Goal: Task Accomplishment & Management: Use online tool/utility

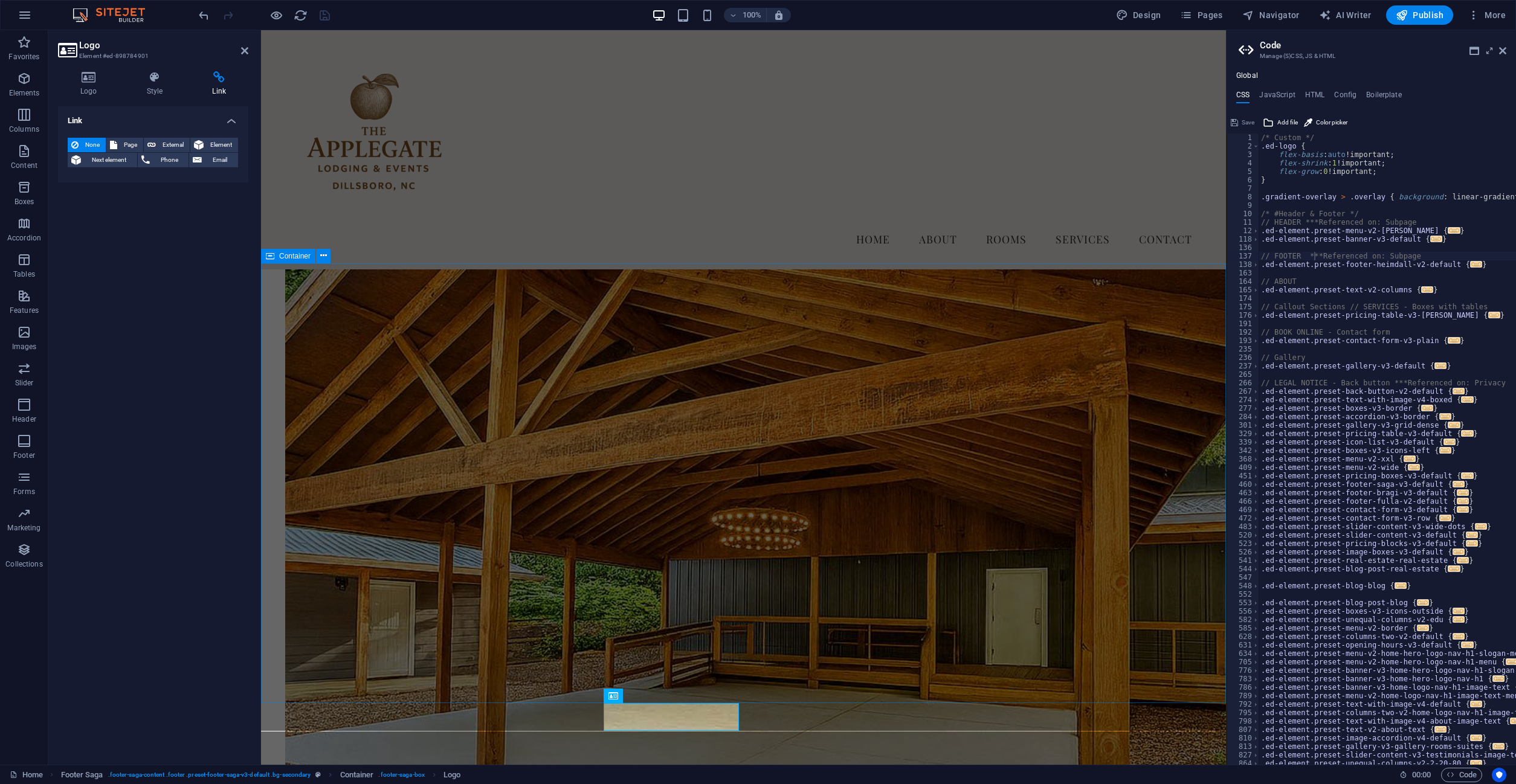
scroll to position [3998, 0]
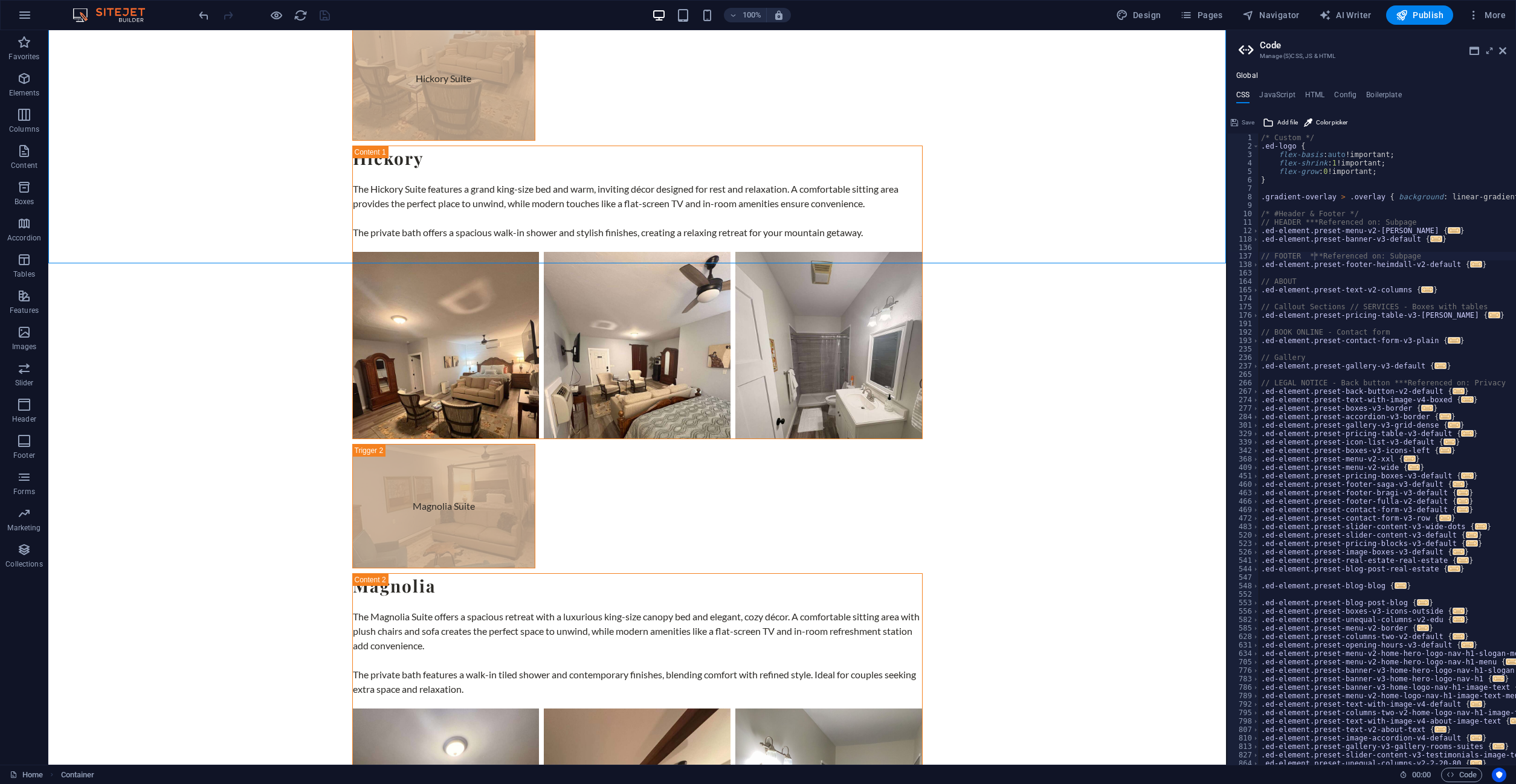
click at [1507, 47] on aside "Code Manage (S)CSS, JS & HTML Global CSS JavaScript HTML Config Boilerplate // …" at bounding box center [1371, 397] width 290 height 734
drag, startPoint x: 1503, startPoint y: 50, endPoint x: 1454, endPoint y: 20, distance: 57.5
click at [1503, 50] on icon at bounding box center [1502, 50] width 7 height 10
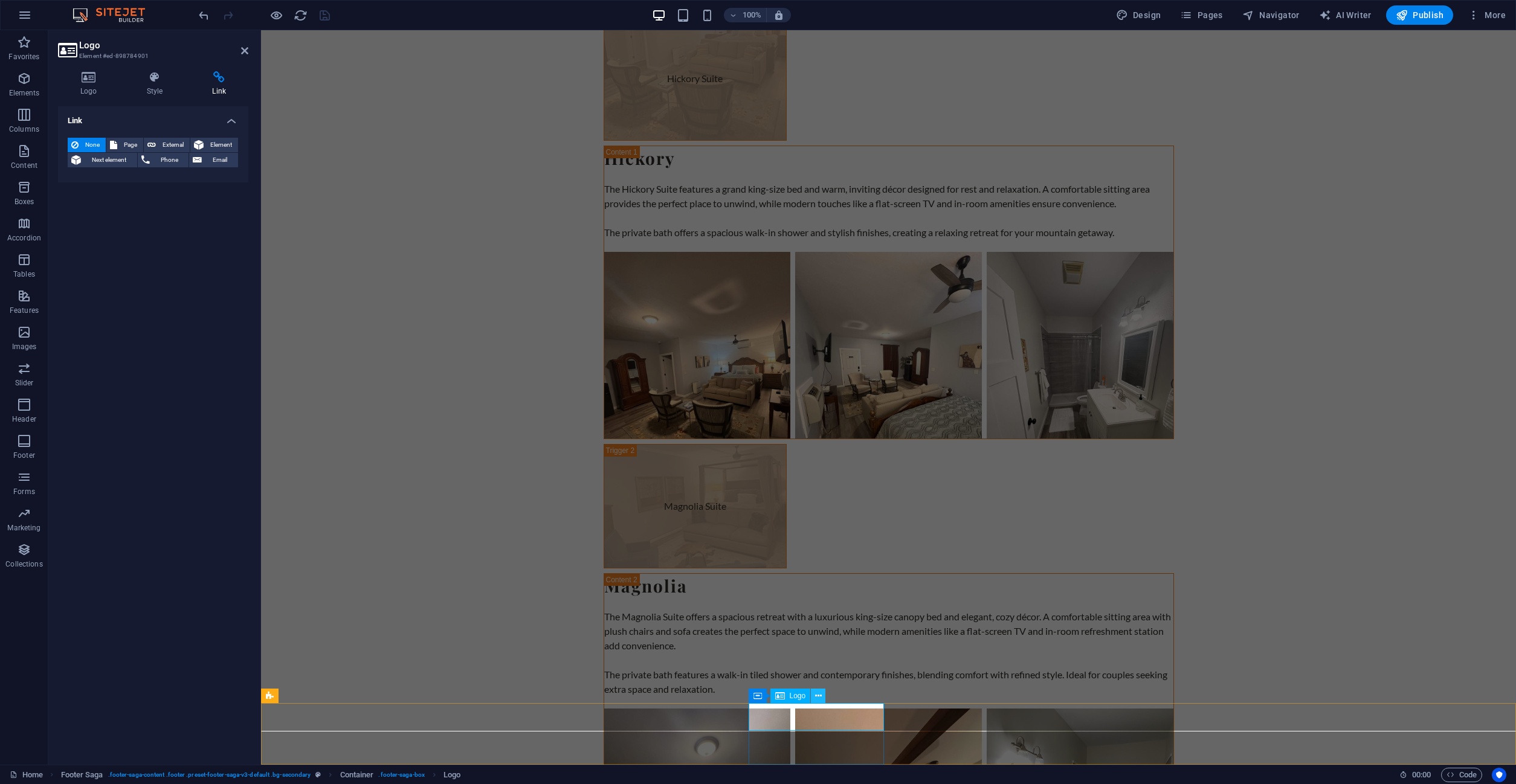
click at [819, 698] on icon at bounding box center [818, 696] width 7 height 12
click at [808, 697] on icon at bounding box center [810, 696] width 7 height 12
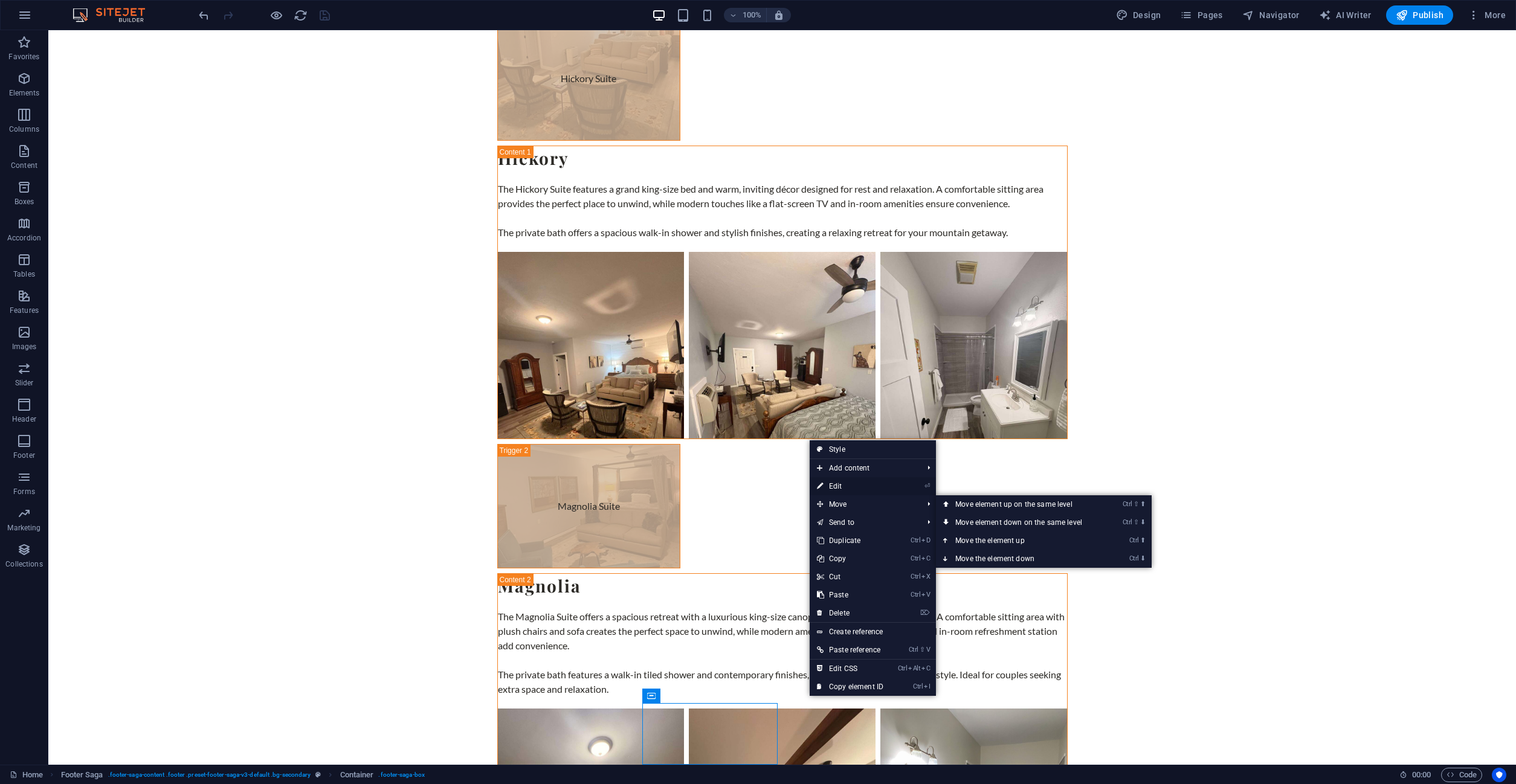
click at [843, 492] on link "⏎ Edit" at bounding box center [850, 487] width 81 height 18
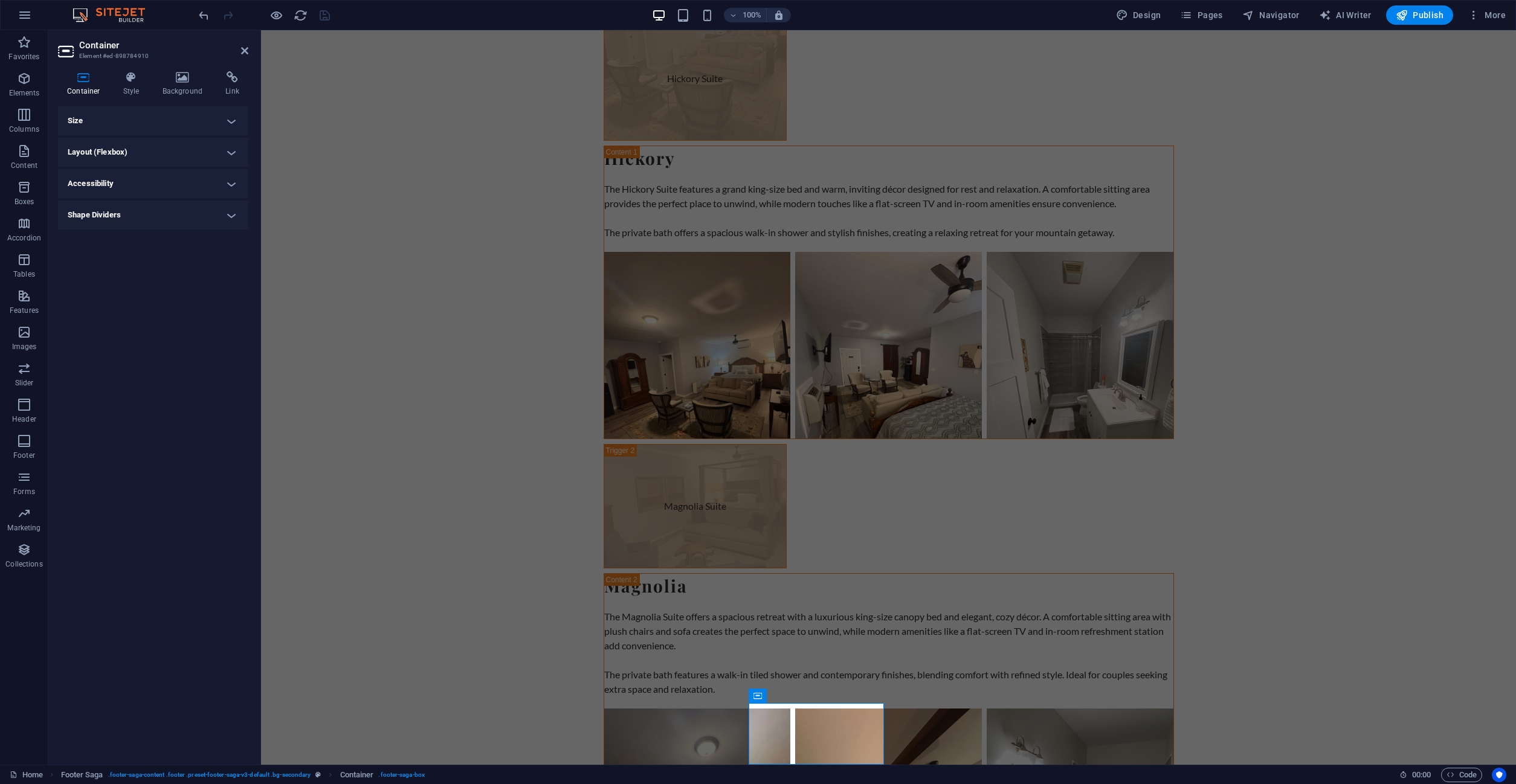
click at [99, 123] on h4 "Size" at bounding box center [153, 121] width 190 height 29
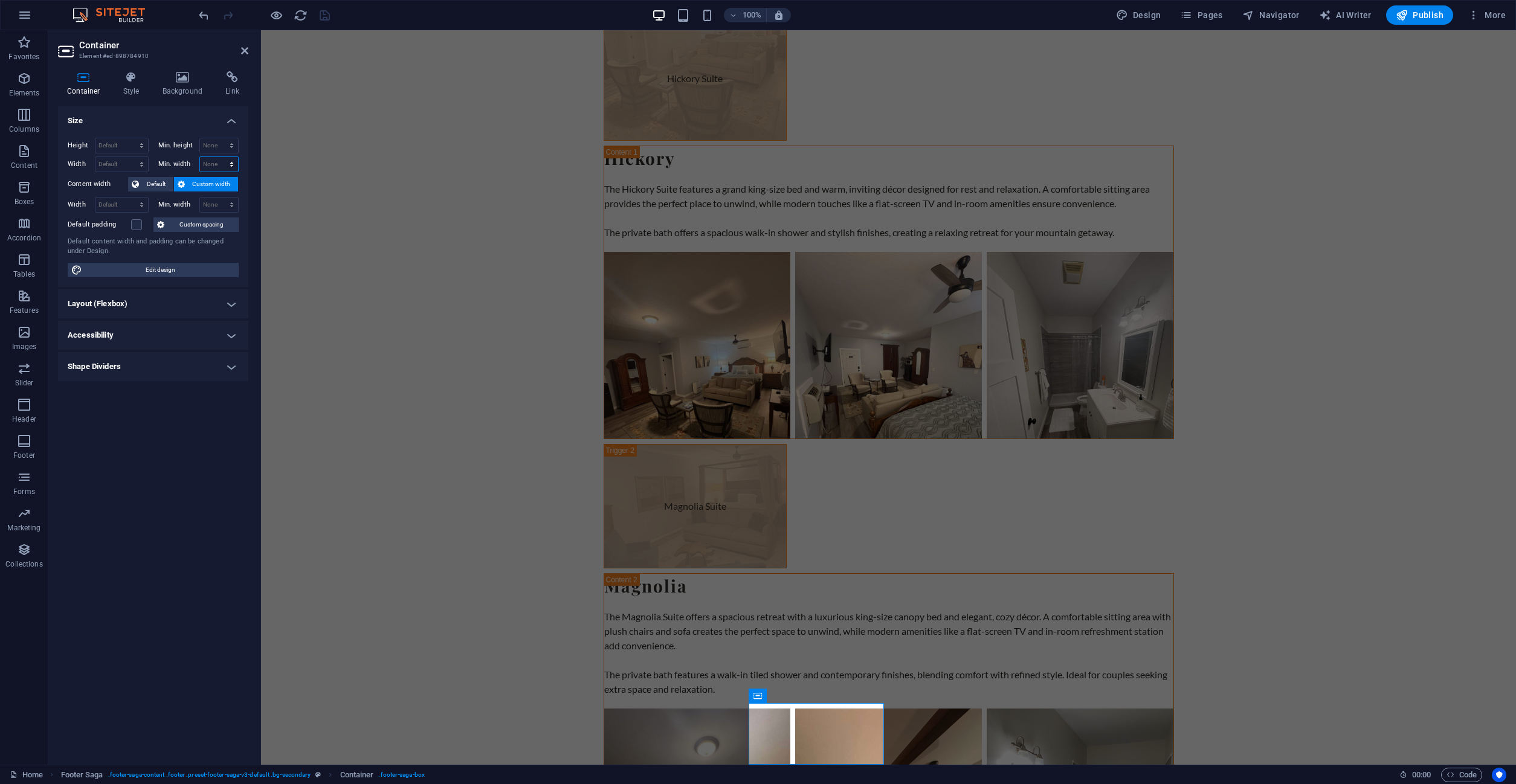
click at [200, 157] on select "None px rem % vh vw" at bounding box center [219, 164] width 39 height 14
select select "%"
click option "%" at bounding box center [0, 0] width 0 height 0
type input "100"
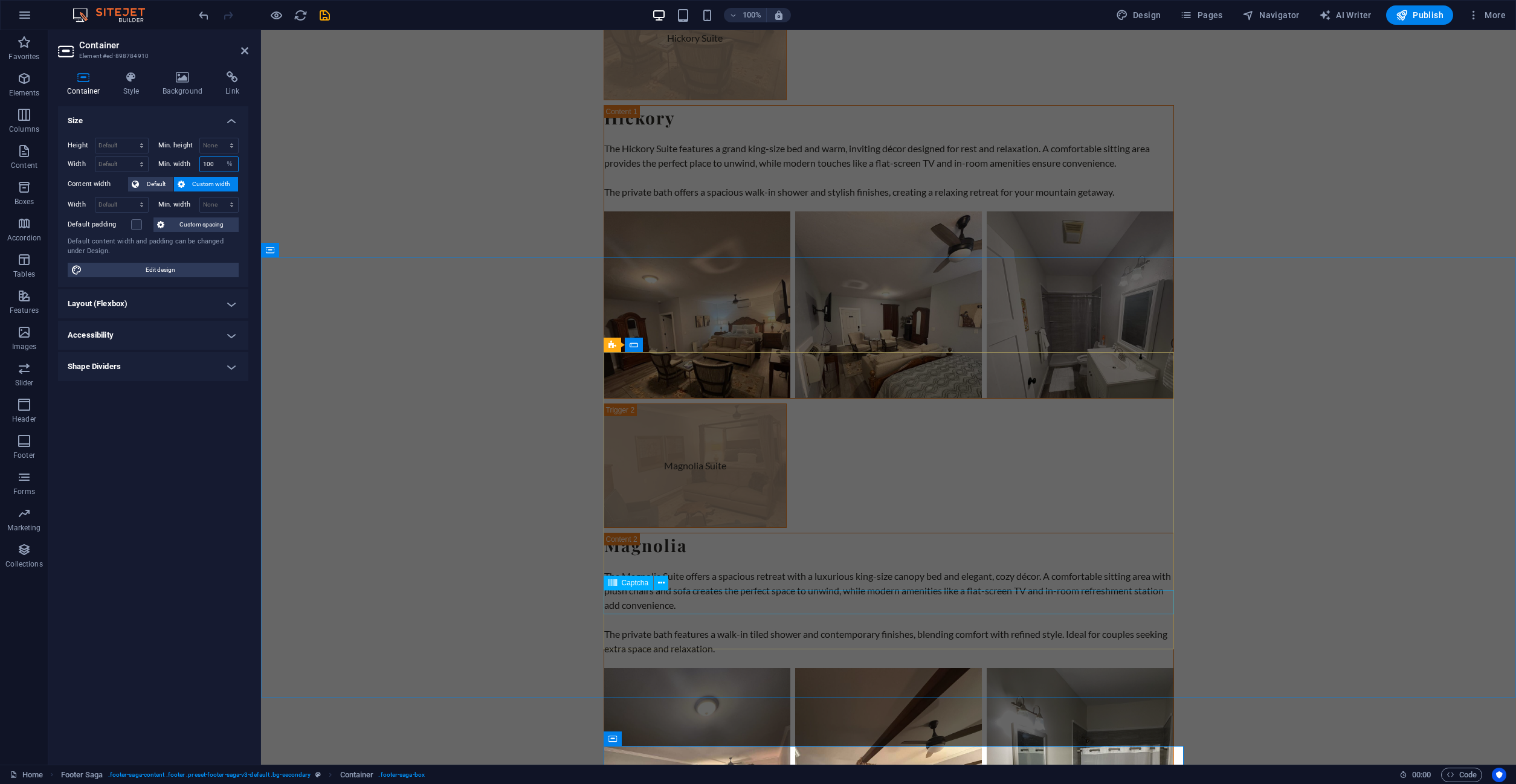
scroll to position [4090, 0]
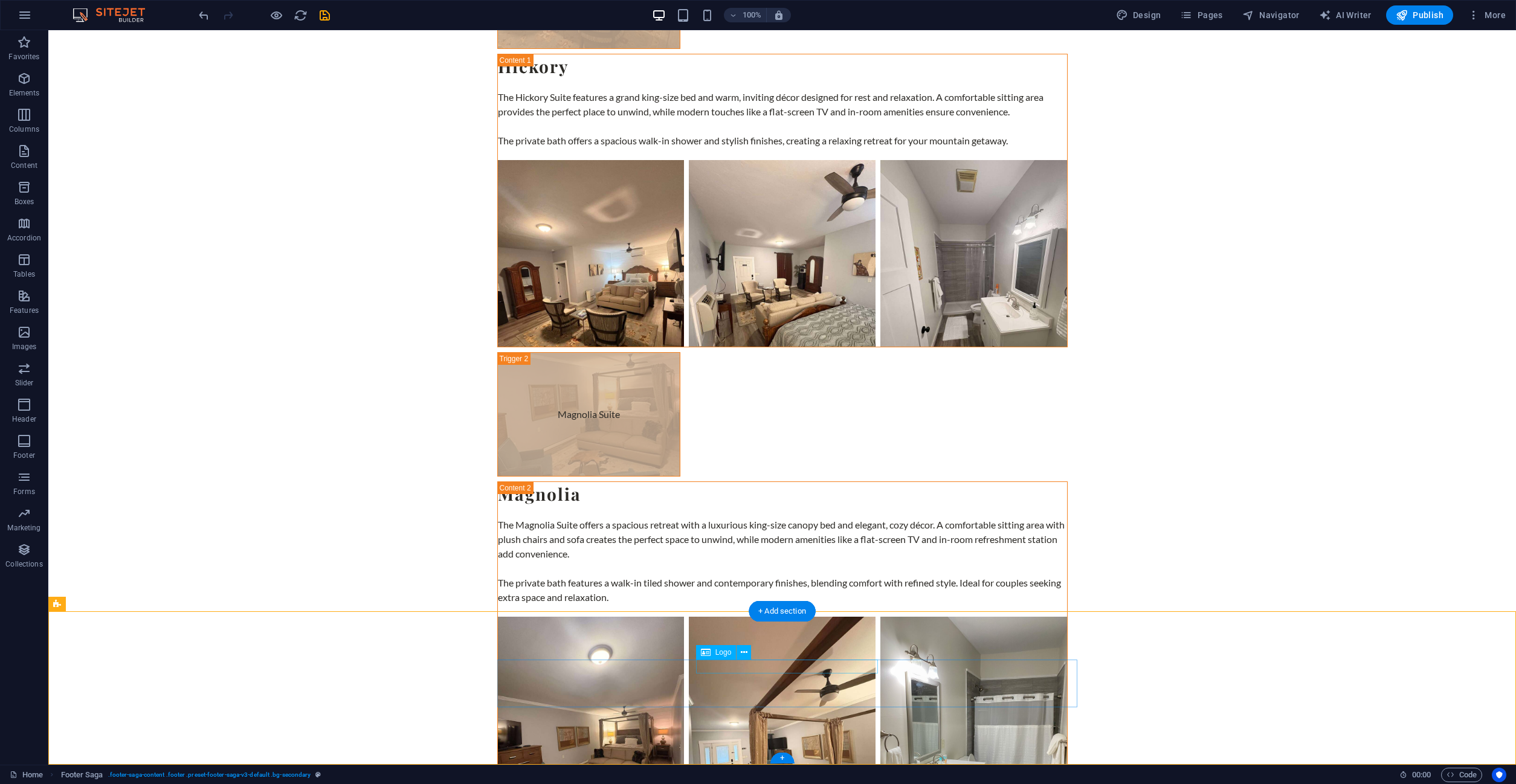
drag, startPoint x: 734, startPoint y: 666, endPoint x: 522, endPoint y: 665, distance: 212.0
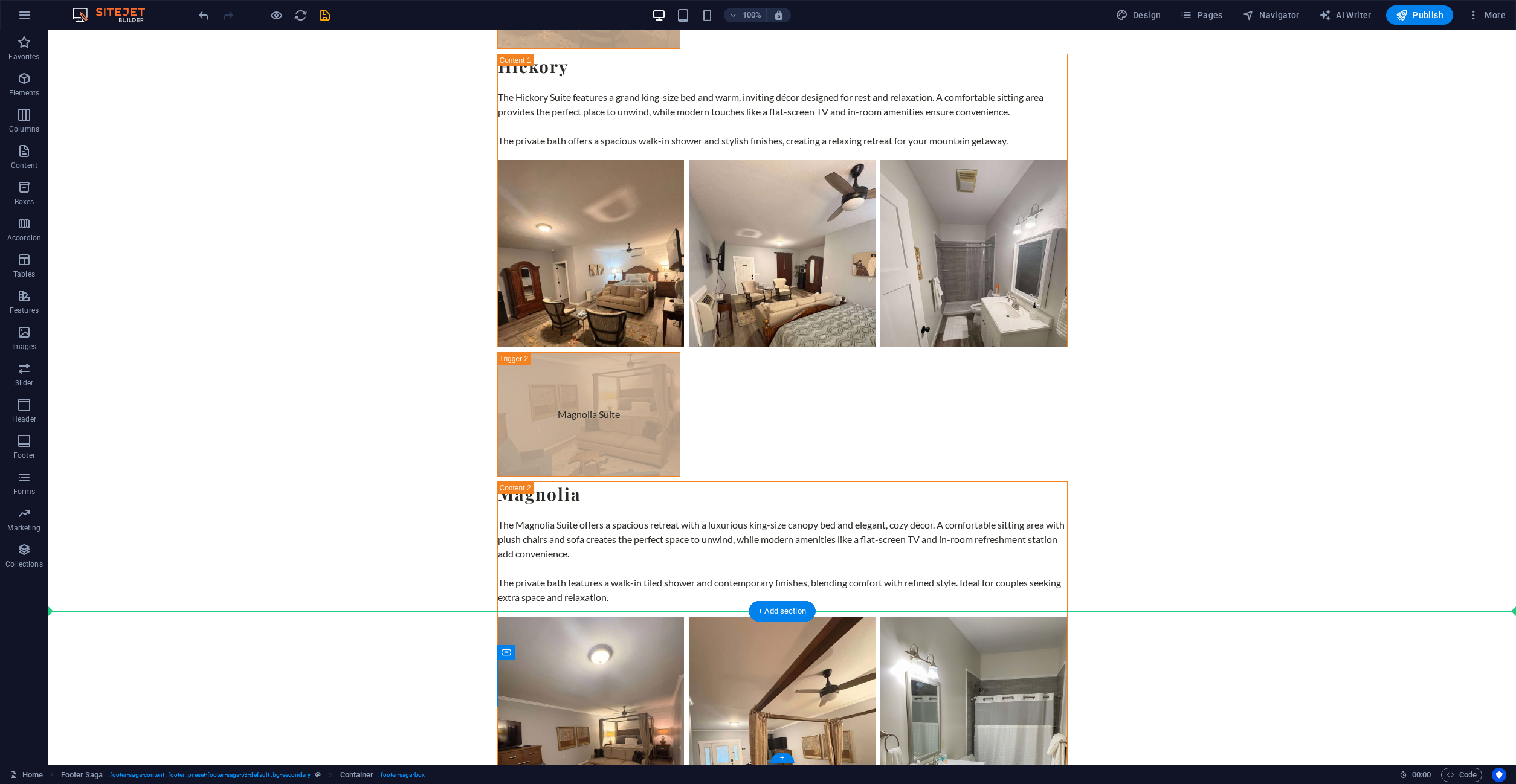
drag, startPoint x: 620, startPoint y: 665, endPoint x: 650, endPoint y: 635, distance: 42.4
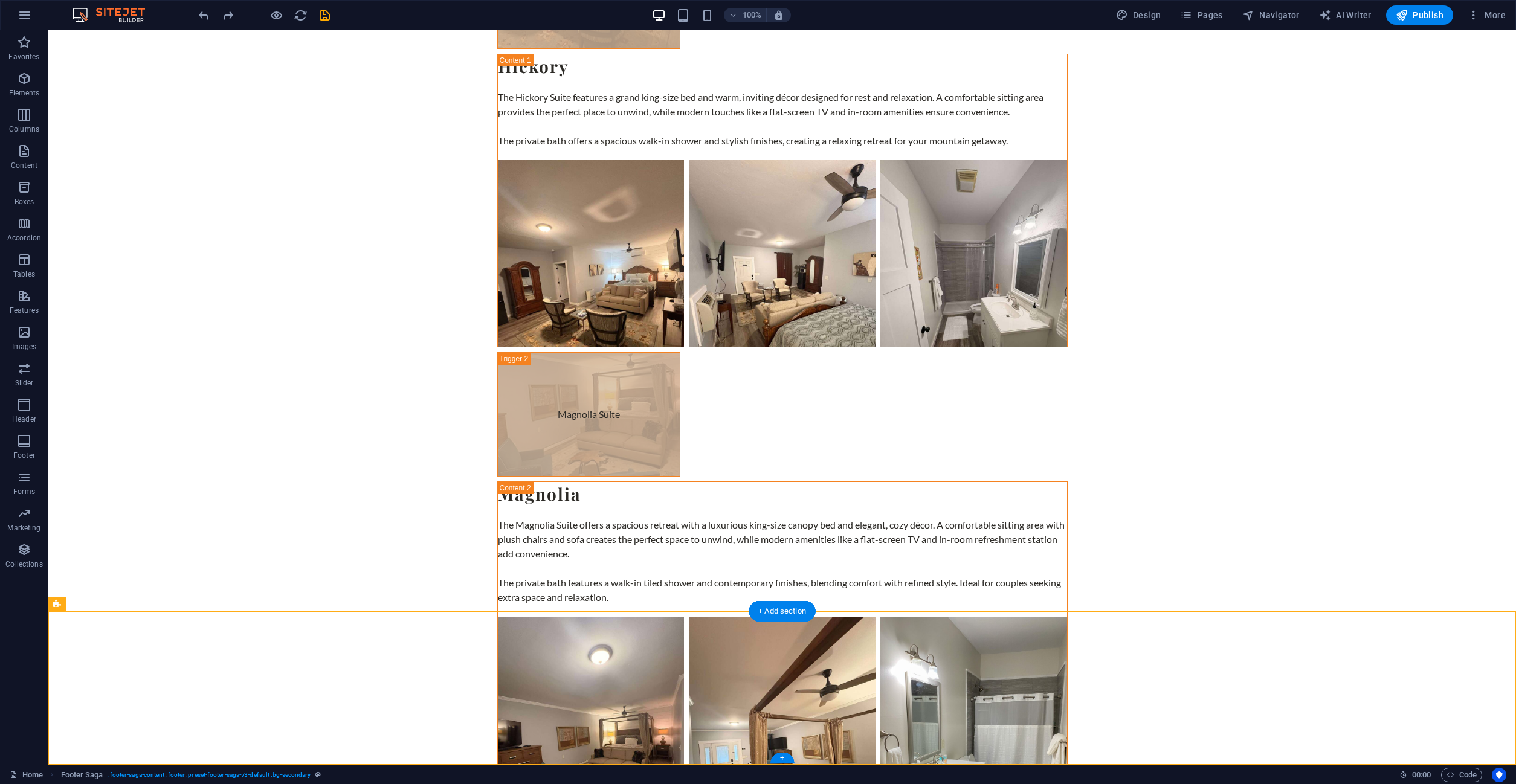
drag, startPoint x: 703, startPoint y: 724, endPoint x: 679, endPoint y: 695, distance: 37.6
drag, startPoint x: 656, startPoint y: 667, endPoint x: 510, endPoint y: 632, distance: 150.1
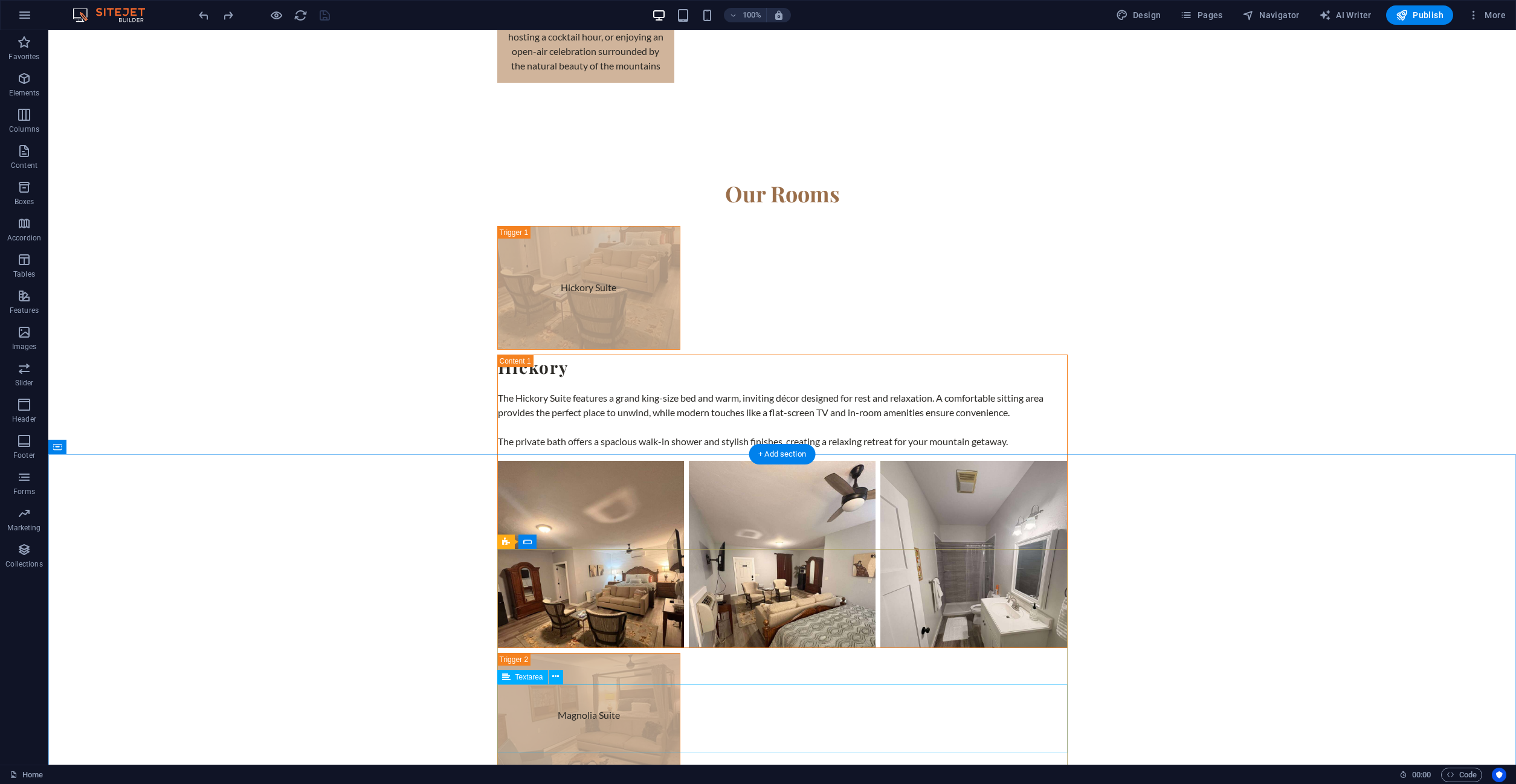
scroll to position [3998, 0]
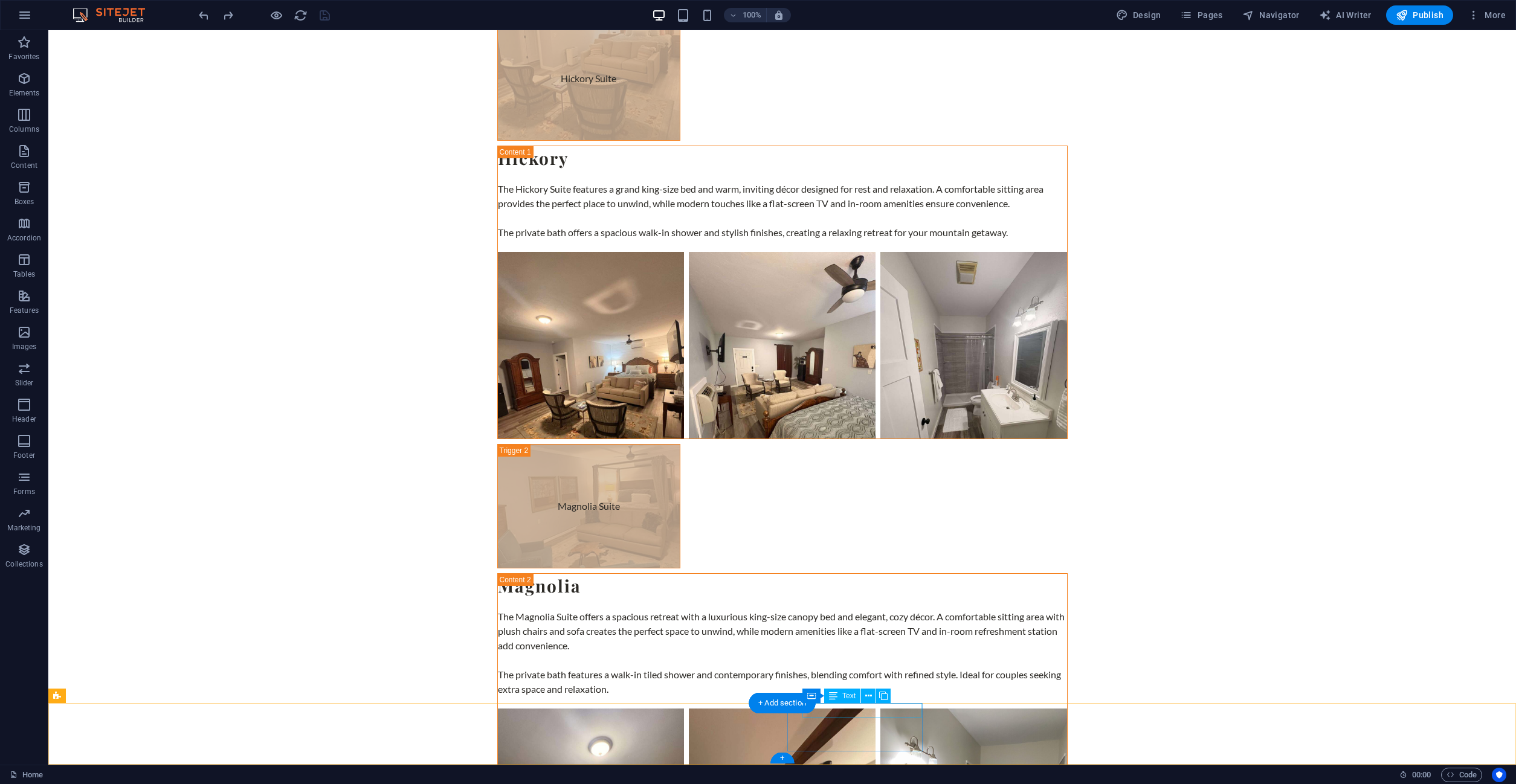
drag, startPoint x: 688, startPoint y: 723, endPoint x: 723, endPoint y: 756, distance: 48.1
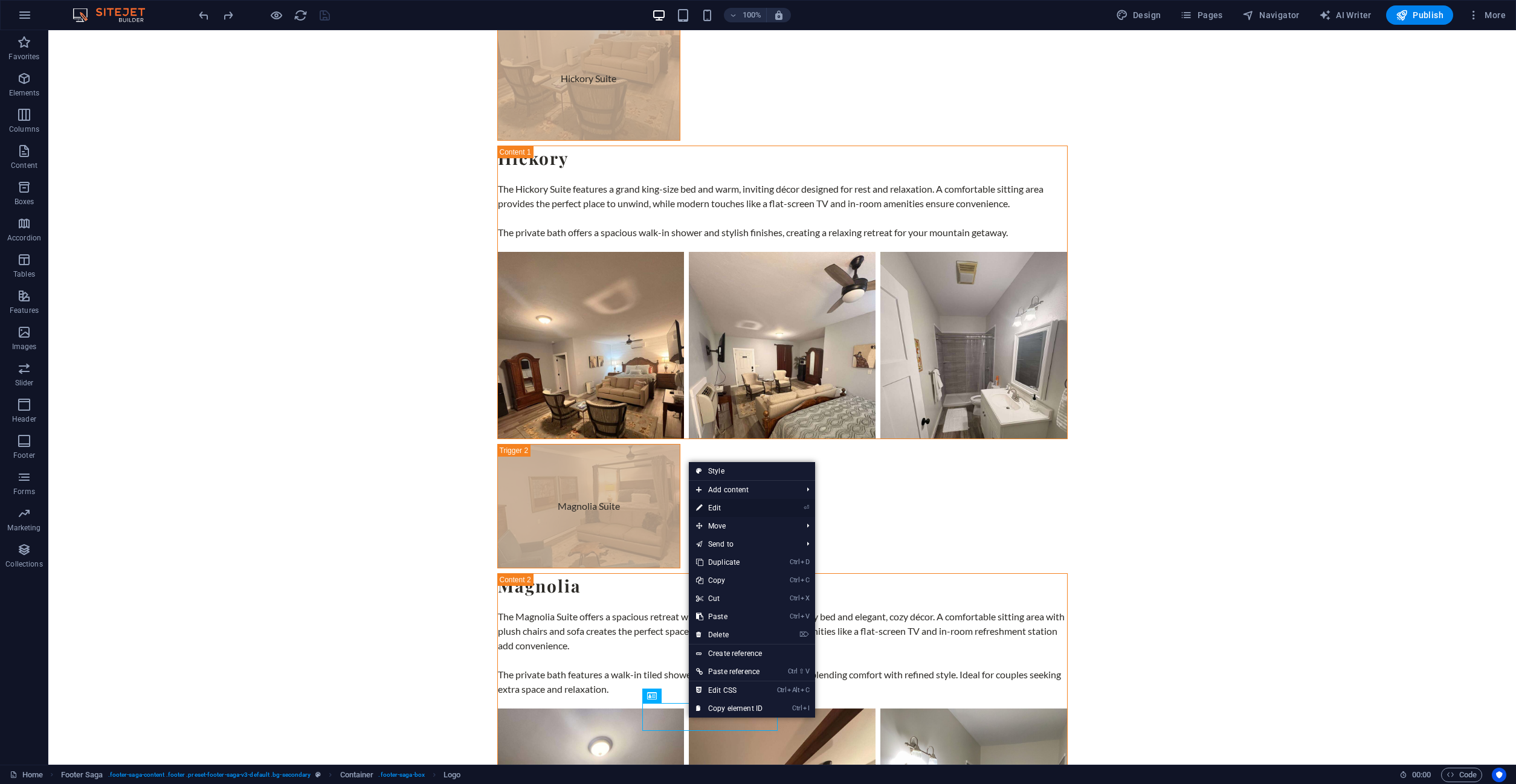
drag, startPoint x: 722, startPoint y: 506, endPoint x: 461, endPoint y: 475, distance: 262.8
click at [722, 506] on link "⏎ Edit" at bounding box center [729, 508] width 81 height 18
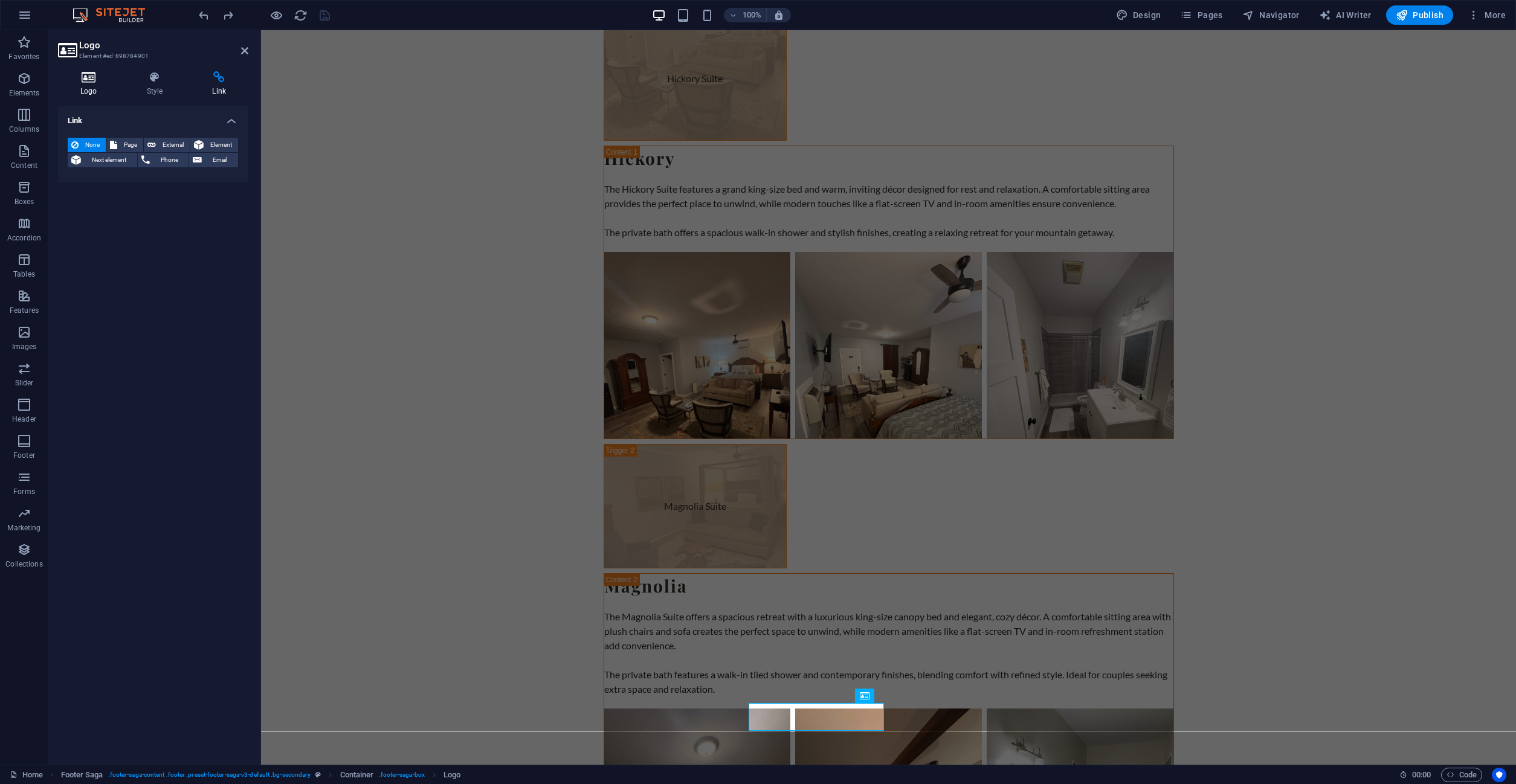
click at [86, 84] on h4 "Logo" at bounding box center [91, 84] width 66 height 26
click at [149, 81] on icon at bounding box center [155, 77] width 61 height 12
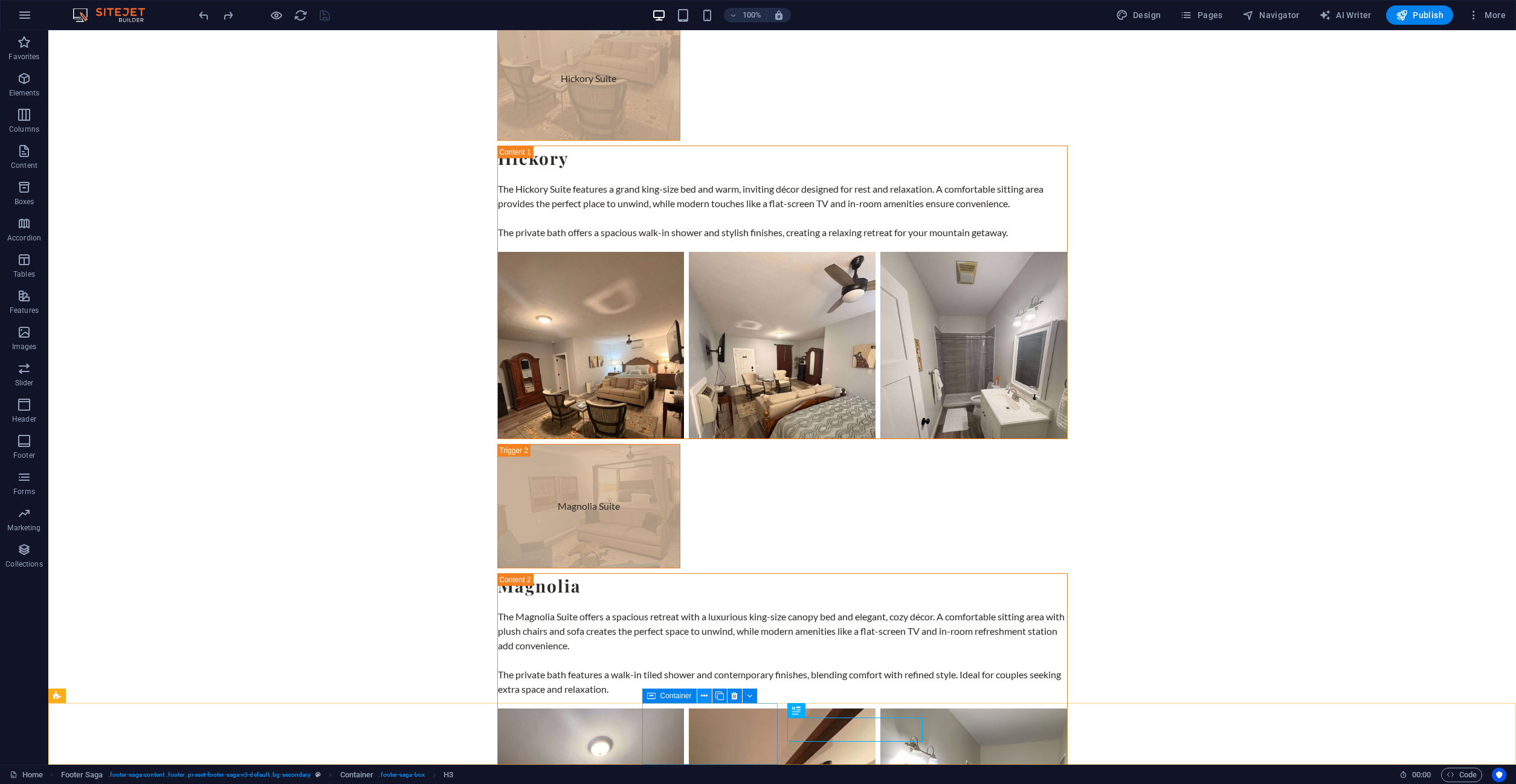
click at [705, 696] on icon at bounding box center [704, 696] width 7 height 12
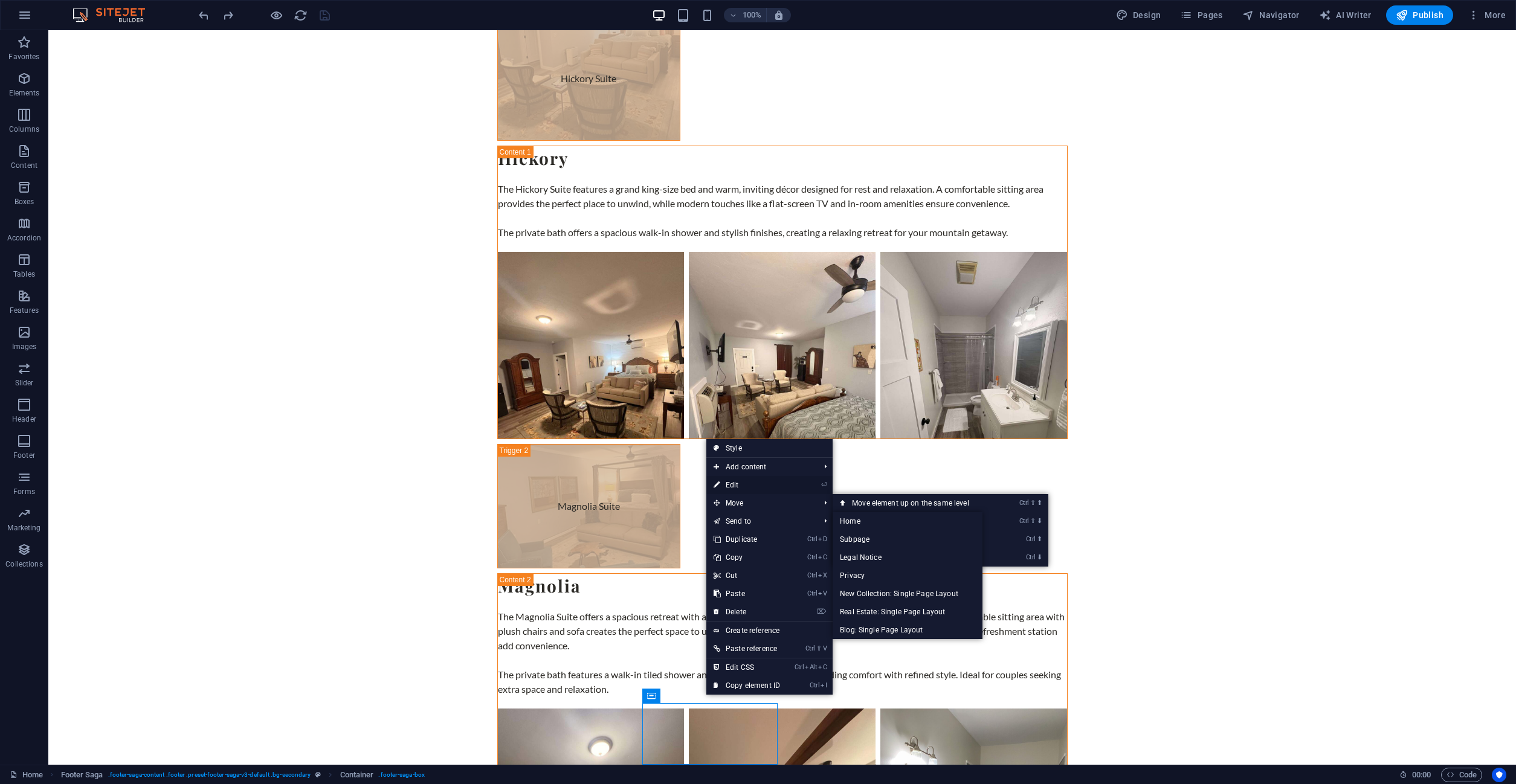
click at [740, 485] on link "⏎ Edit" at bounding box center [747, 485] width 81 height 18
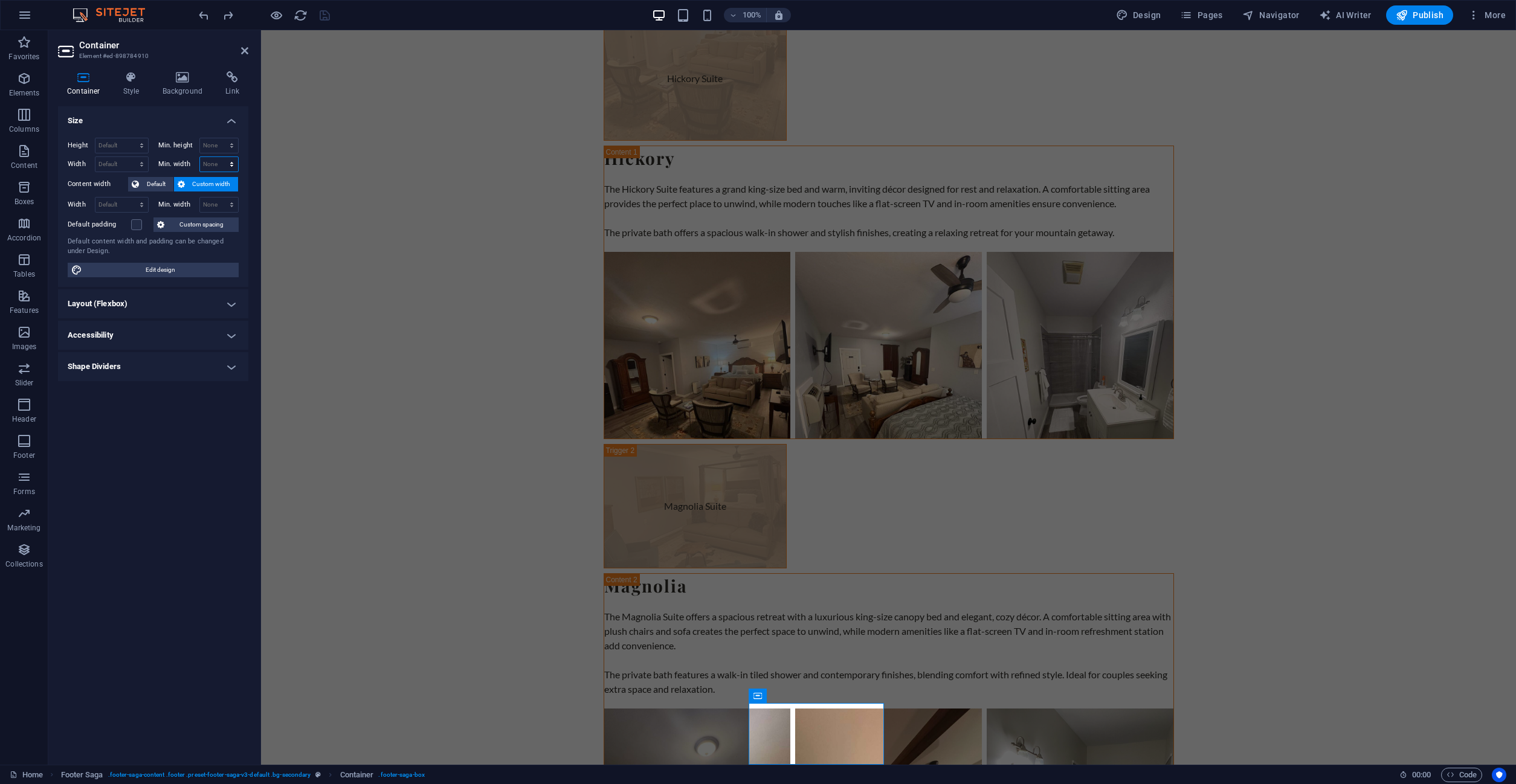
click at [200, 157] on select "None px rem % vh vw" at bounding box center [219, 164] width 39 height 14
select select "%"
click option "%" at bounding box center [0, 0] width 0 height 0
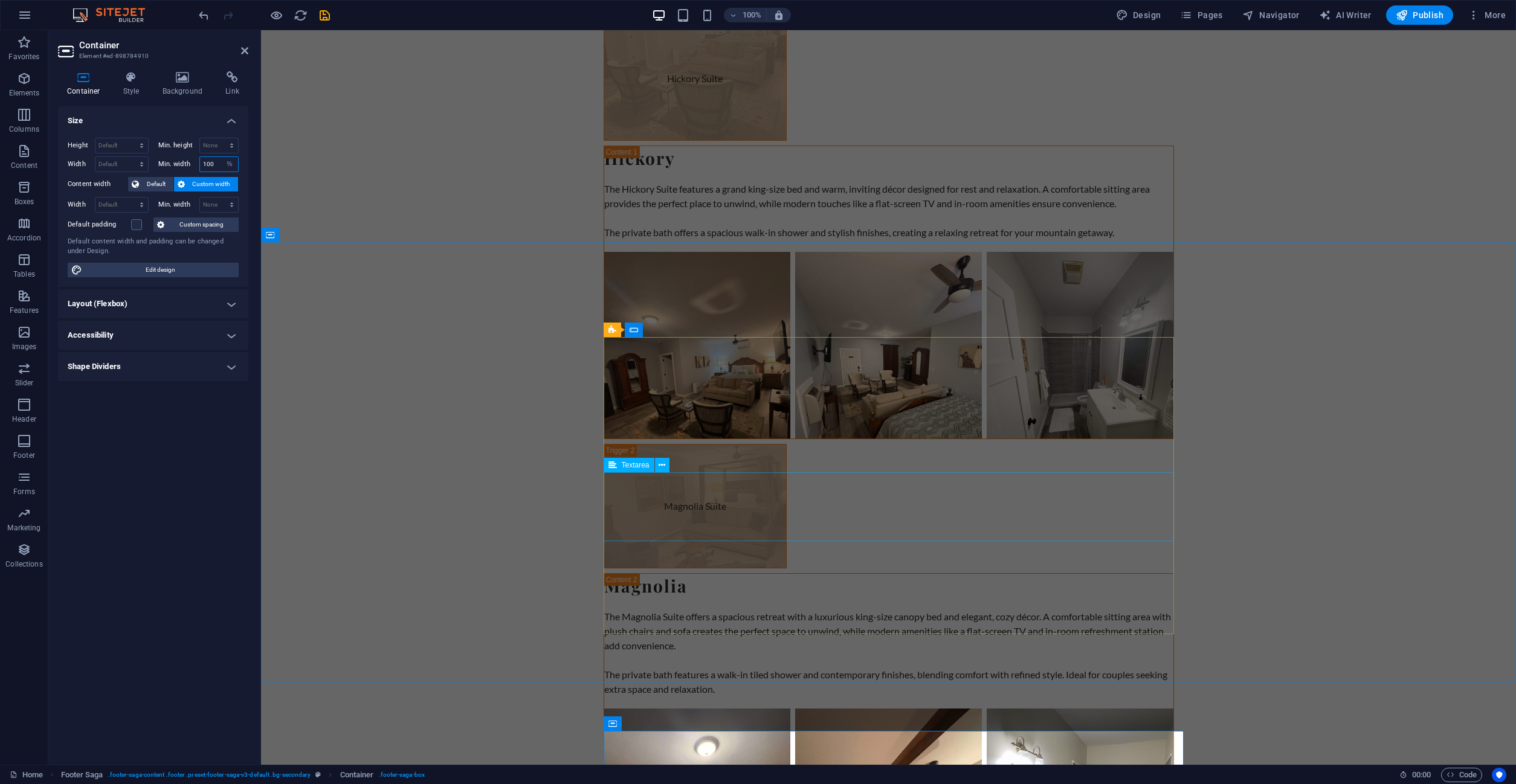
scroll to position [4090, 0]
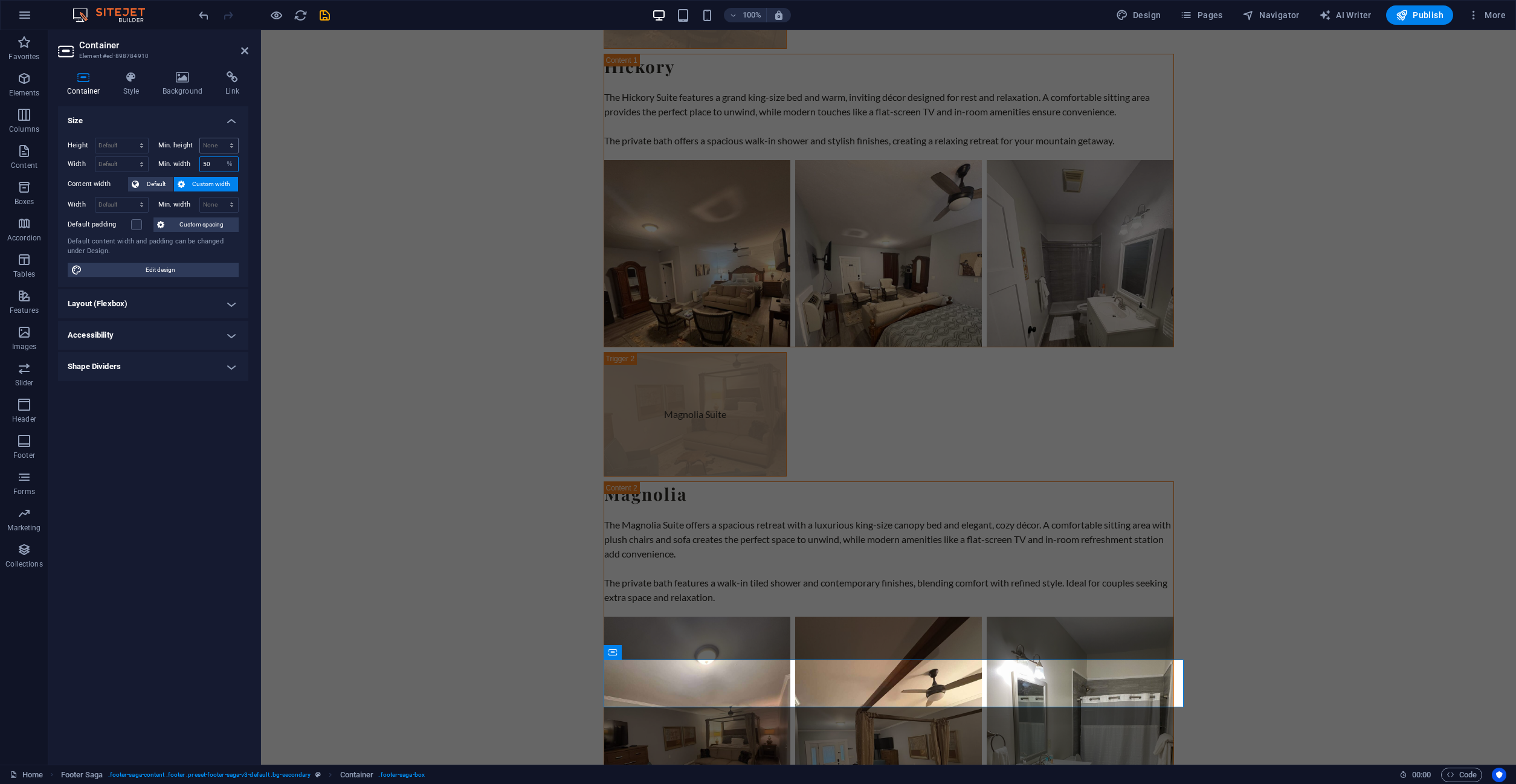
type input "50"
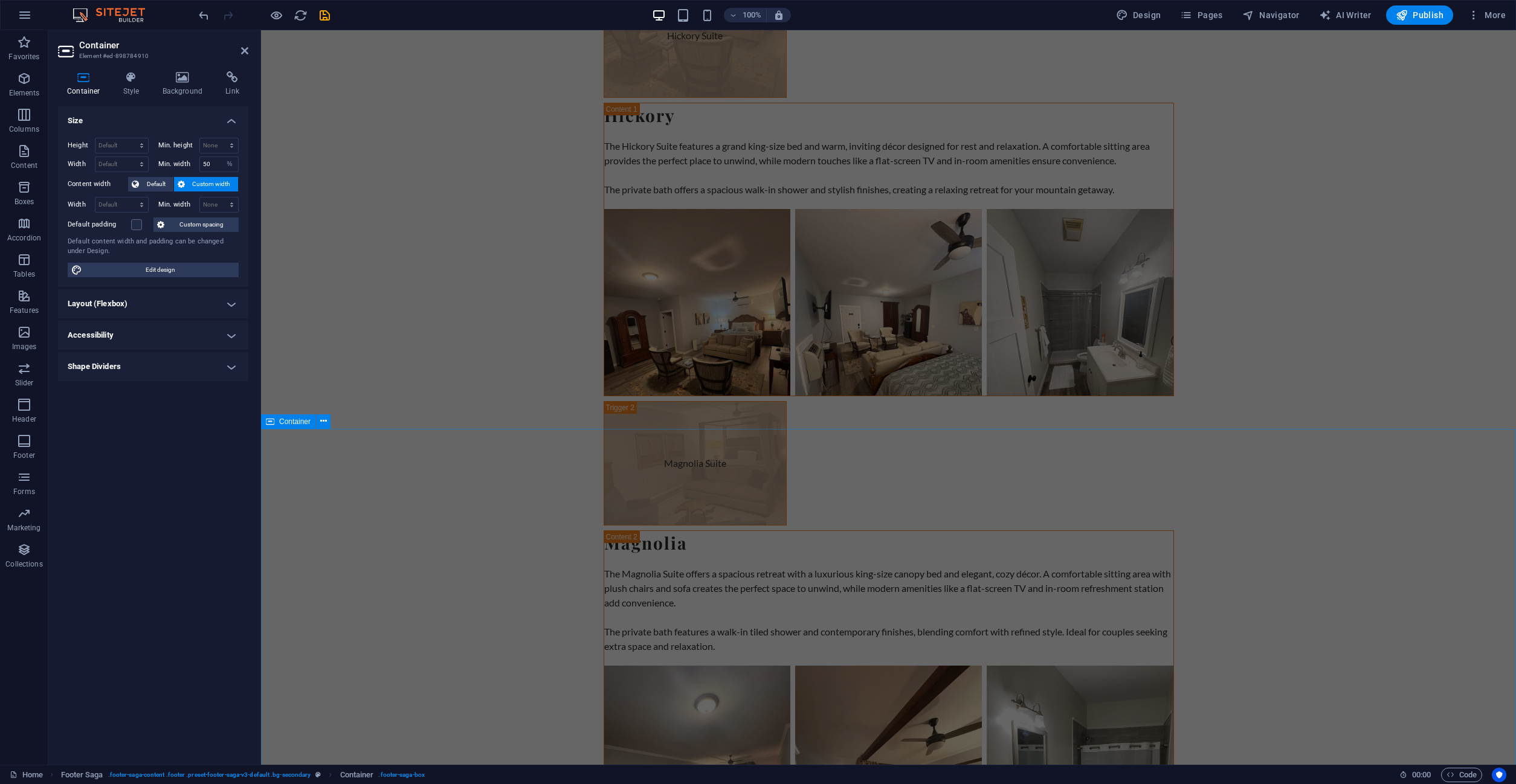
scroll to position [4041, 0]
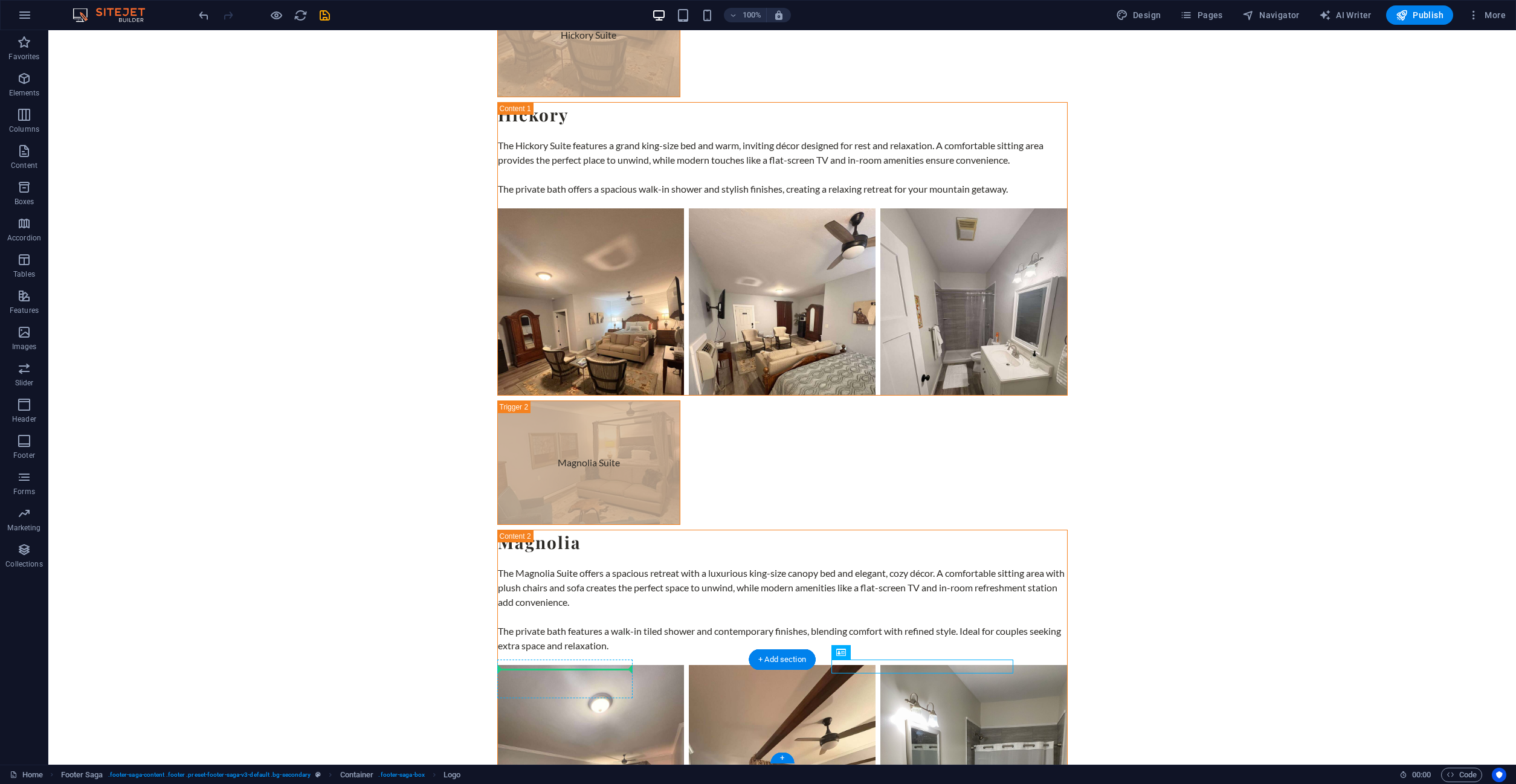
drag, startPoint x: 903, startPoint y: 671, endPoint x: 593, endPoint y: 673, distance: 310.0
click at [557, 652] on icon at bounding box center [559, 652] width 7 height 12
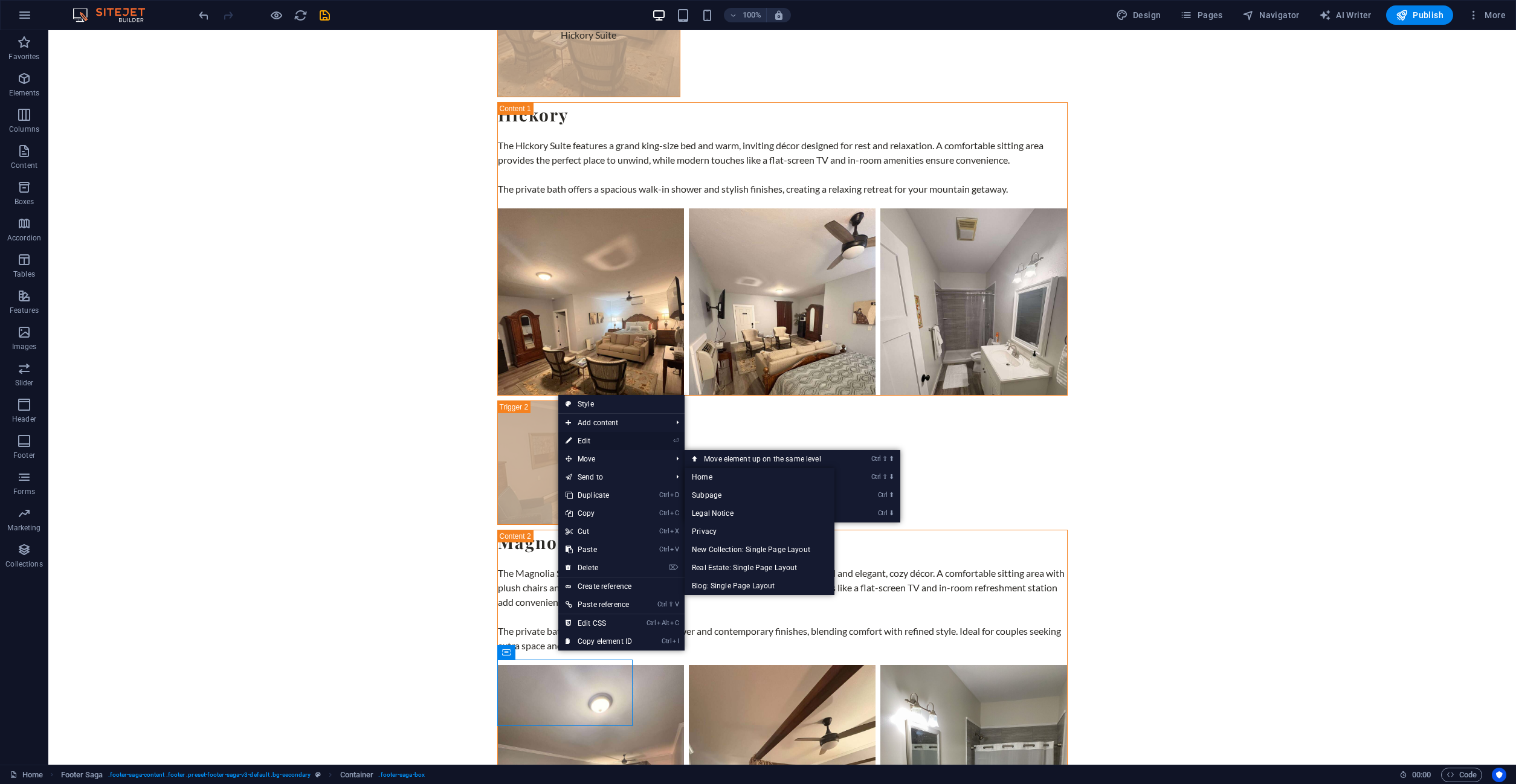
drag, startPoint x: 595, startPoint y: 439, endPoint x: 306, endPoint y: 411, distance: 290.4
click at [595, 439] on link "⏎ Edit" at bounding box center [599, 441] width 81 height 18
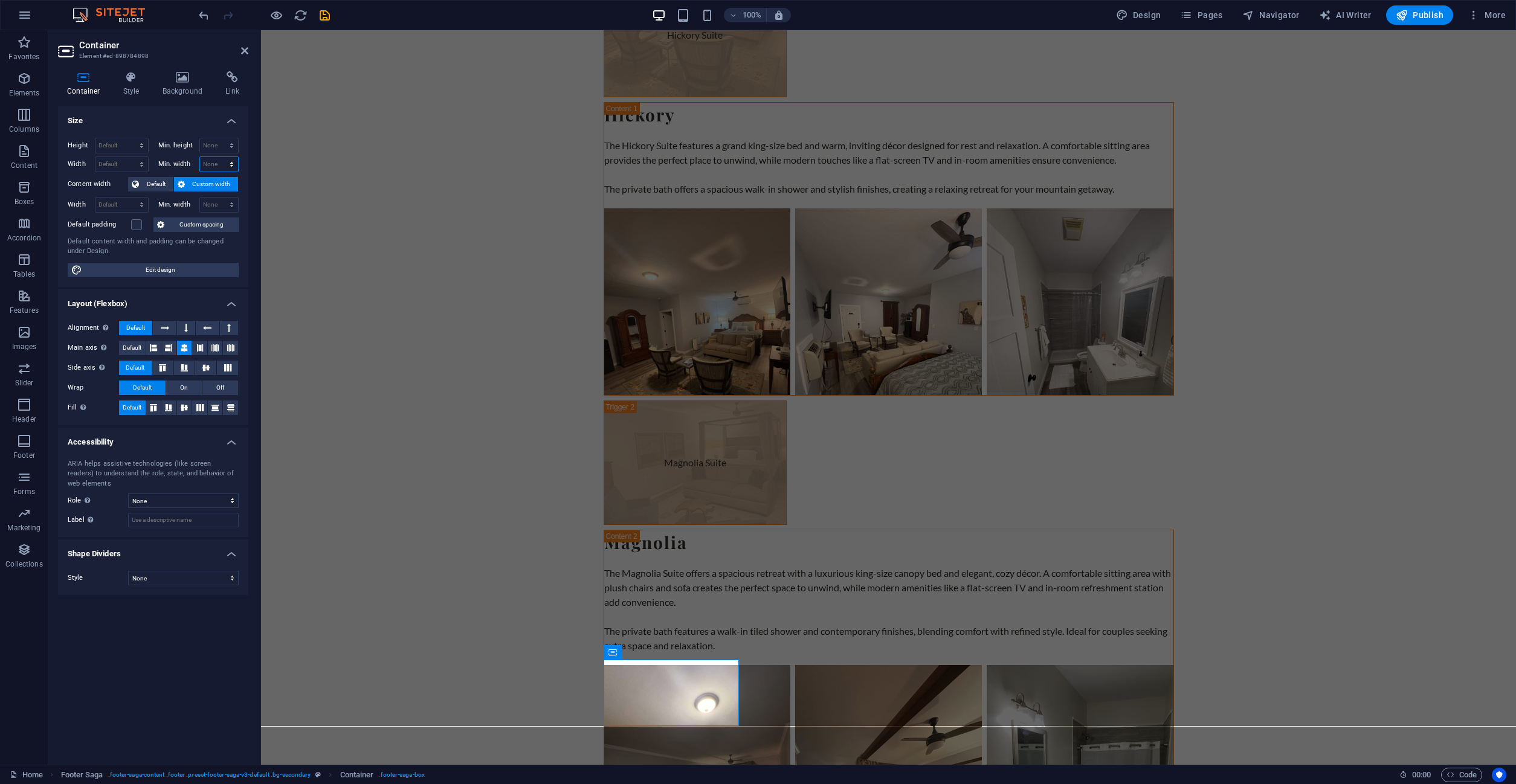
click at [200, 157] on select "None px rem % vh vw" at bounding box center [219, 164] width 39 height 14
select select "%"
click option "%" at bounding box center [0, 0] width 0 height 0
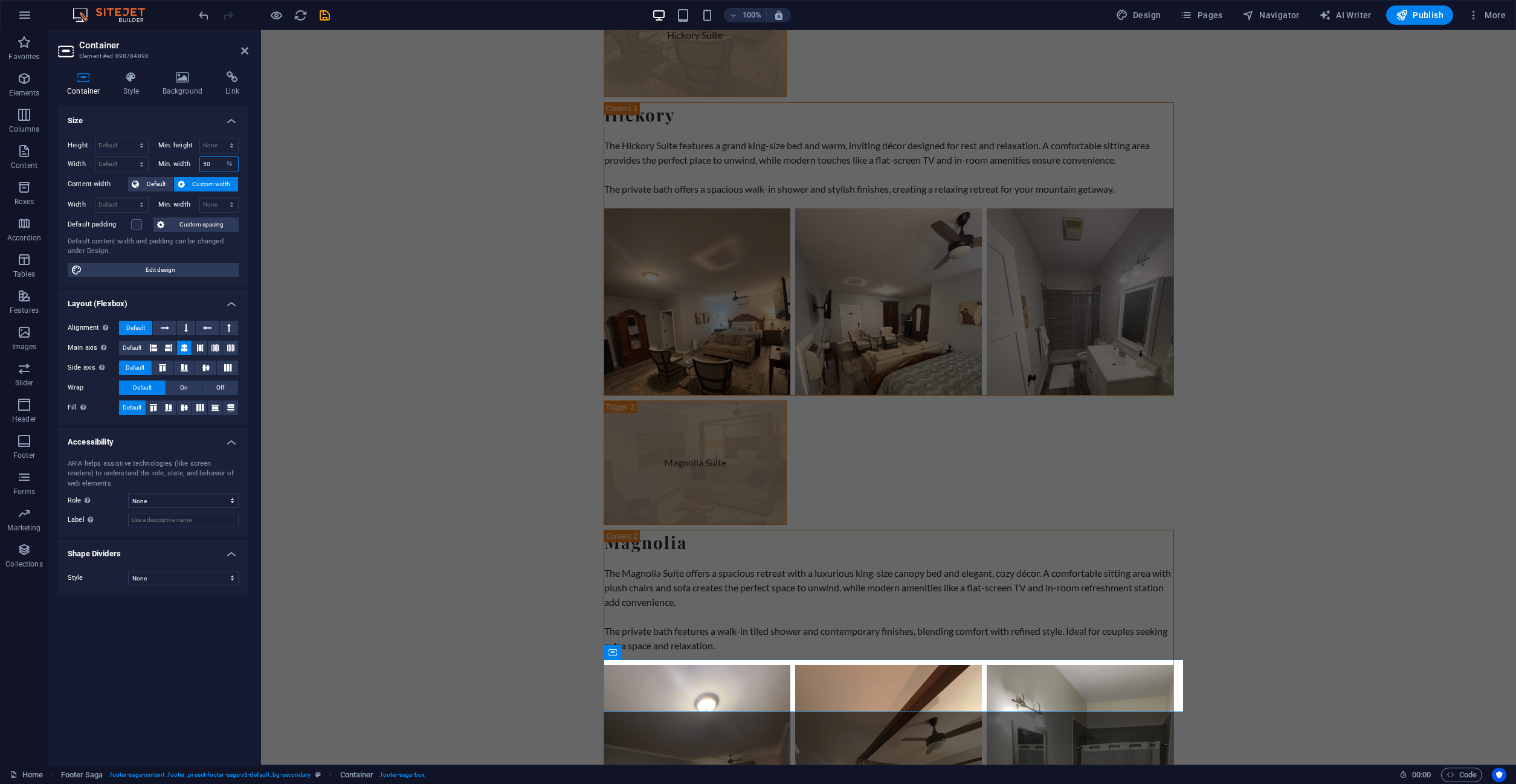
type input "50"
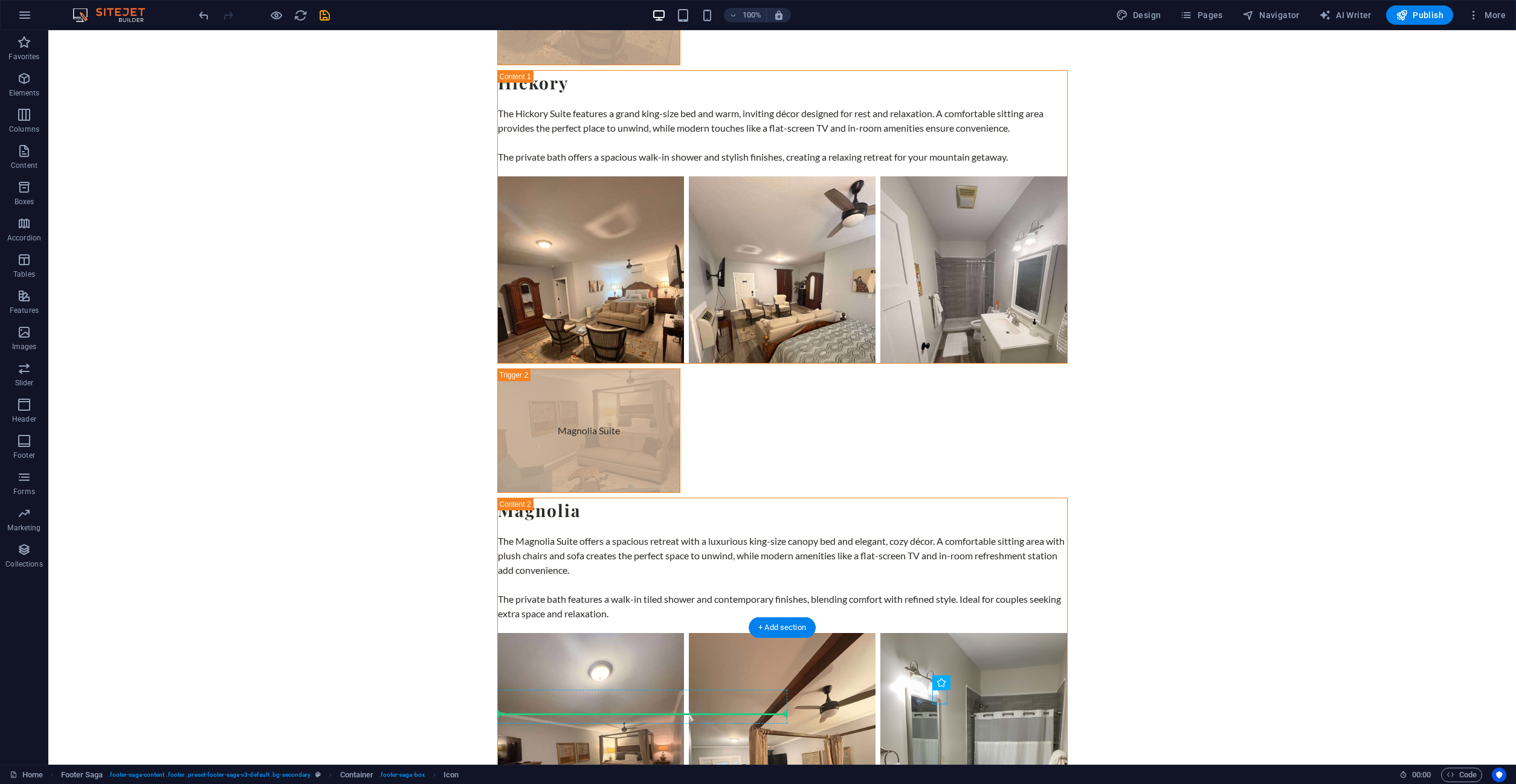
scroll to position [4090, 0]
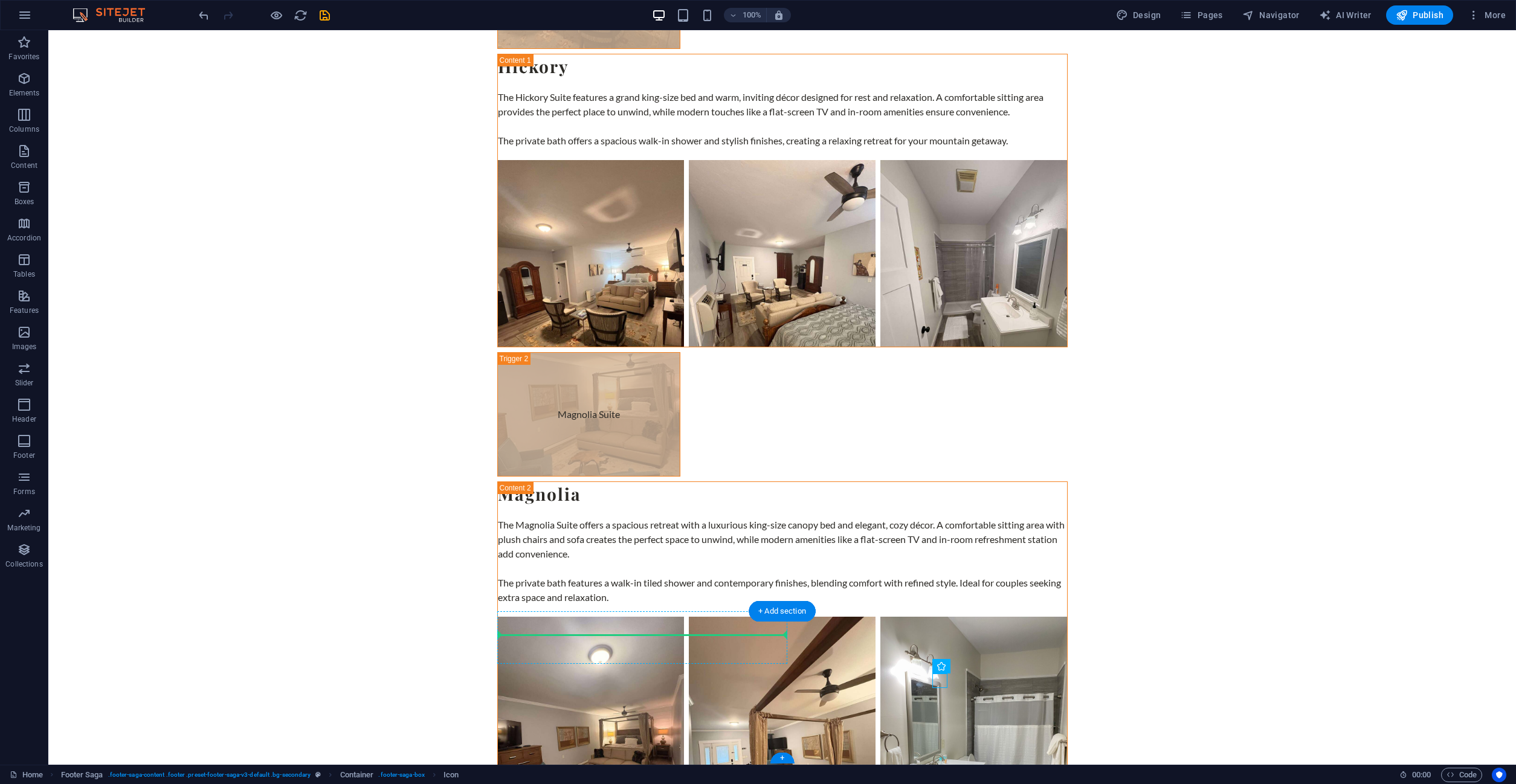
drag, startPoint x: 938, startPoint y: 727, endPoint x: 582, endPoint y: 643, distance: 365.8
drag, startPoint x: 1008, startPoint y: 682, endPoint x: 703, endPoint y: 628, distance: 309.7
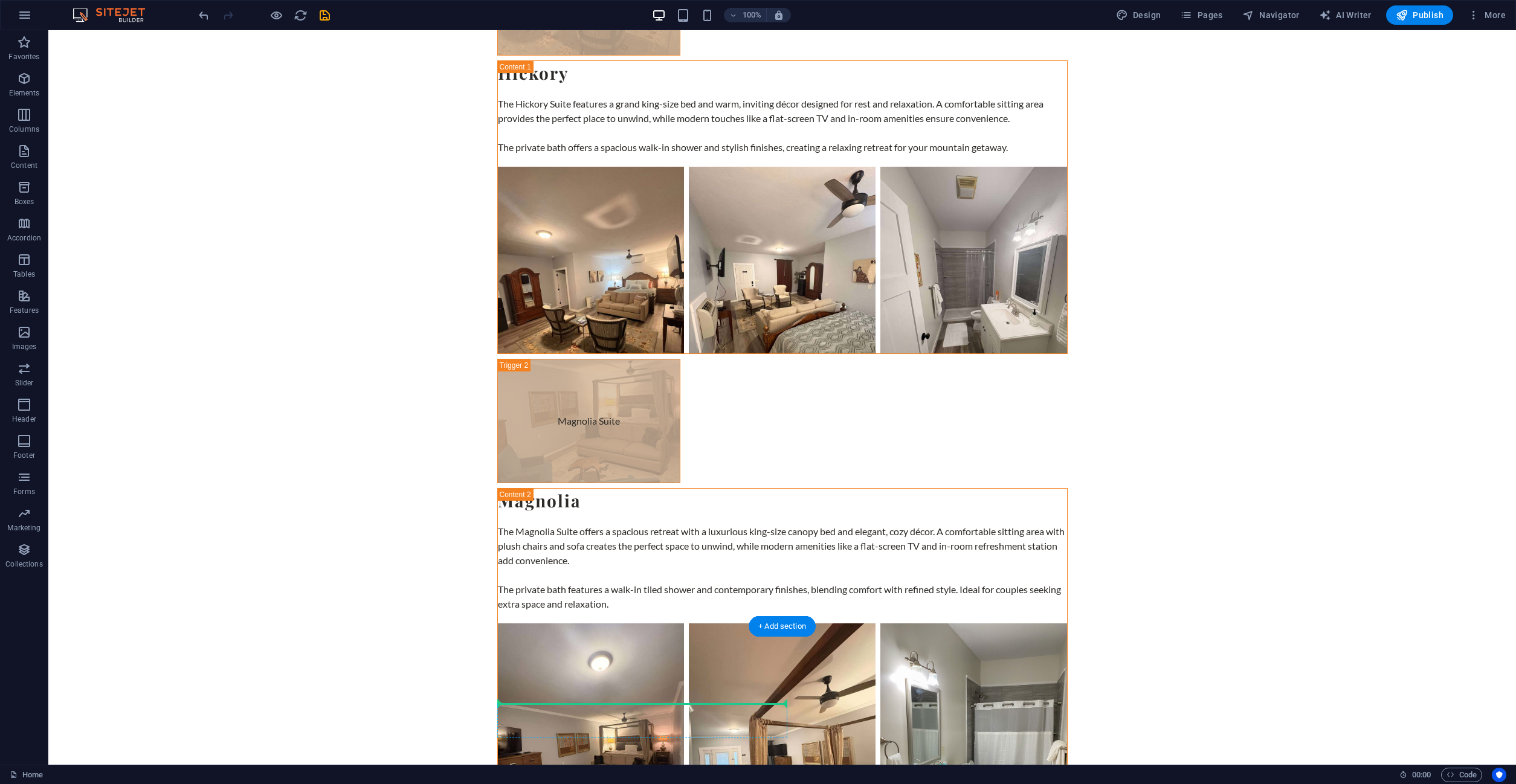
scroll to position [4090, 0]
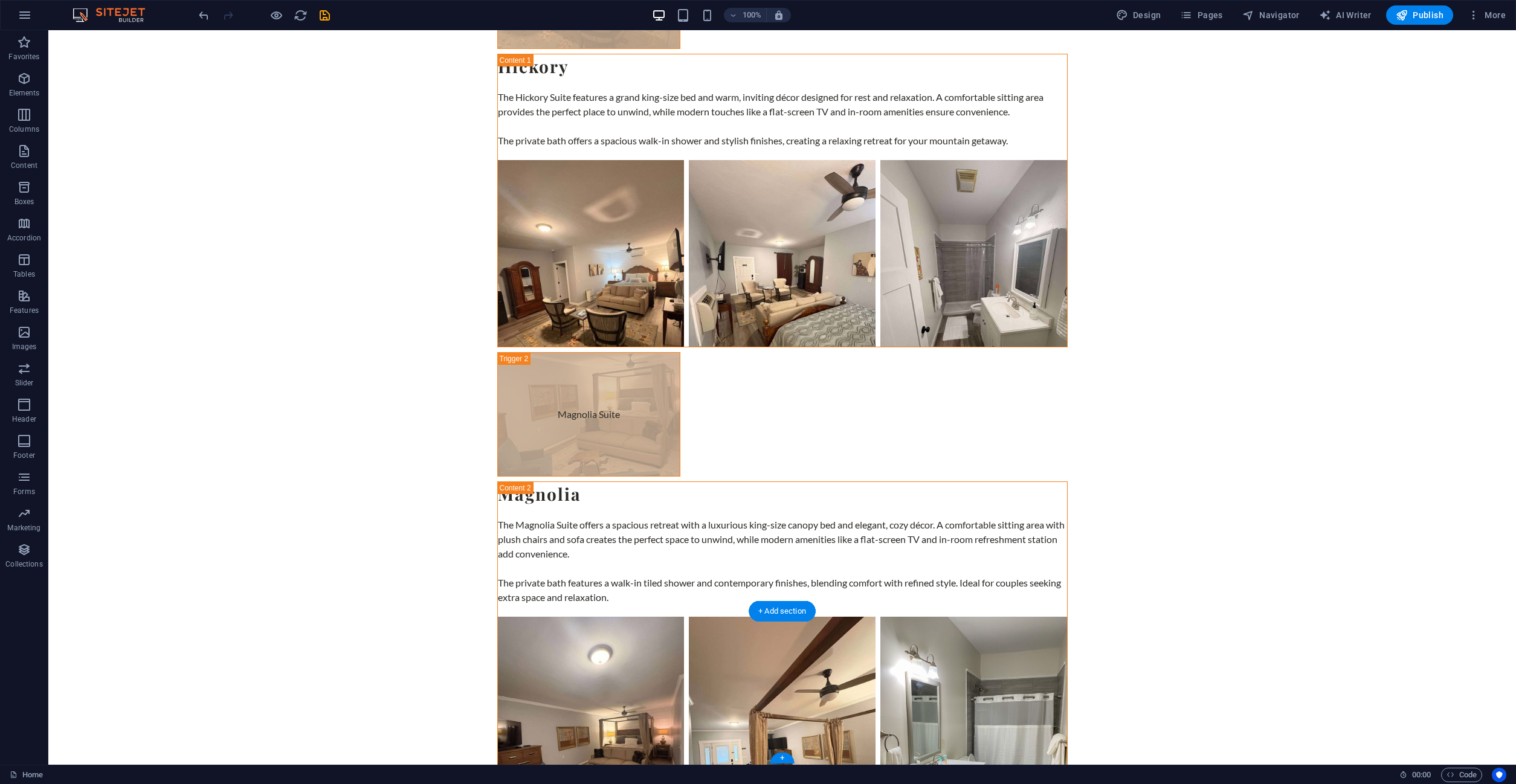
drag, startPoint x: 685, startPoint y: 625, endPoint x: 565, endPoint y: 653, distance: 123.2
drag, startPoint x: 778, startPoint y: 643, endPoint x: 508, endPoint y: 646, distance: 270.0
drag, startPoint x: 524, startPoint y: 644, endPoint x: 665, endPoint y: 631, distance: 141.6
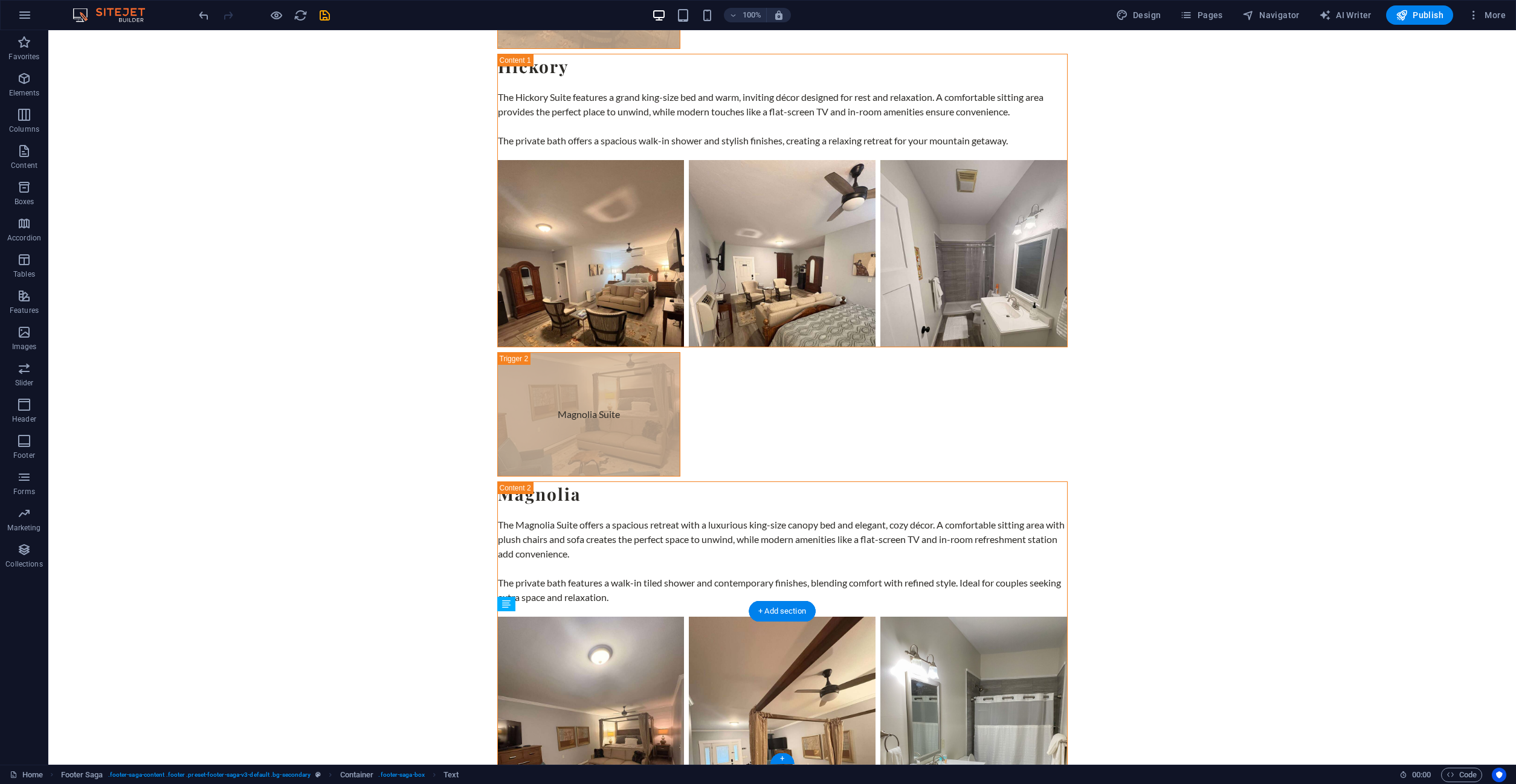
drag, startPoint x: 686, startPoint y: 643, endPoint x: 545, endPoint y: 625, distance: 142.1
drag, startPoint x: 527, startPoint y: 630, endPoint x: 766, endPoint y: 652, distance: 240.0
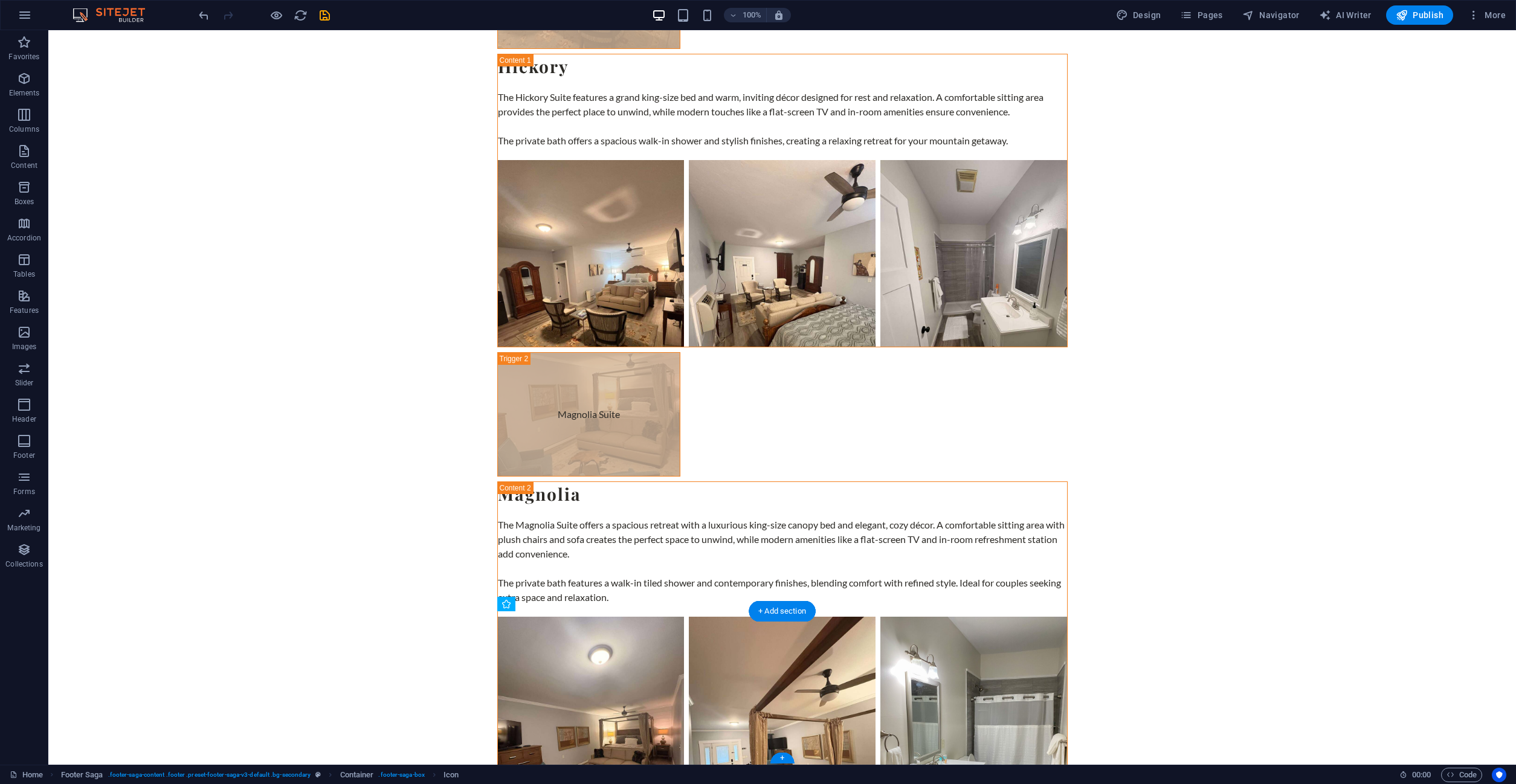
drag, startPoint x: 502, startPoint y: 631, endPoint x: 500, endPoint y: 671, distance: 40.0
drag, startPoint x: 782, startPoint y: 671, endPoint x: 552, endPoint y: 633, distance: 233.1
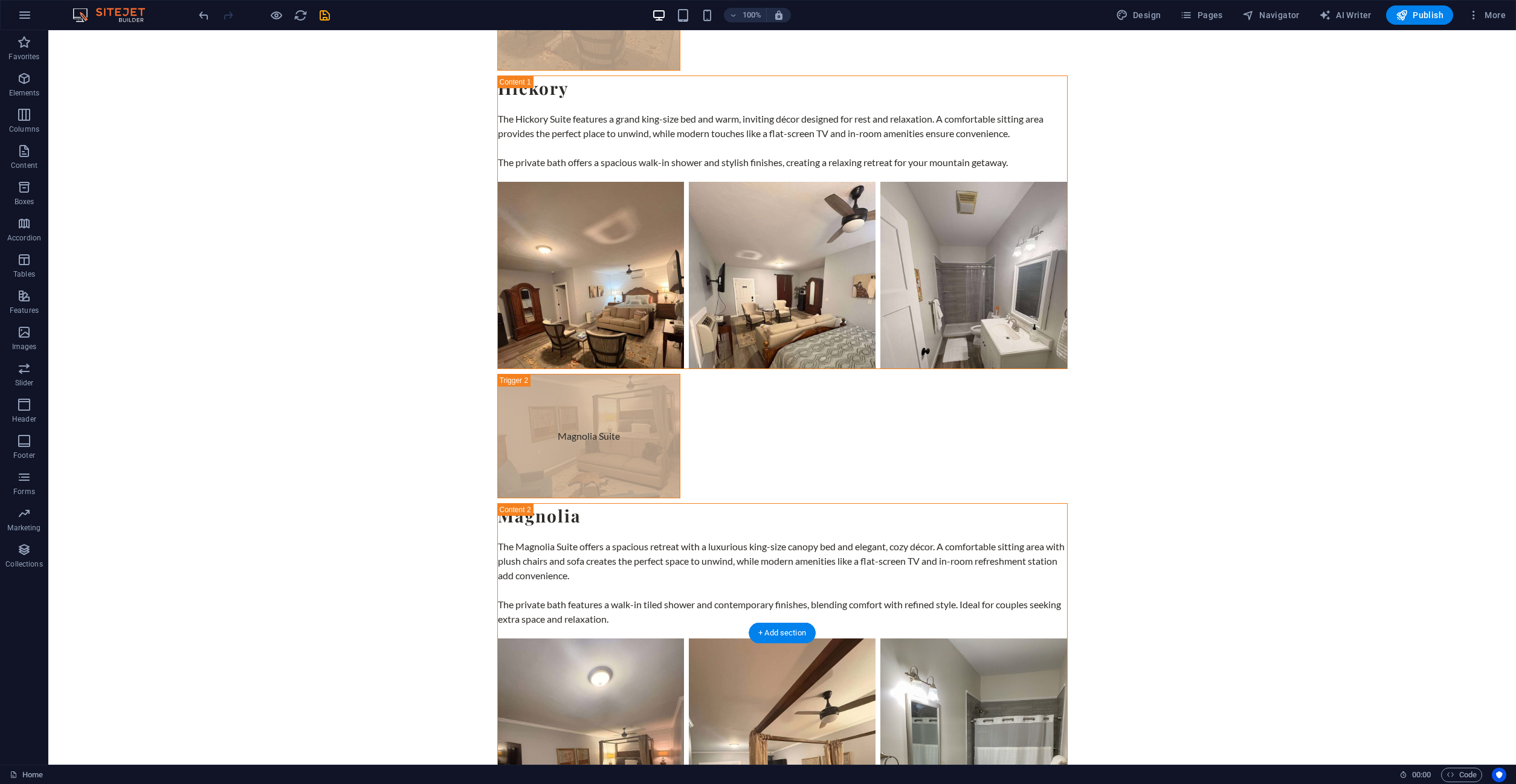
scroll to position [4070, 0]
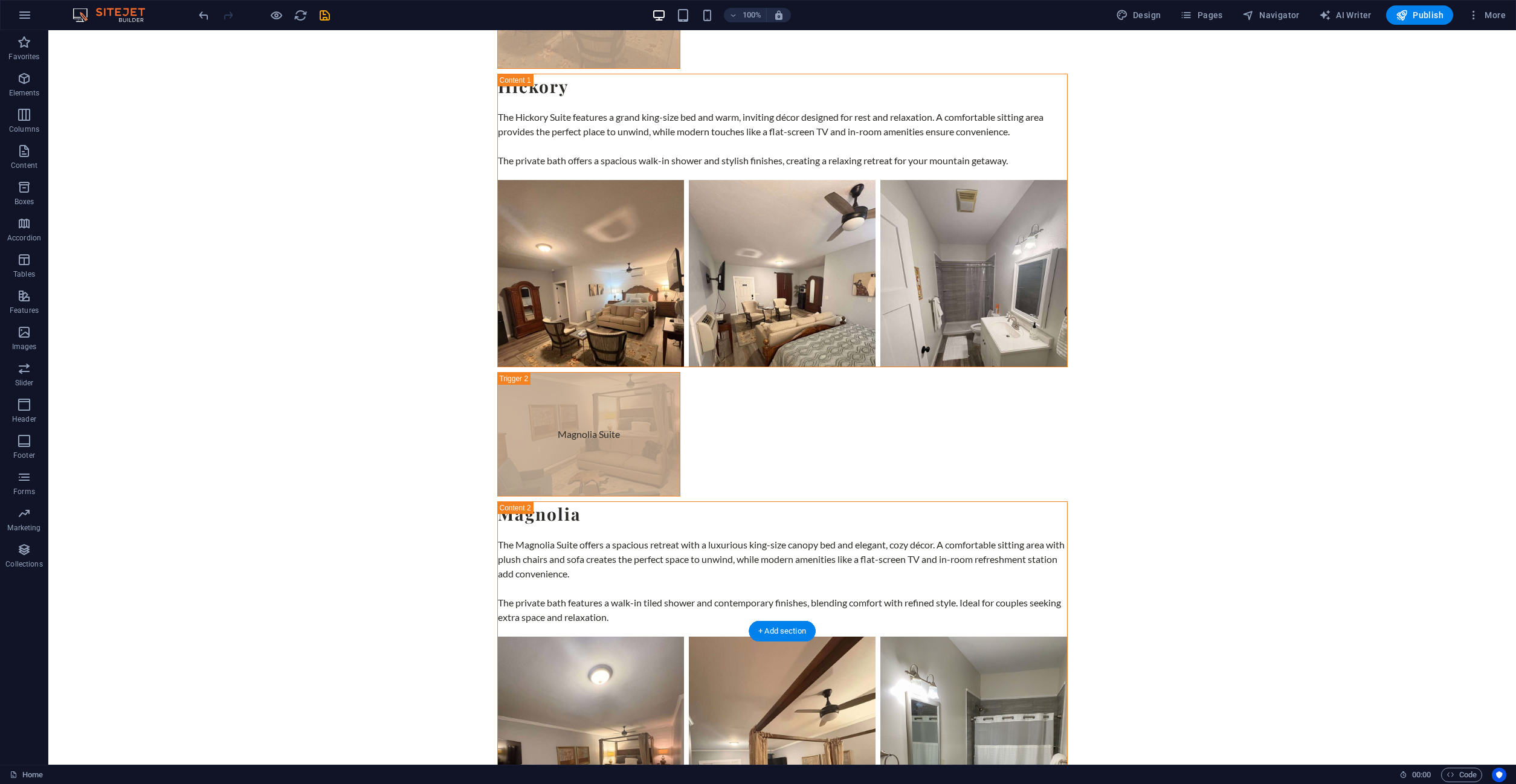
drag, startPoint x: 524, startPoint y: 671, endPoint x: 664, endPoint y: 650, distance: 141.6
drag, startPoint x: 594, startPoint y: 665, endPoint x: 633, endPoint y: 650, distance: 41.8
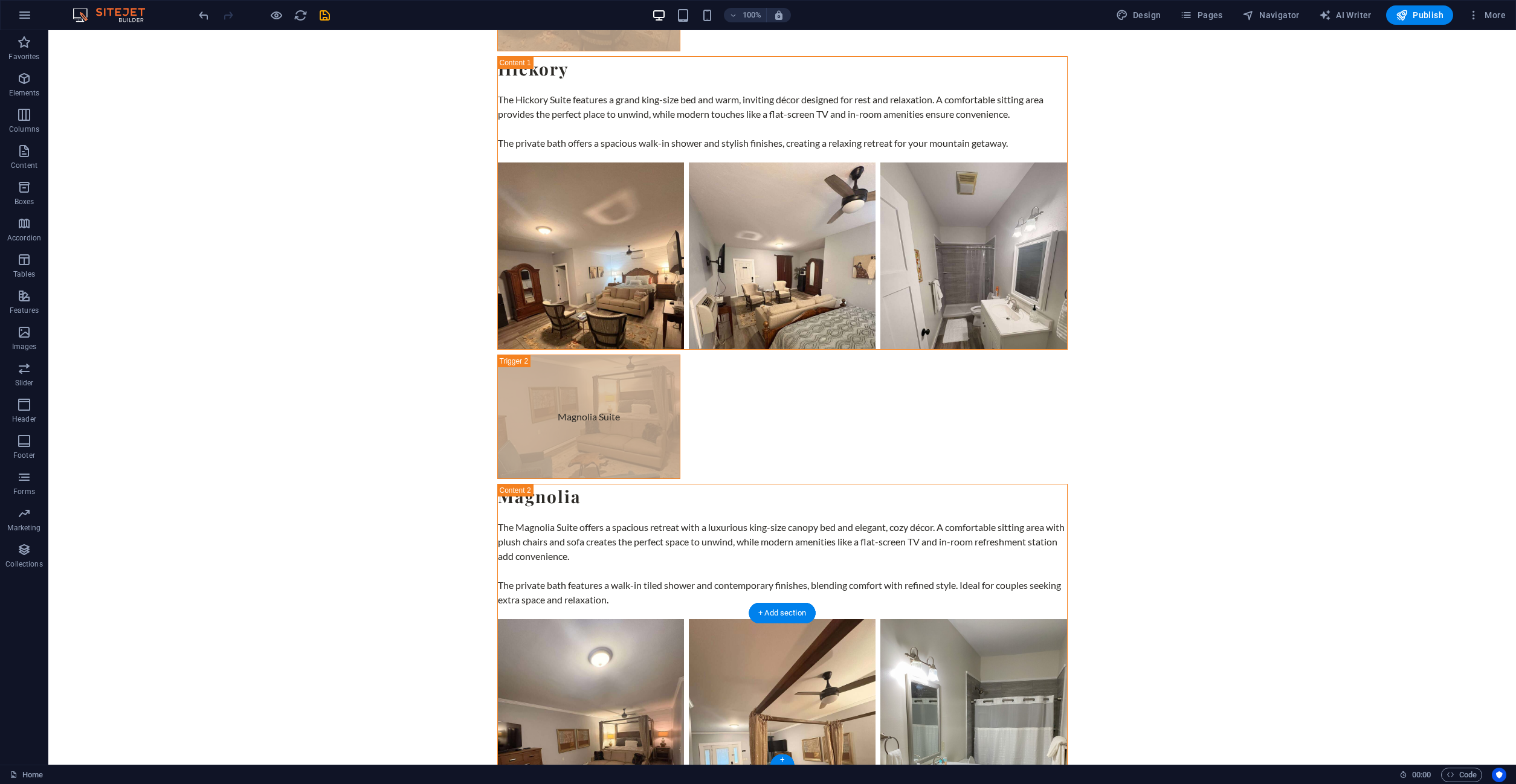
scroll to position [4090, 0]
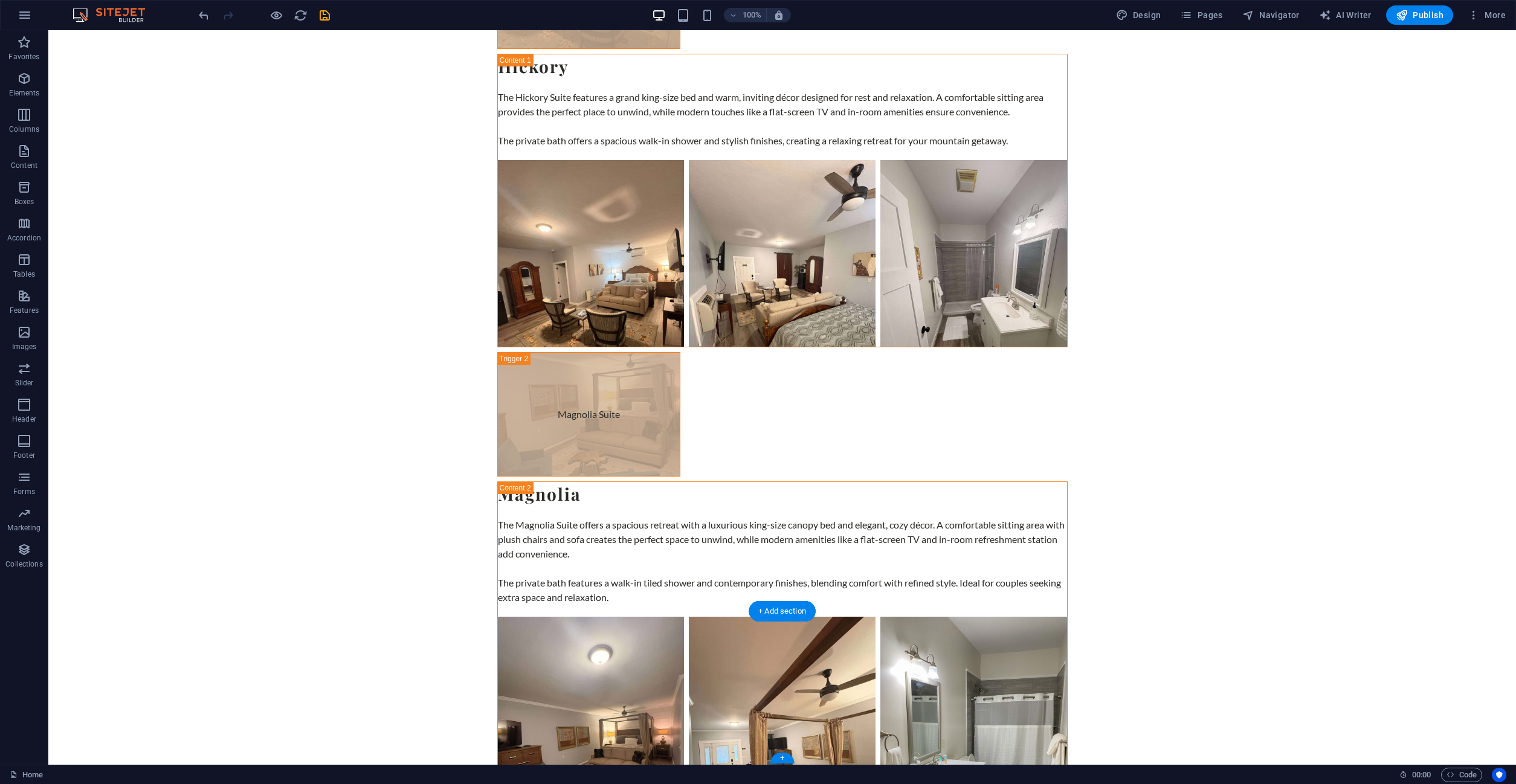
drag, startPoint x: 504, startPoint y: 648, endPoint x: 516, endPoint y: 662, distance: 18.4
drag, startPoint x: 779, startPoint y: 644, endPoint x: 565, endPoint y: 627, distance: 214.7
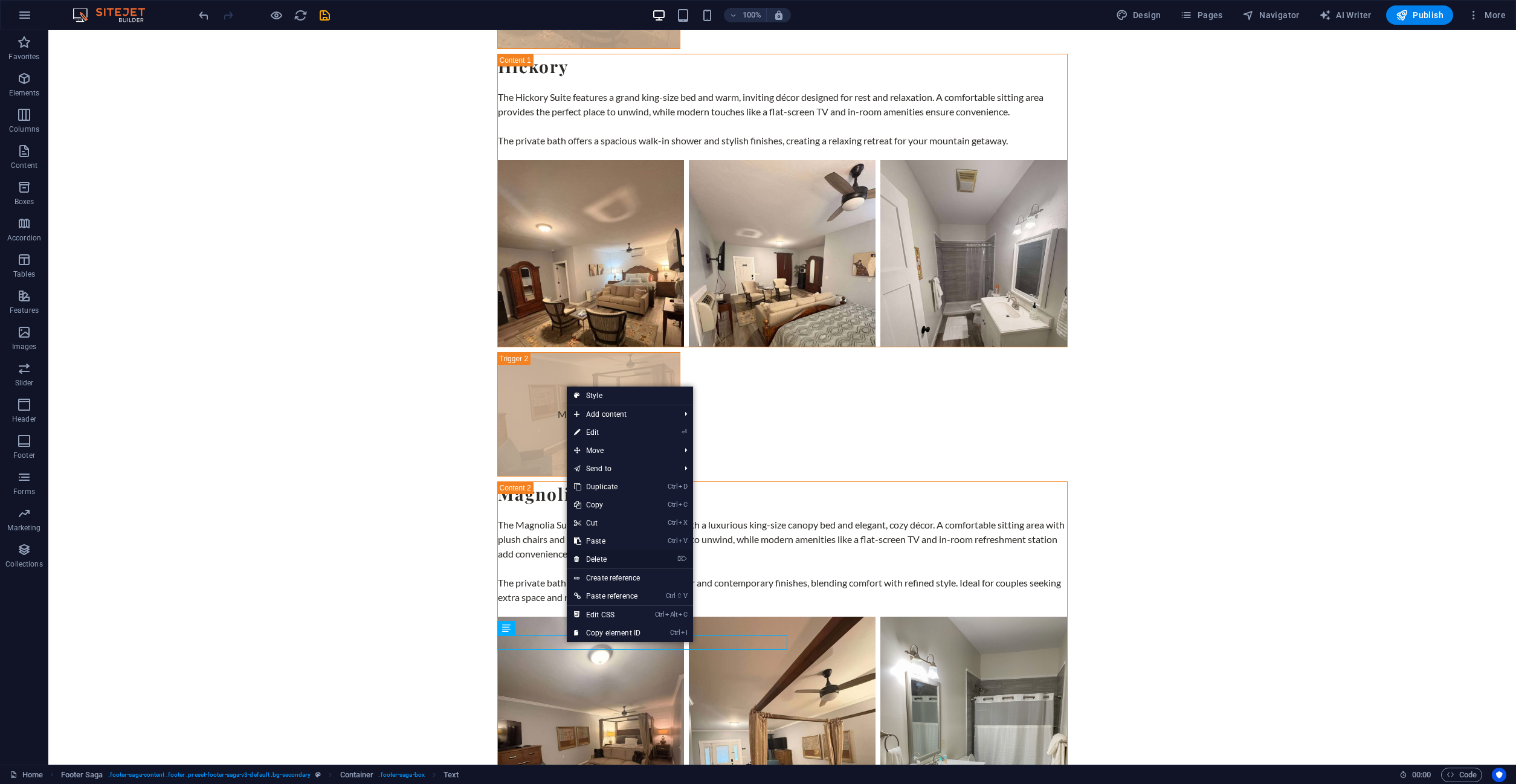
drag, startPoint x: 601, startPoint y: 561, endPoint x: 555, endPoint y: 531, distance: 54.9
click at [601, 561] on link "⌦ Delete" at bounding box center [607, 559] width 81 height 18
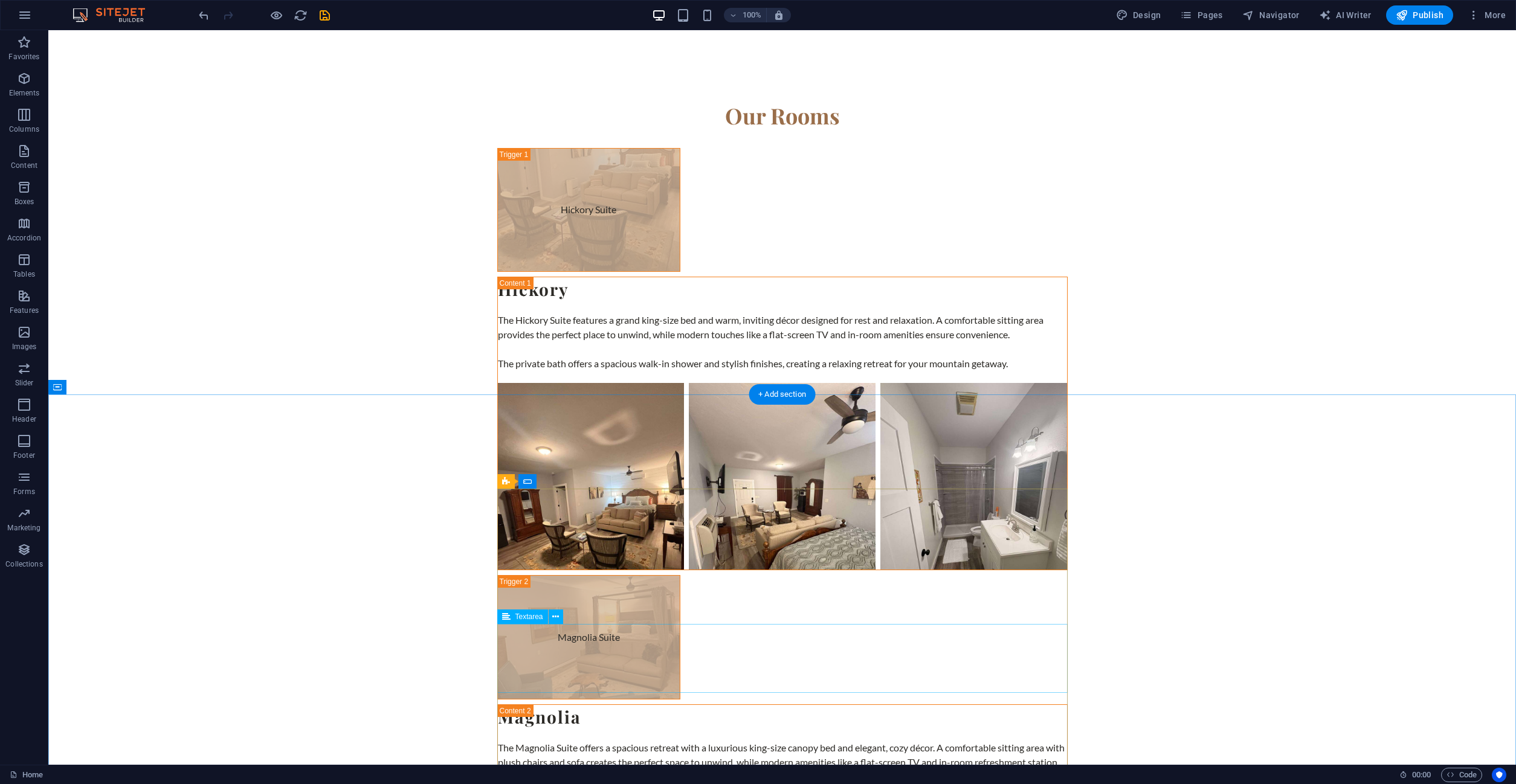
scroll to position [4076, 0]
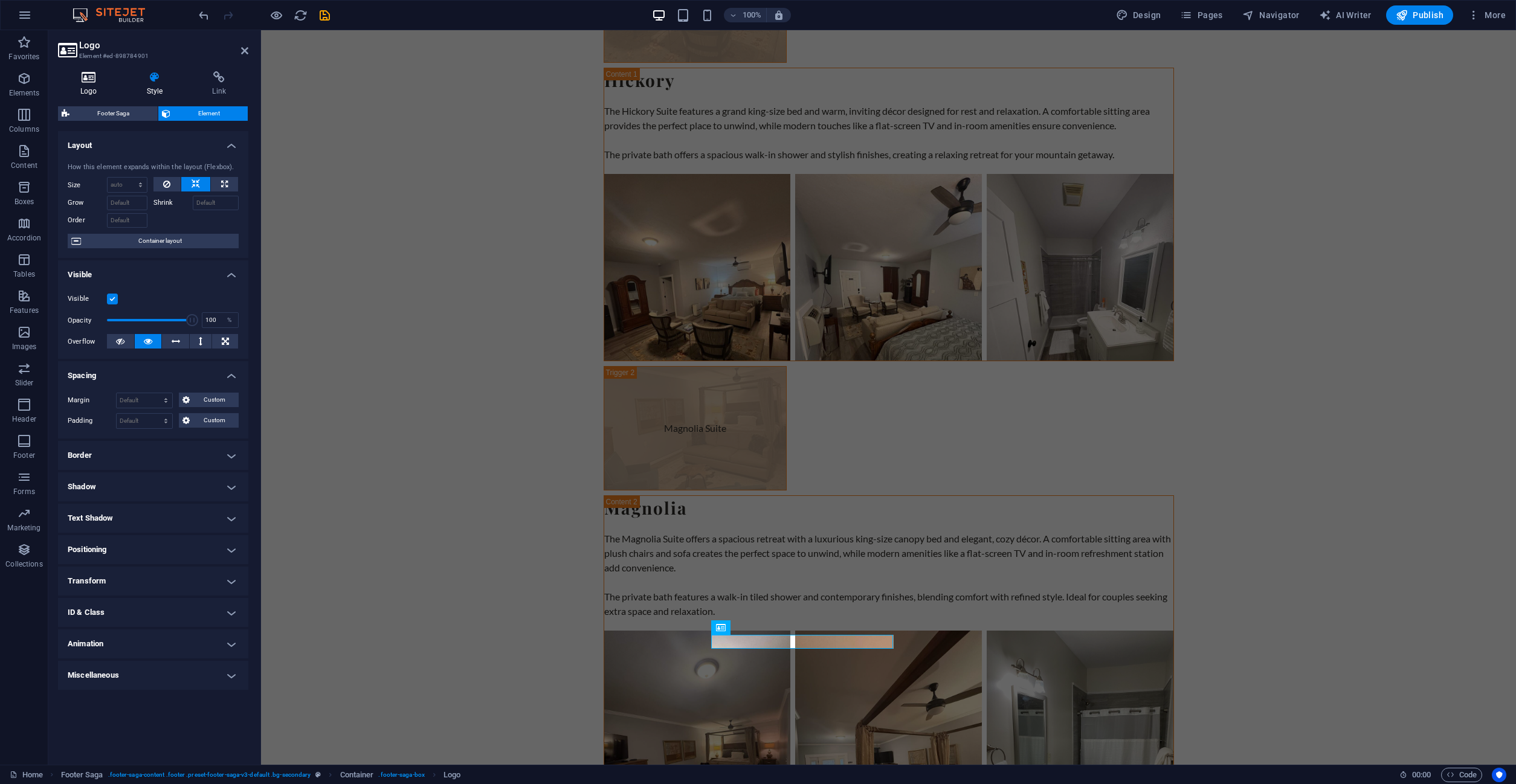
click at [96, 79] on icon at bounding box center [89, 77] width 62 height 12
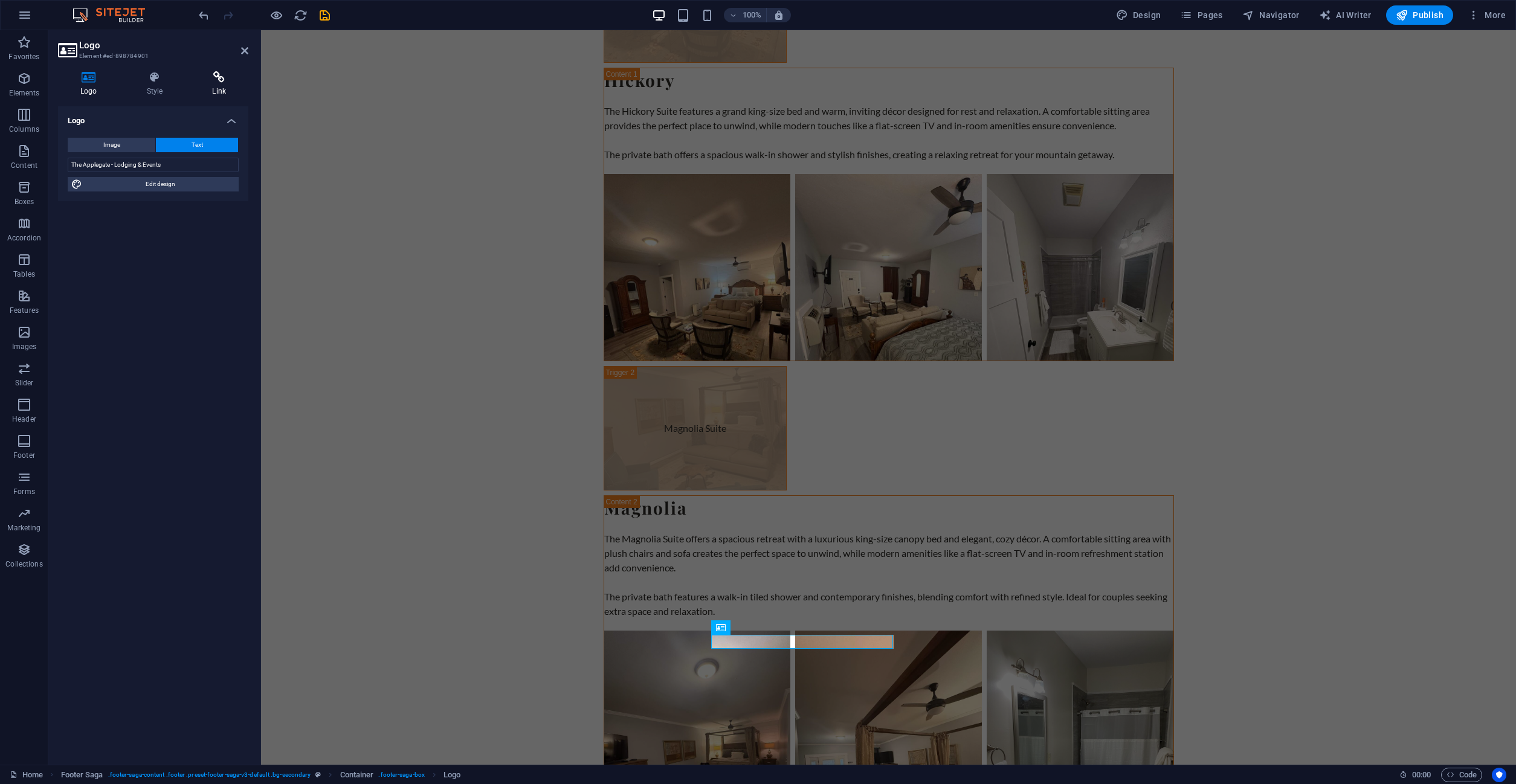
click at [211, 78] on icon at bounding box center [219, 77] width 58 height 12
click at [86, 93] on h4 "Logo" at bounding box center [91, 84] width 66 height 26
drag, startPoint x: 176, startPoint y: 161, endPoint x: 46, endPoint y: 160, distance: 130.0
click at [67, 162] on input "The Applegate - Lodging & Events" at bounding box center [153, 165] width 171 height 14
type input "Visit The Applegate on Facebook"
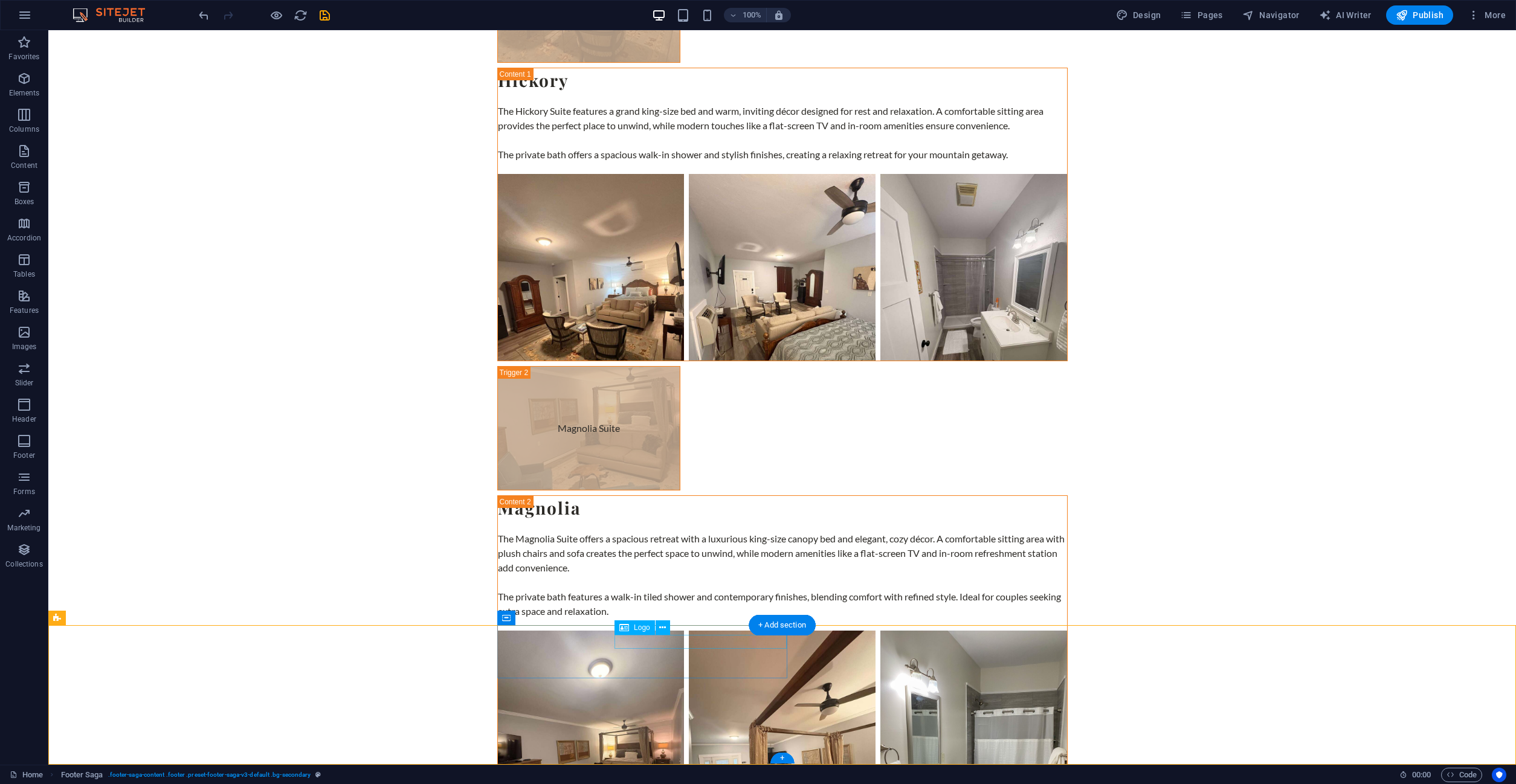
click at [660, 627] on icon at bounding box center [662, 627] width 7 height 12
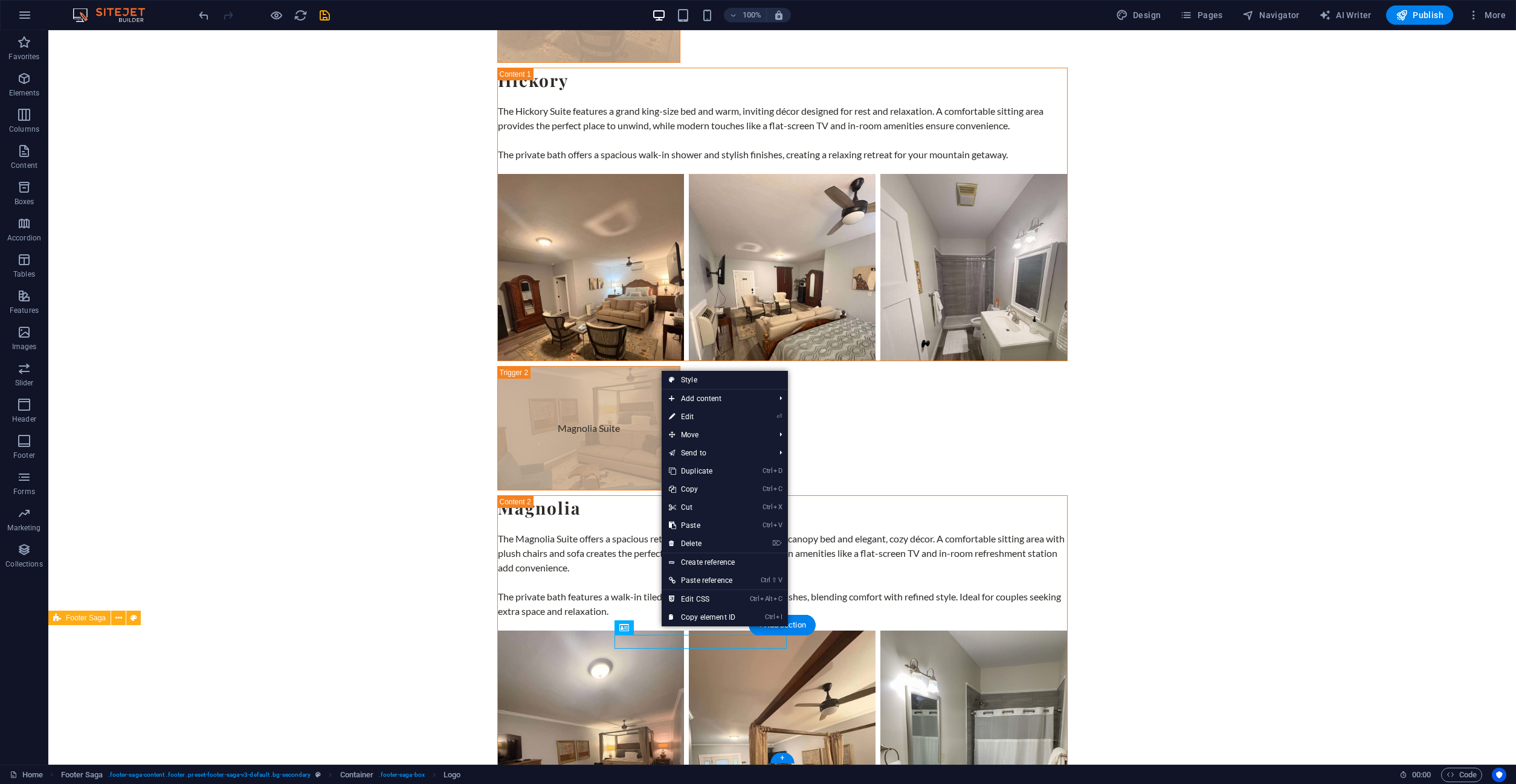
drag, startPoint x: 441, startPoint y: 715, endPoint x: 449, endPoint y: 701, distance: 16.1
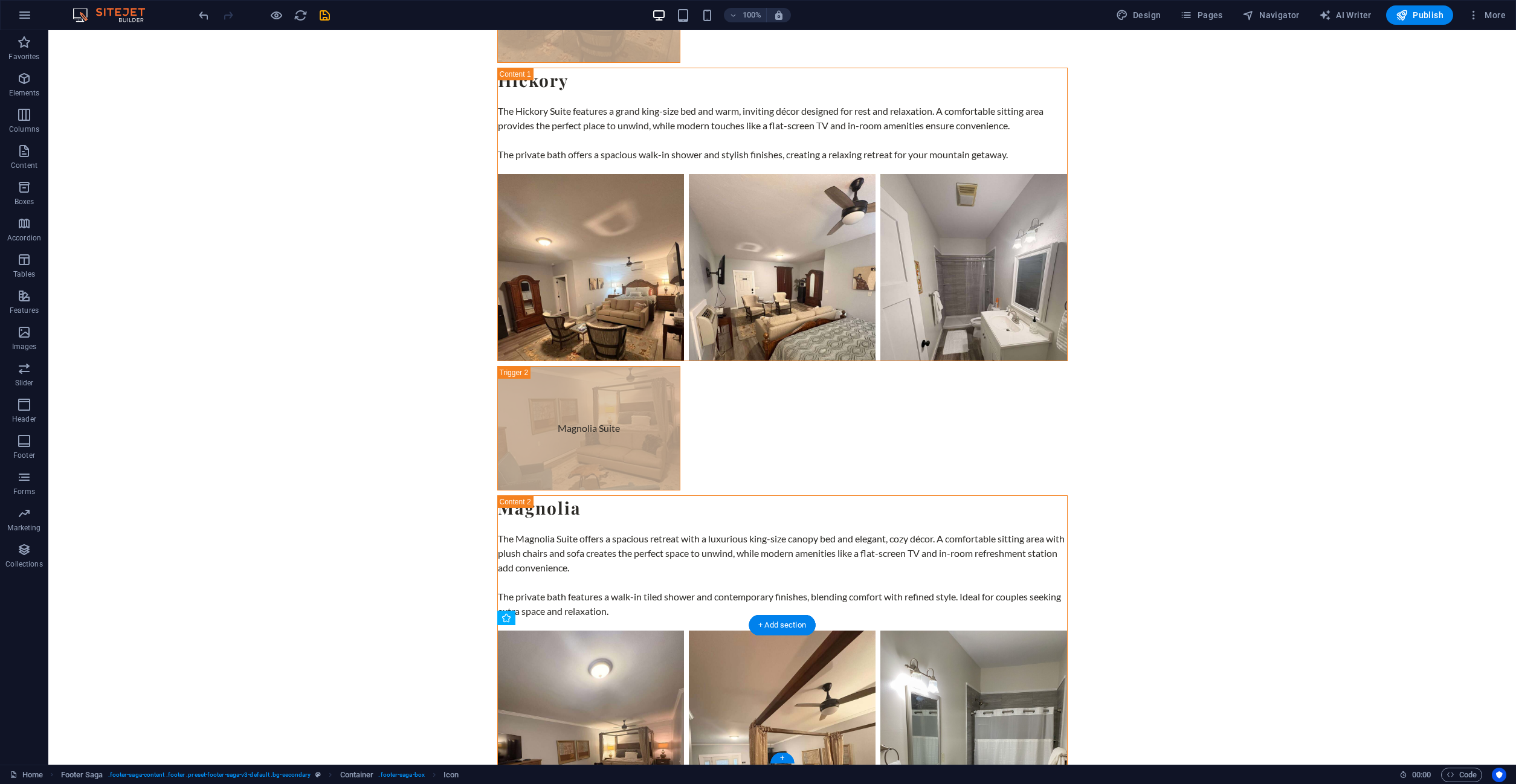
drag, startPoint x: 503, startPoint y: 641, endPoint x: 684, endPoint y: 641, distance: 181.0
drag, startPoint x: 626, startPoint y: 641, endPoint x: 499, endPoint y: 641, distance: 127.0
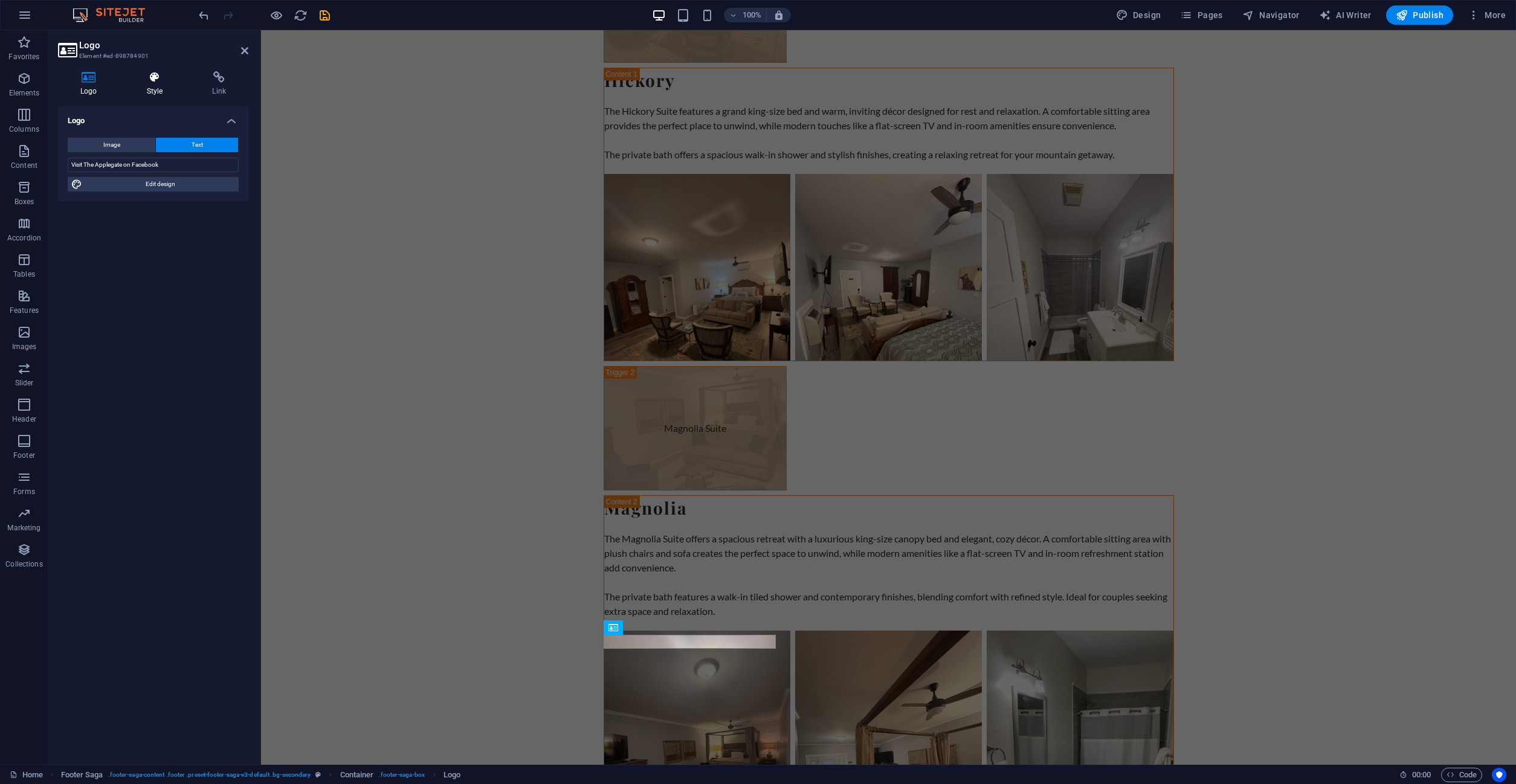
click at [146, 78] on icon at bounding box center [155, 77] width 61 height 12
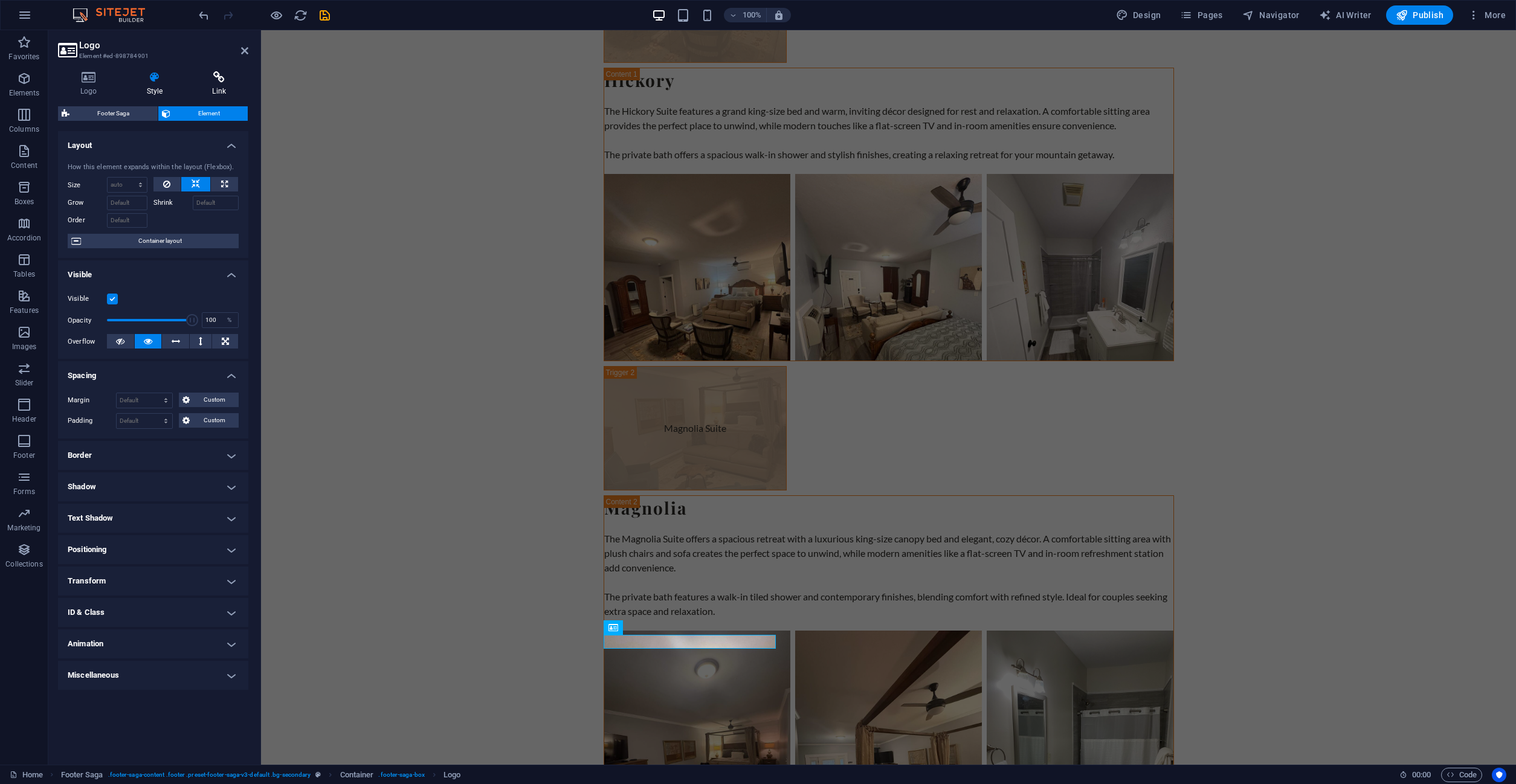
click at [217, 89] on h4 "Link" at bounding box center [219, 84] width 58 height 26
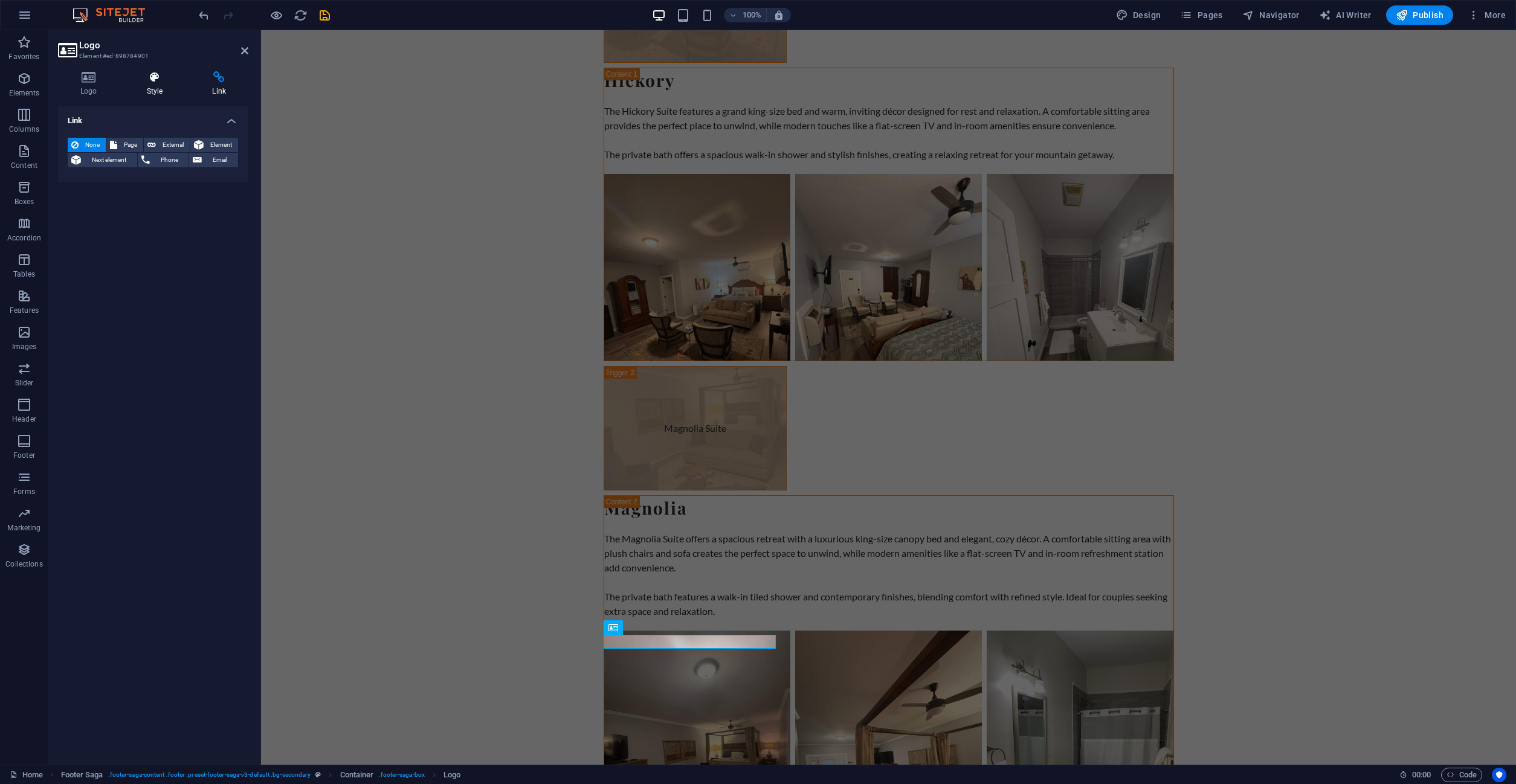
click at [153, 81] on icon at bounding box center [155, 77] width 61 height 12
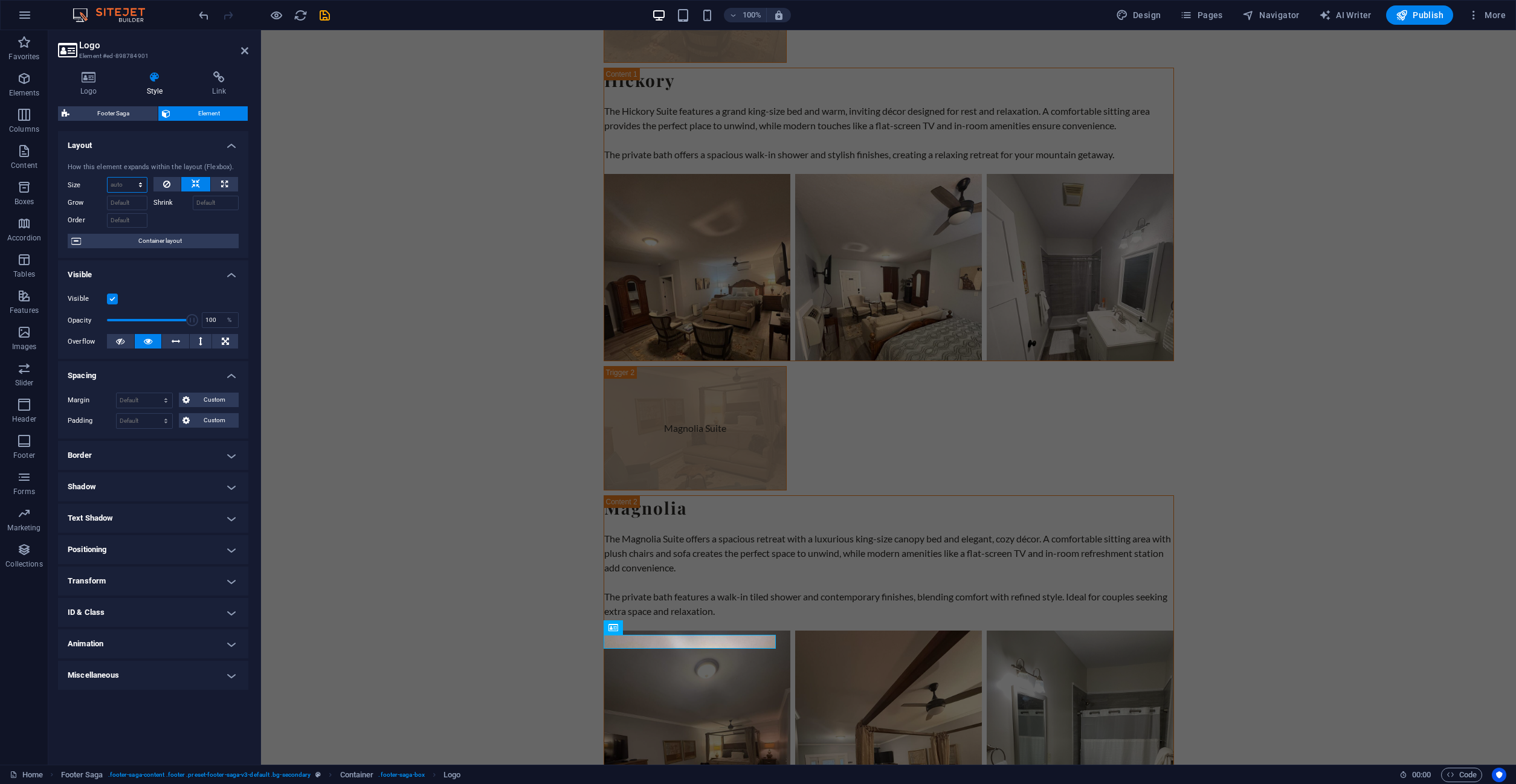
click at [107, 177] on select "Default auto px % 1/1 1/2 1/3 1/4 1/5 1/6 1/7 1/8 1/9 1/10" at bounding box center [127, 185] width 39 height 14
select select "%"
click option "%" at bounding box center [0, 0] width 0 height 0
type input "100"
click at [193, 183] on icon at bounding box center [195, 184] width 9 height 14
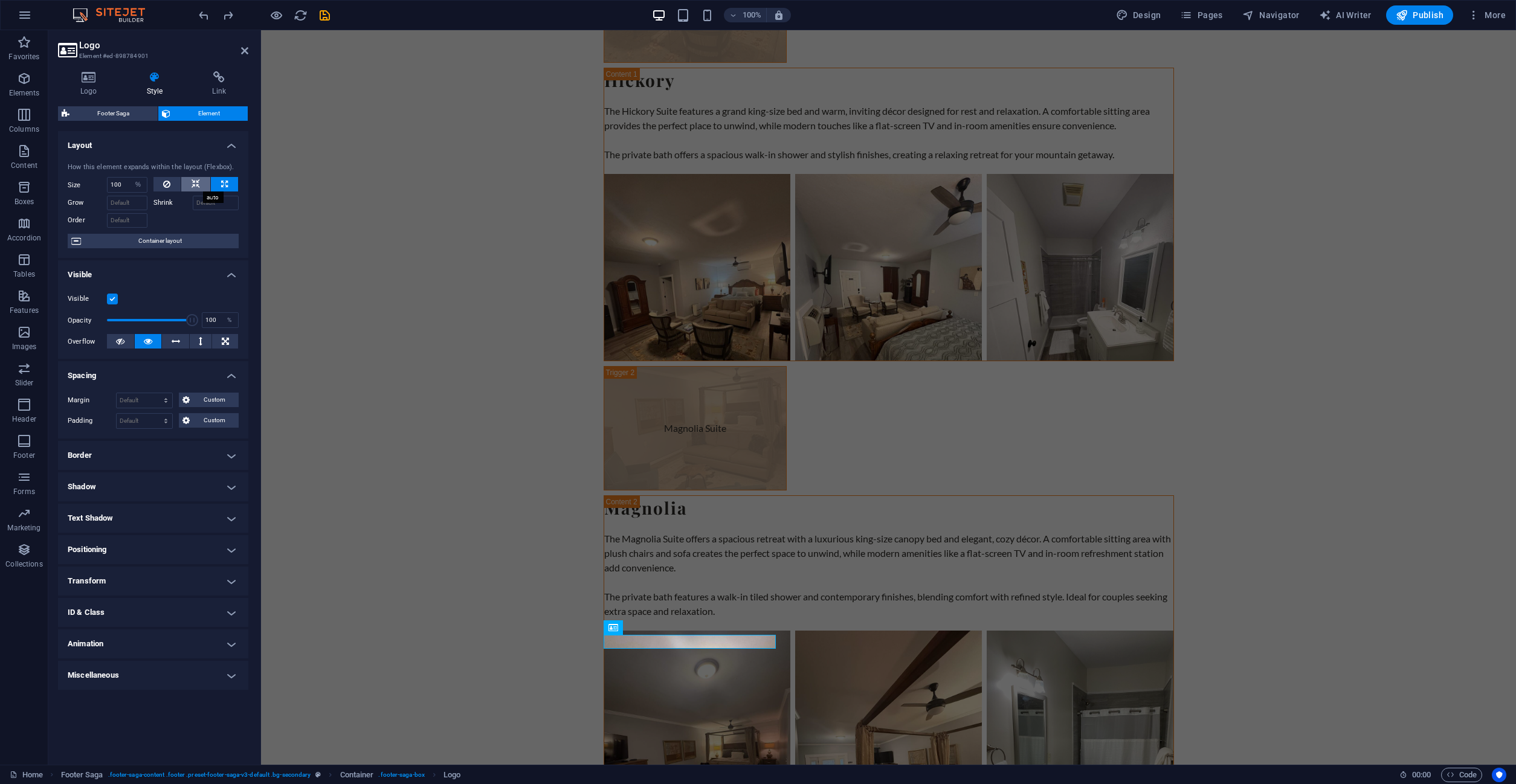
select select "DISABLED_OPTION_VALUE"
click at [221, 183] on button at bounding box center [224, 184] width 27 height 14
type input "100"
select select "%"
click at [183, 239] on span "Container layout" at bounding box center [160, 241] width 151 height 14
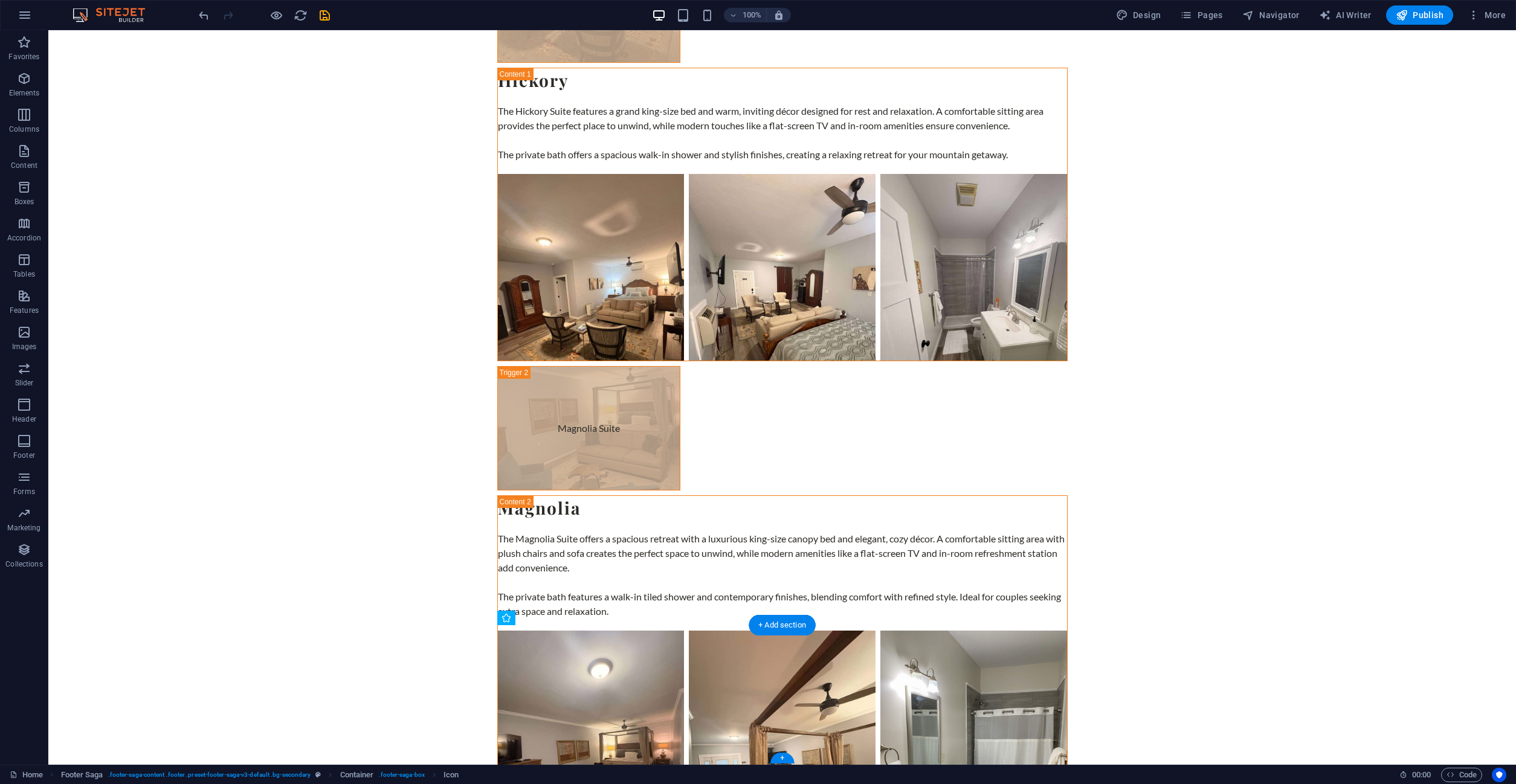
drag, startPoint x: 569, startPoint y: 643, endPoint x: 605, endPoint y: 639, distance: 36.2
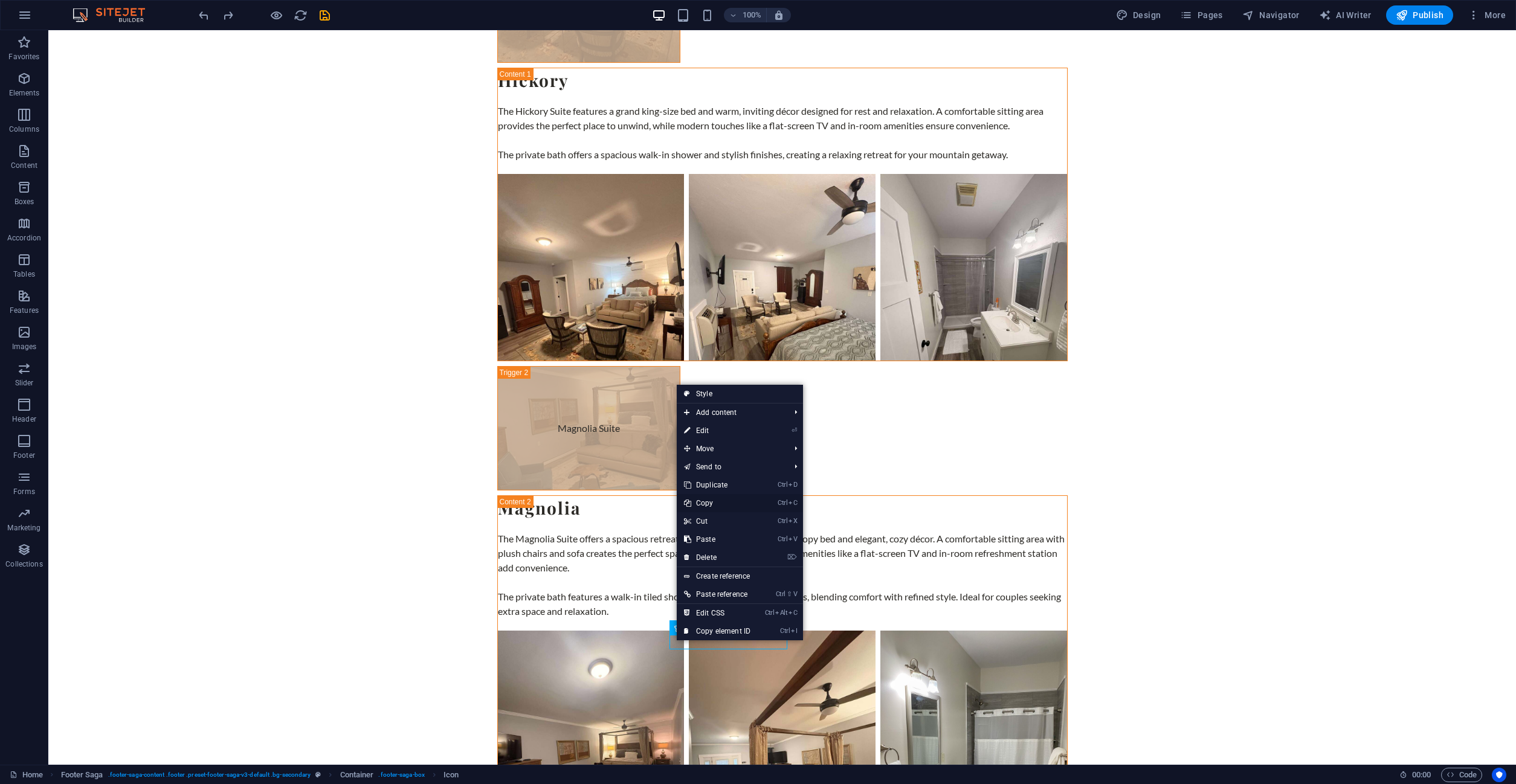
drag, startPoint x: 713, startPoint y: 506, endPoint x: 635, endPoint y: 493, distance: 79.1
click at [713, 506] on link "Ctrl C Copy" at bounding box center [717, 503] width 81 height 18
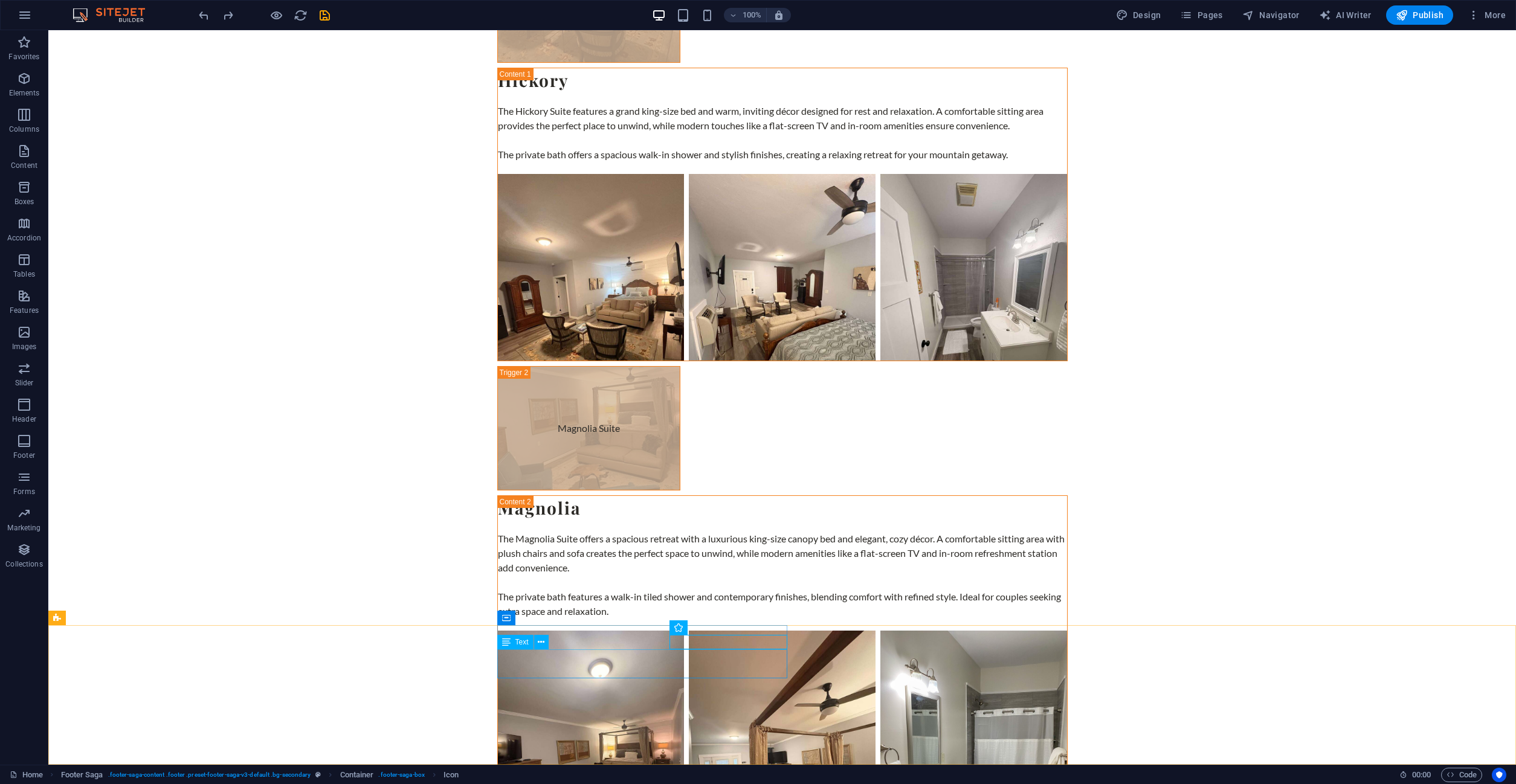
click at [500, 643] on div "Text" at bounding box center [515, 642] width 36 height 14
select select "%"
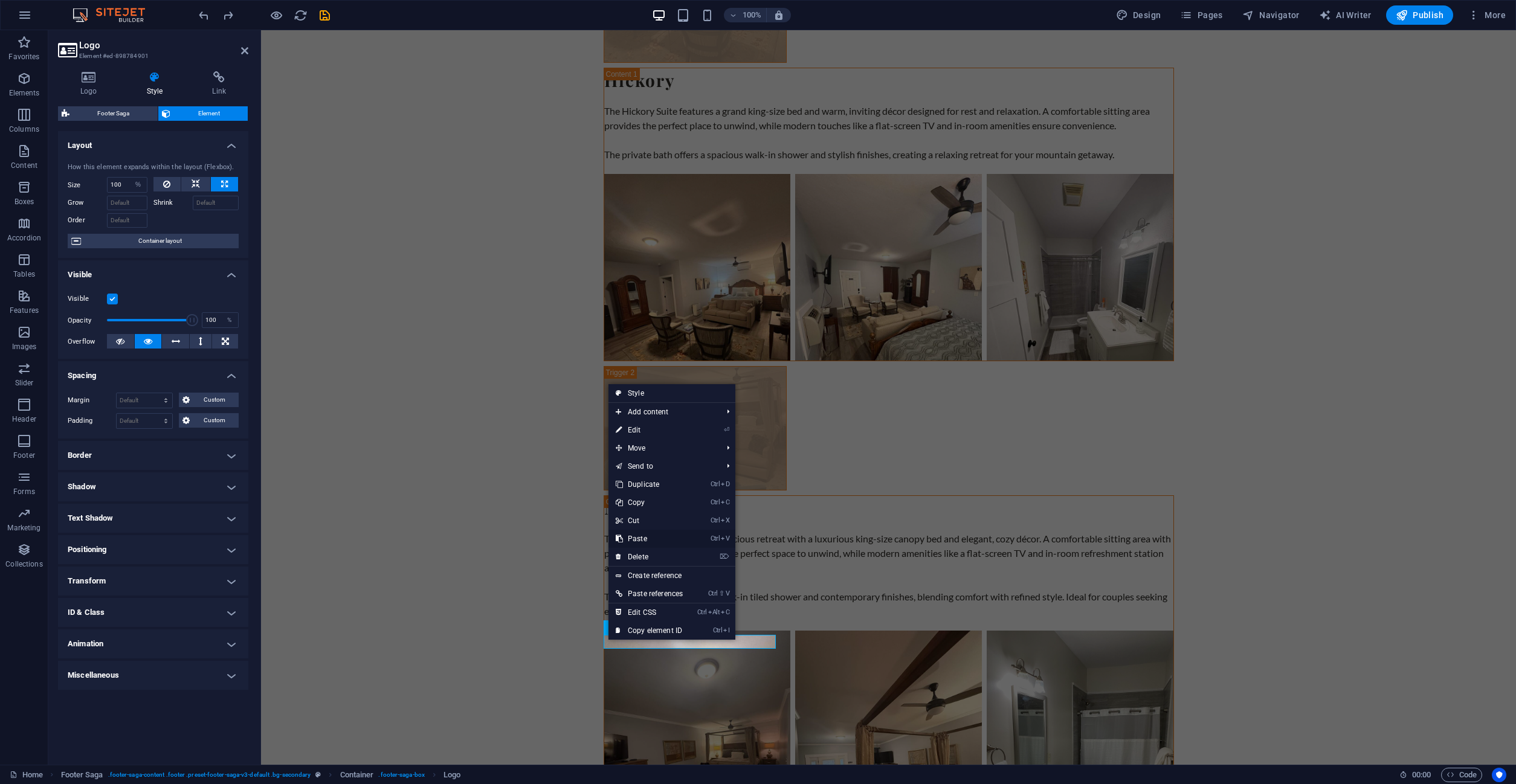
click at [651, 537] on link "Ctrl V Paste" at bounding box center [649, 539] width 81 height 18
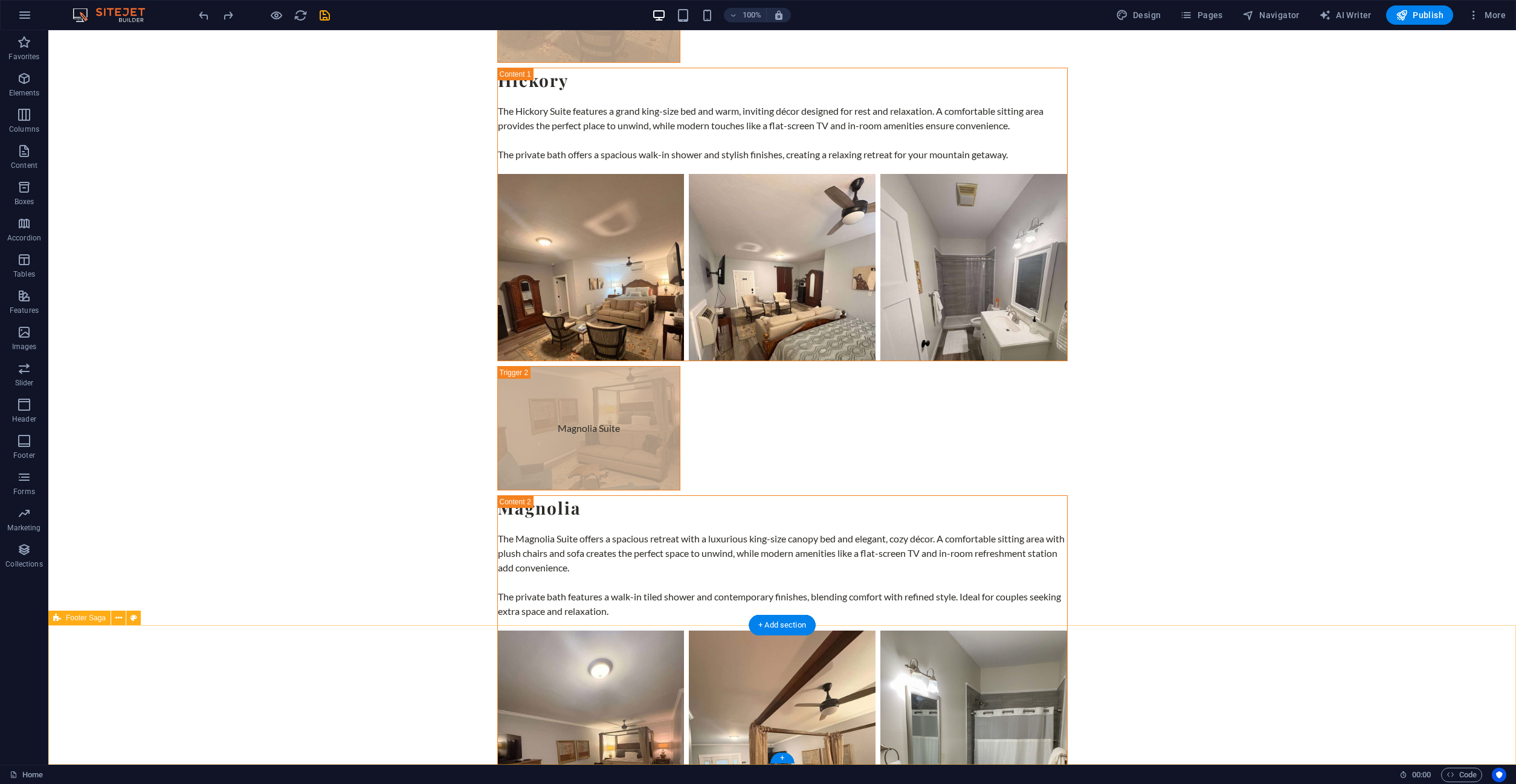
click at [563, 635] on div "Container Logo" at bounding box center [540, 627] width 85 height 15
select select "%"
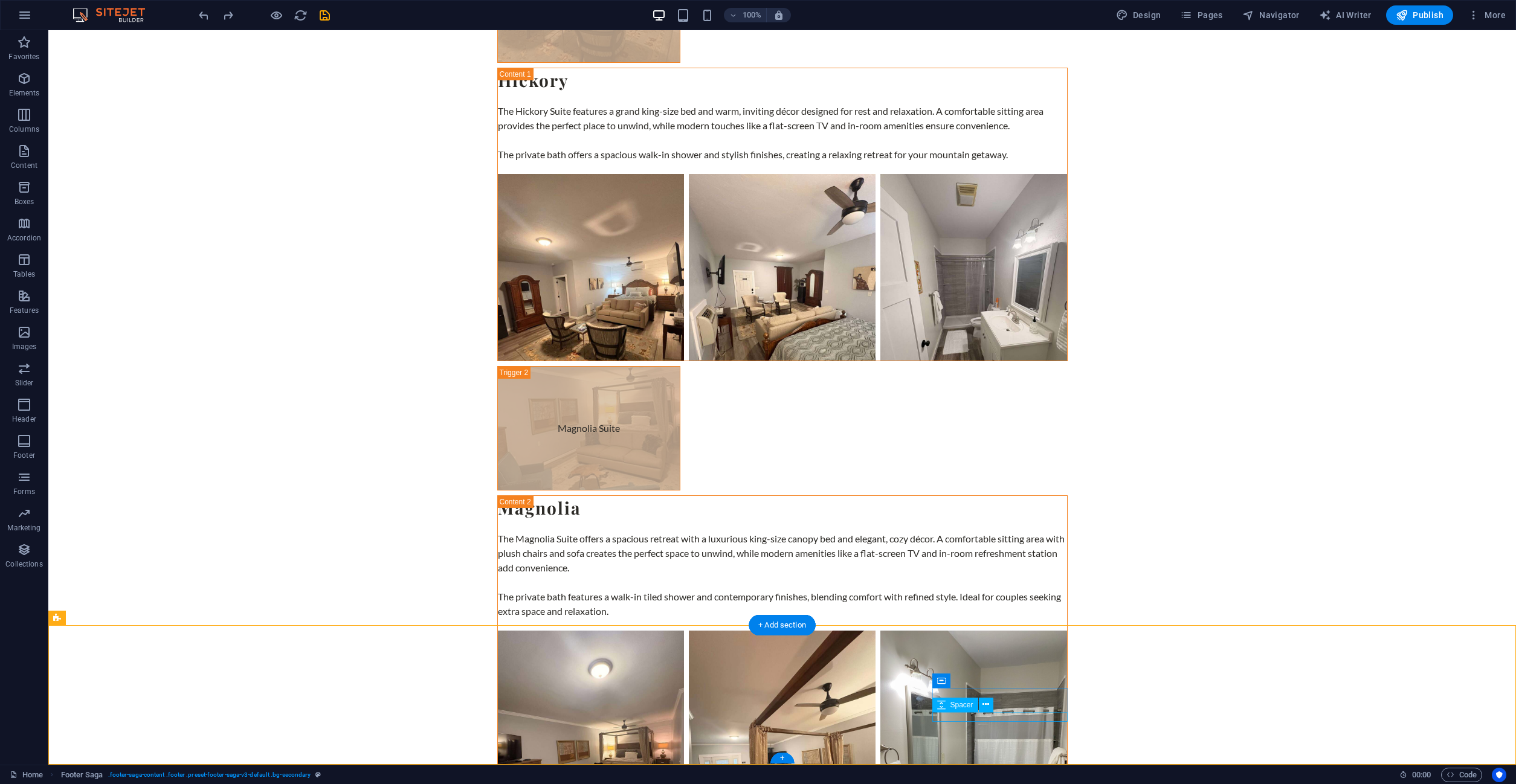
drag, startPoint x: 505, startPoint y: 658, endPoint x: 603, endPoint y: 660, distance: 98.0
drag, startPoint x: 584, startPoint y: 650, endPoint x: 1108, endPoint y: 662, distance: 524.1
drag, startPoint x: 557, startPoint y: 648, endPoint x: 704, endPoint y: 691, distance: 153.2
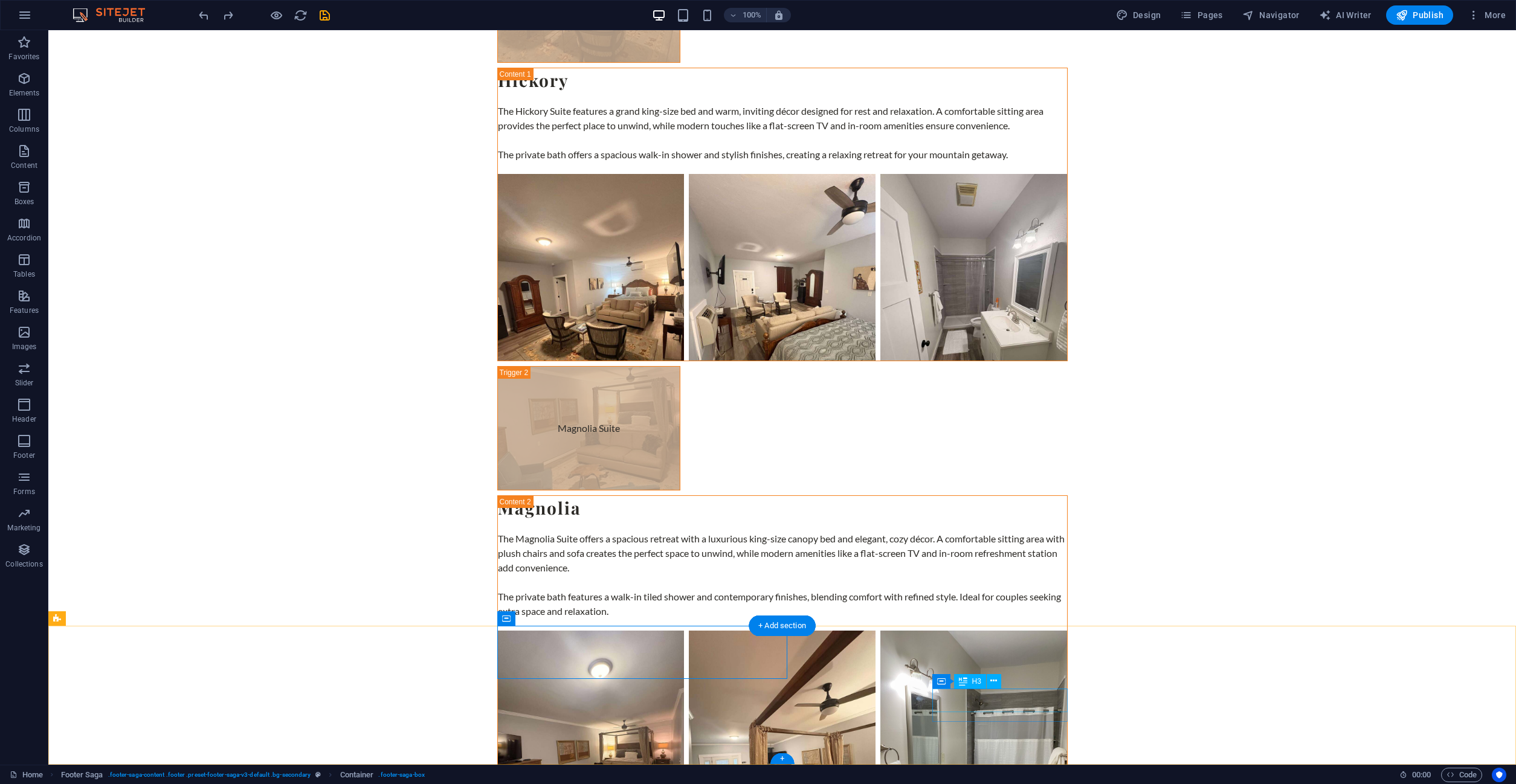
click at [319, 14] on icon "save" at bounding box center [324, 15] width 14 height 14
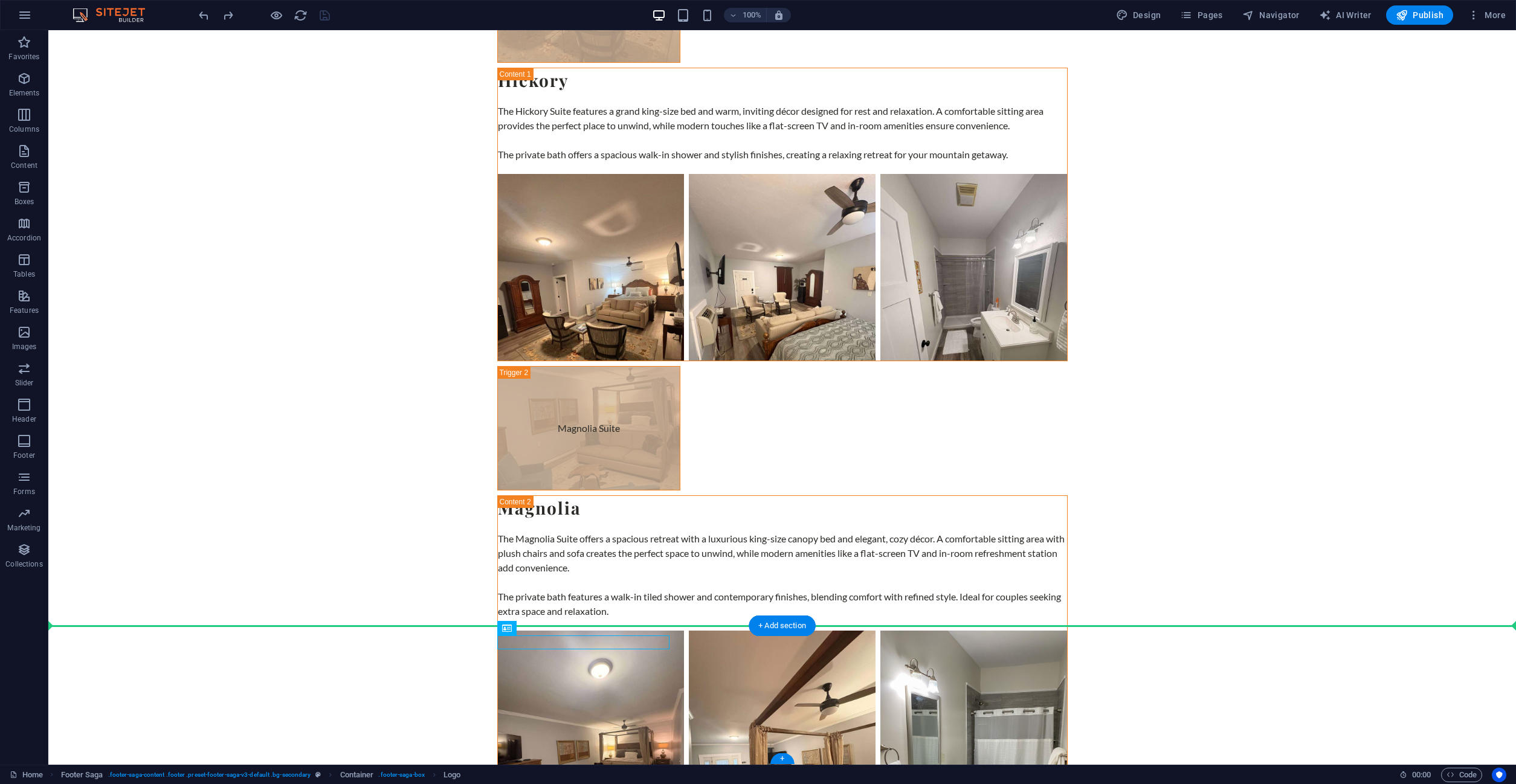
drag, startPoint x: 596, startPoint y: 642, endPoint x: 79, endPoint y: 643, distance: 517.0
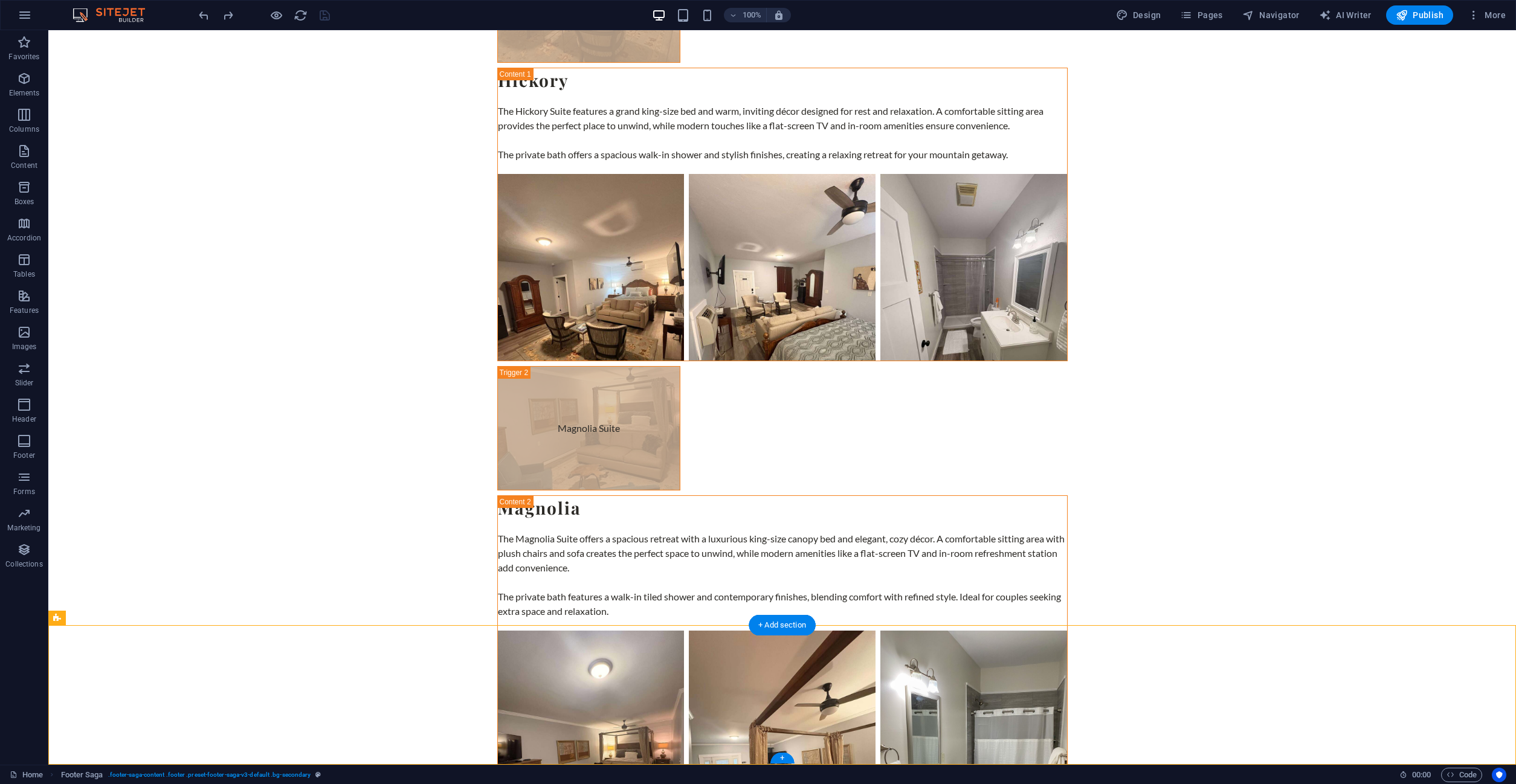
drag, startPoint x: 580, startPoint y: 641, endPoint x: 144, endPoint y: 671, distance: 437.0
click at [118, 620] on icon at bounding box center [119, 618] width 7 height 12
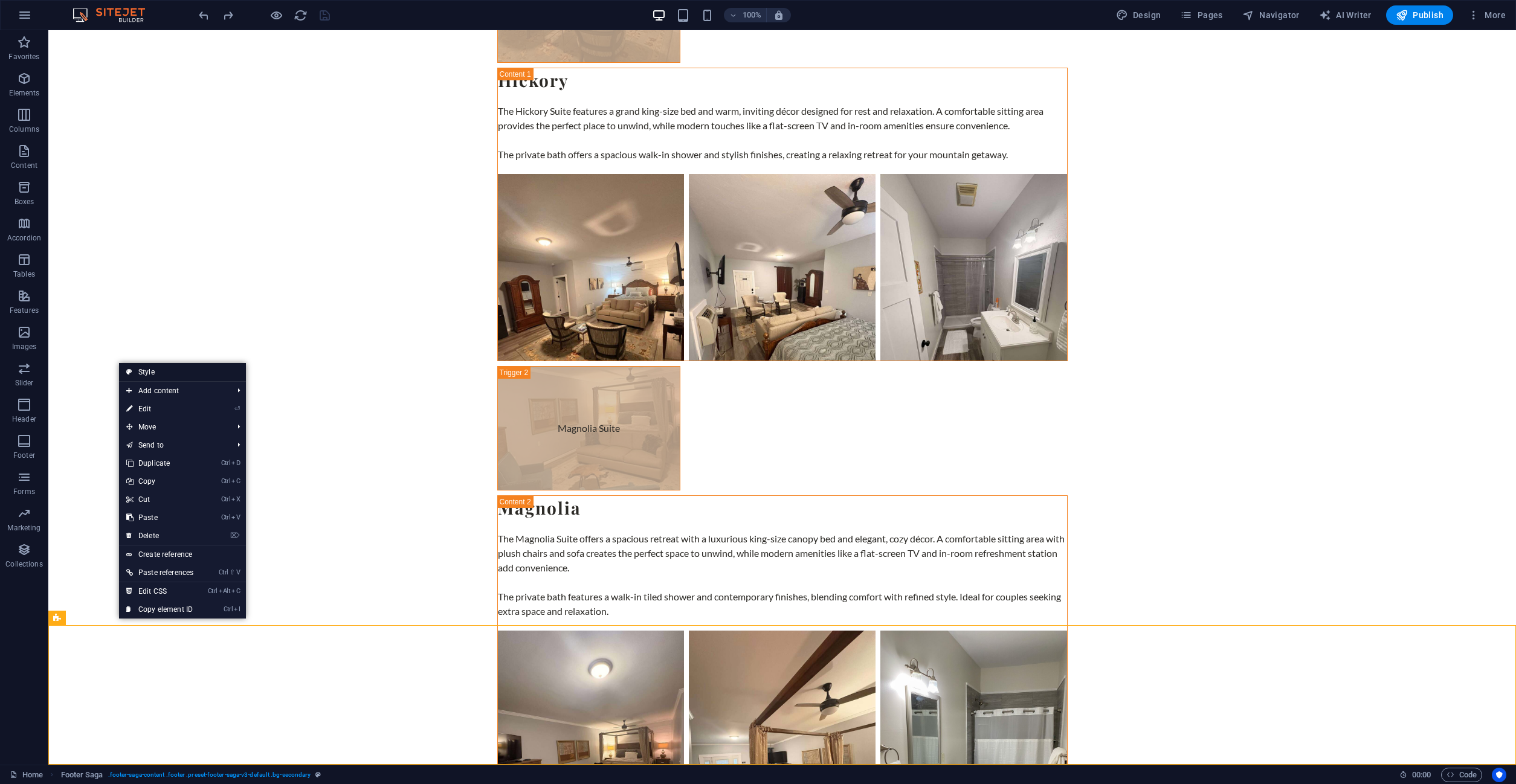
click at [139, 371] on link "Style" at bounding box center [183, 372] width 127 height 18
select select "rem"
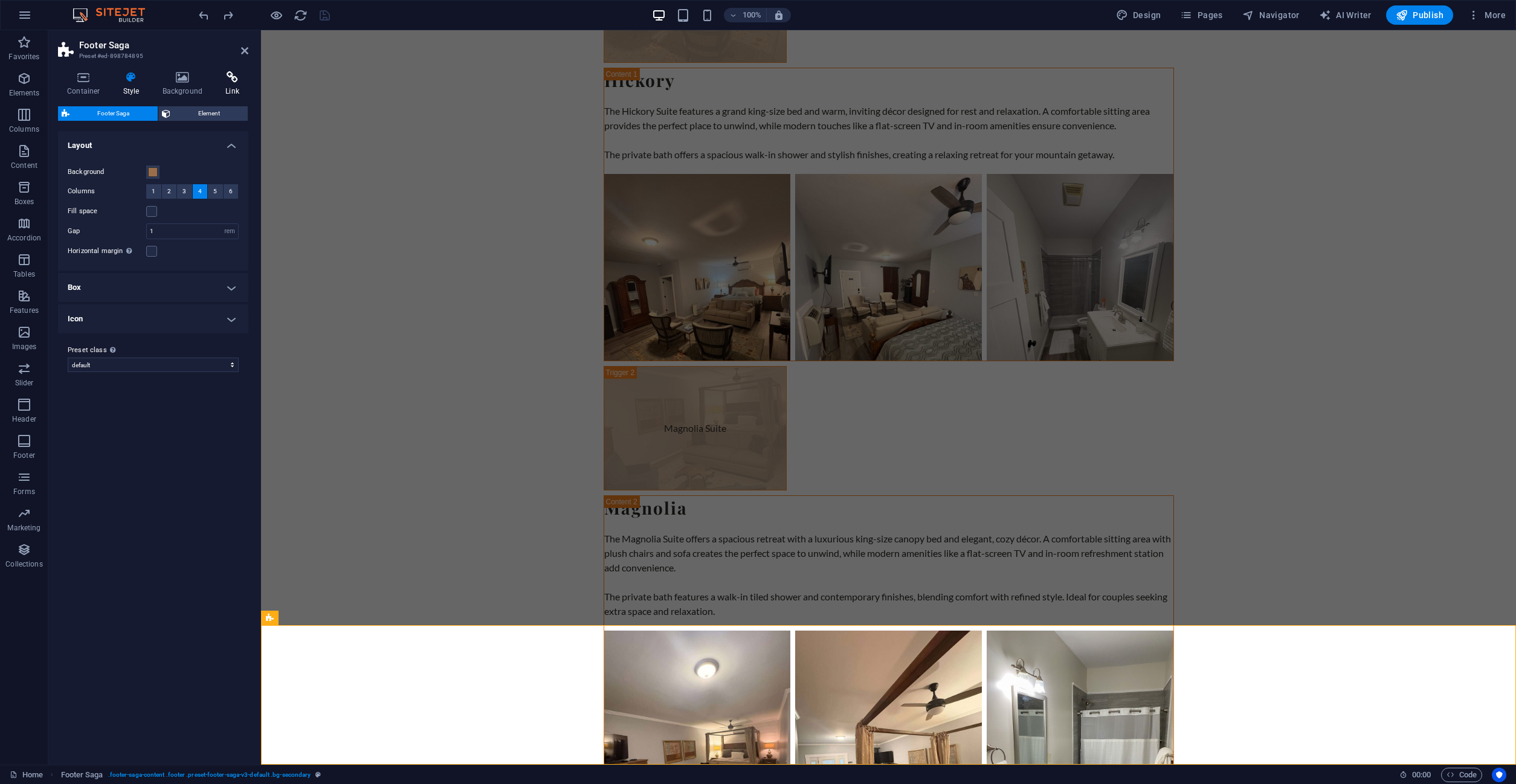
click at [225, 83] on h4 "Link" at bounding box center [232, 84] width 32 height 26
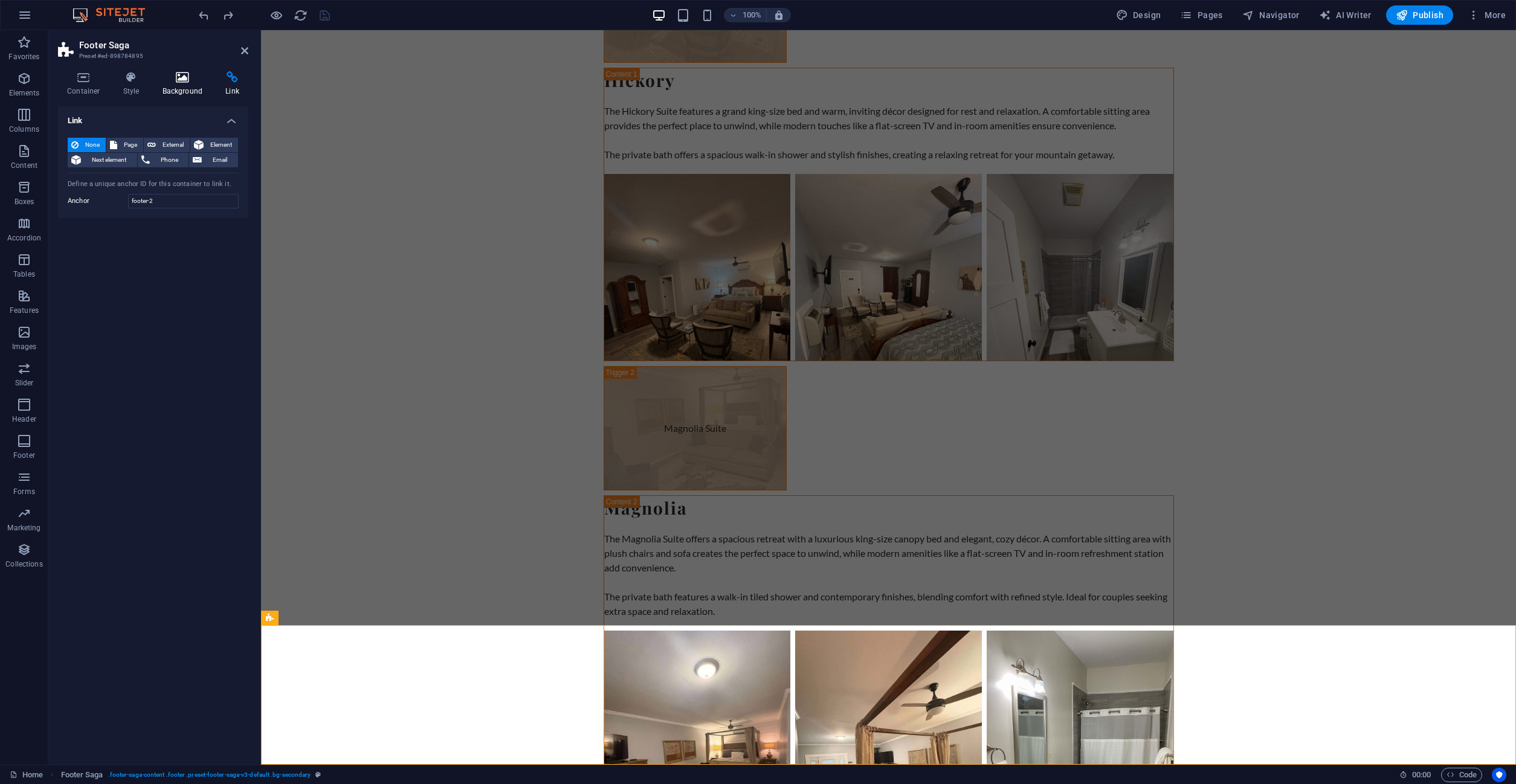
click at [177, 83] on h4 "Background" at bounding box center [185, 84] width 64 height 26
click at [123, 83] on h4 "Style" at bounding box center [134, 84] width 39 height 26
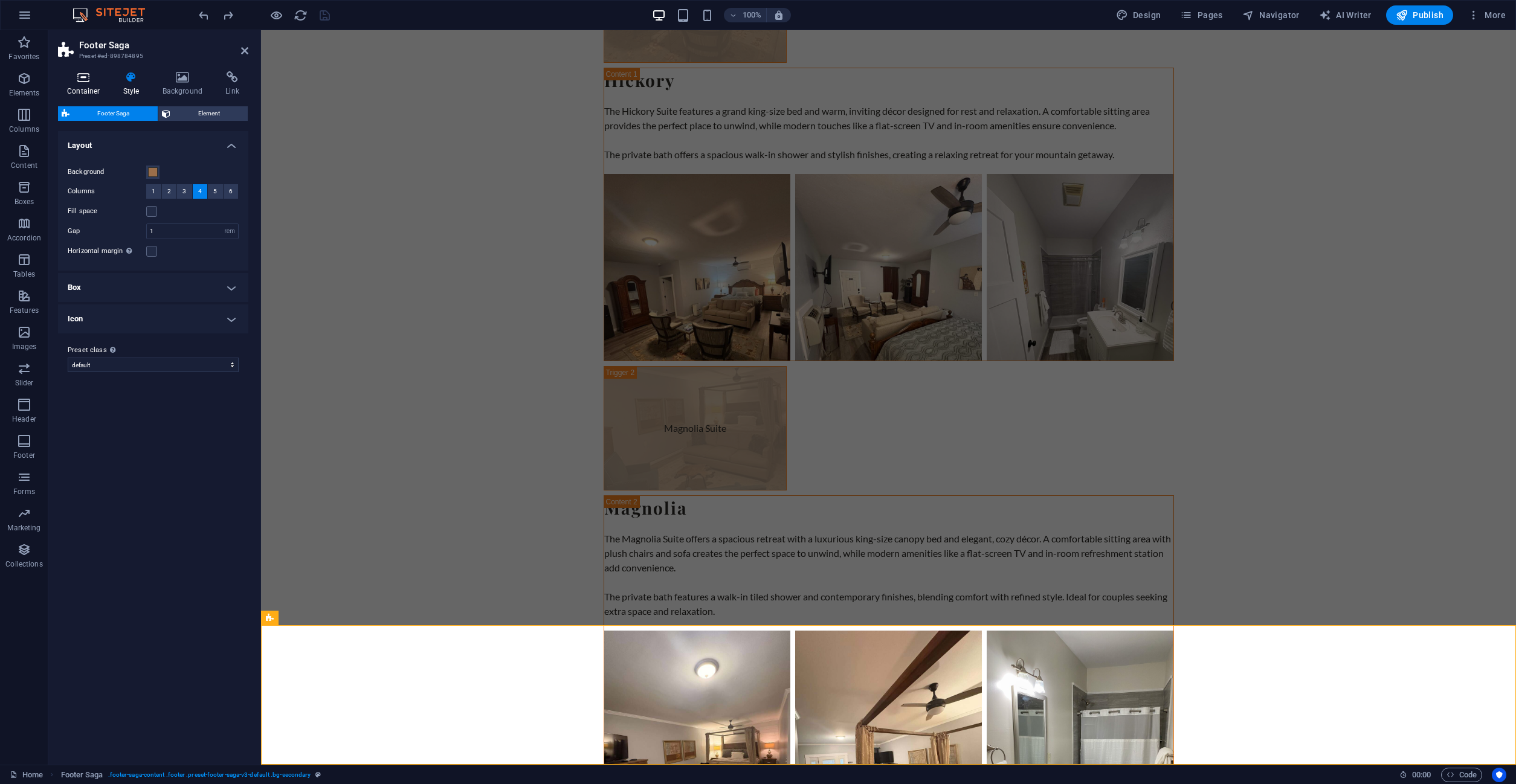
click at [86, 83] on icon at bounding box center [84, 77] width 51 height 12
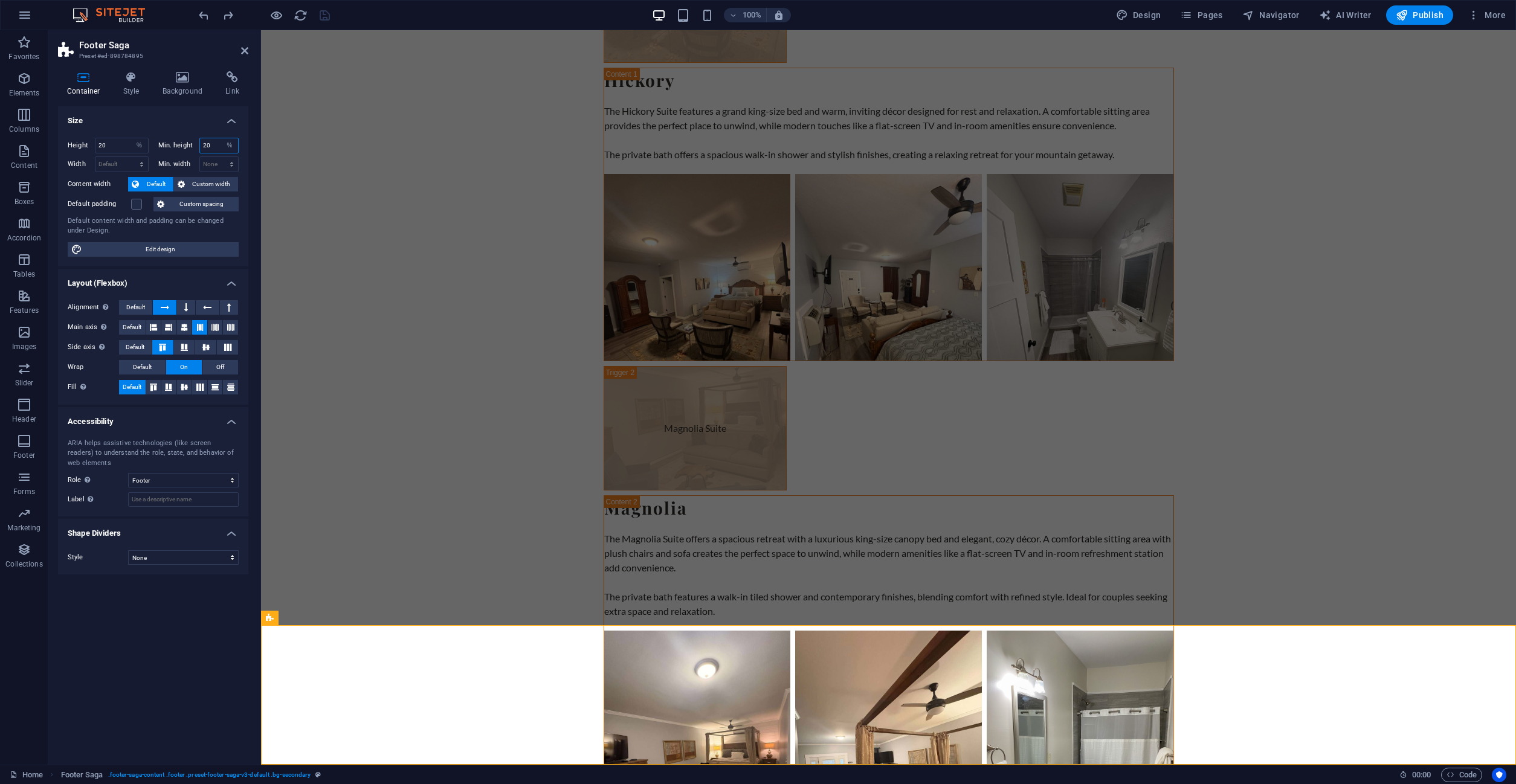
drag, startPoint x: 211, startPoint y: 144, endPoint x: 193, endPoint y: 143, distance: 18.0
click at [200, 143] on input "20" at bounding box center [219, 145] width 39 height 14
type input "20"
drag, startPoint x: 390, startPoint y: 463, endPoint x: 602, endPoint y: 462, distance: 212.0
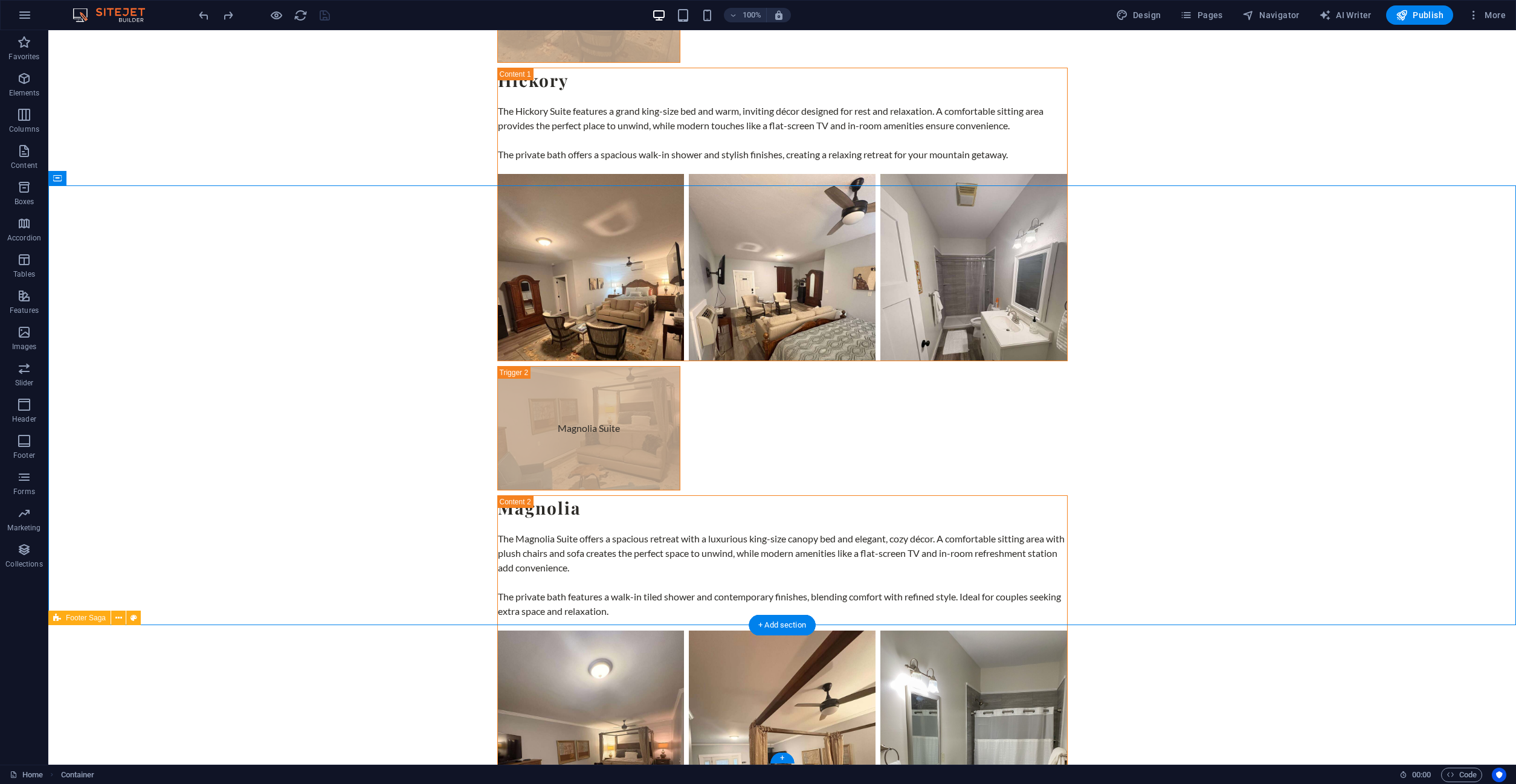
select select "%"
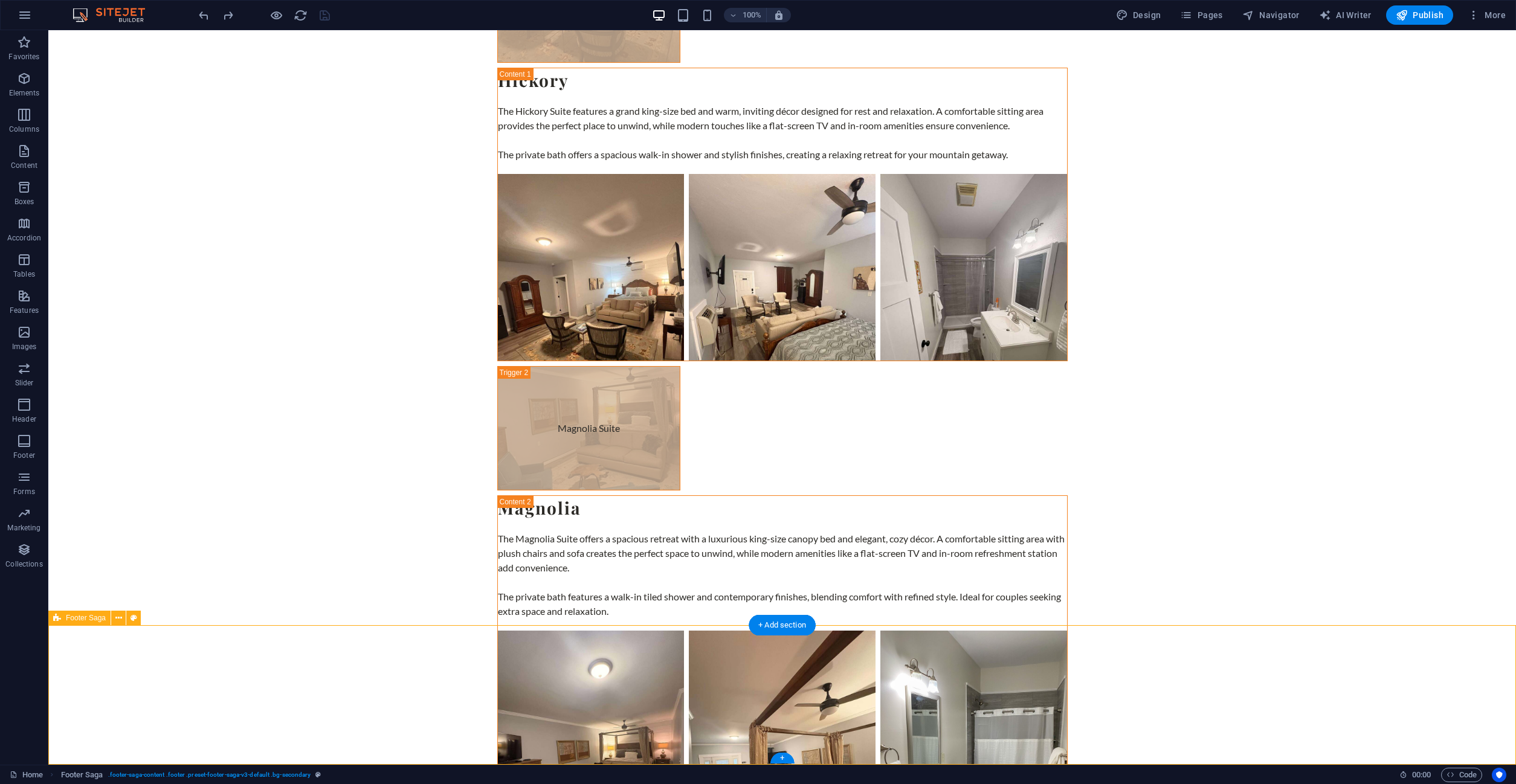
select select "footer"
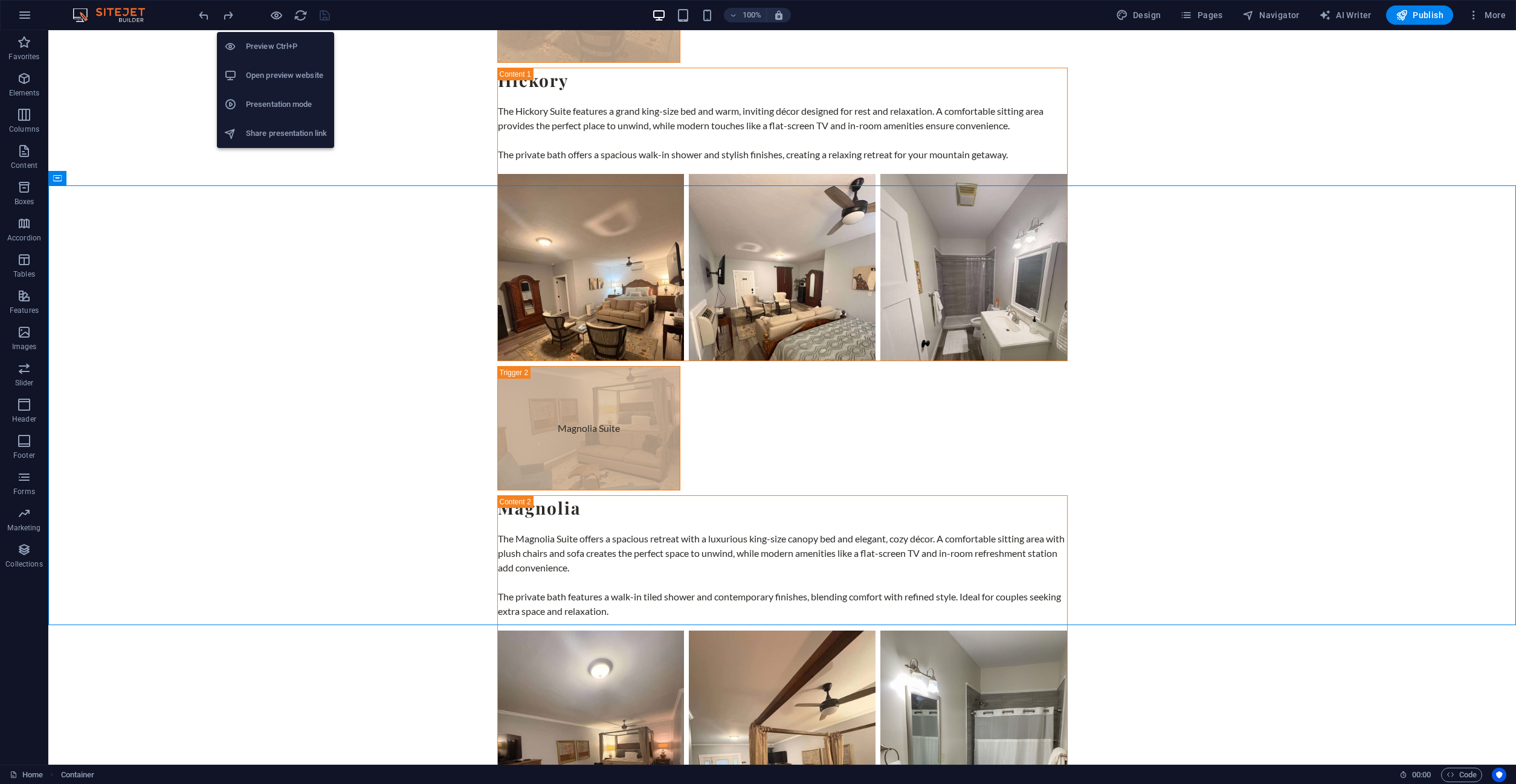
click at [275, 129] on li "Share presentation link" at bounding box center [275, 134] width 117 height 29
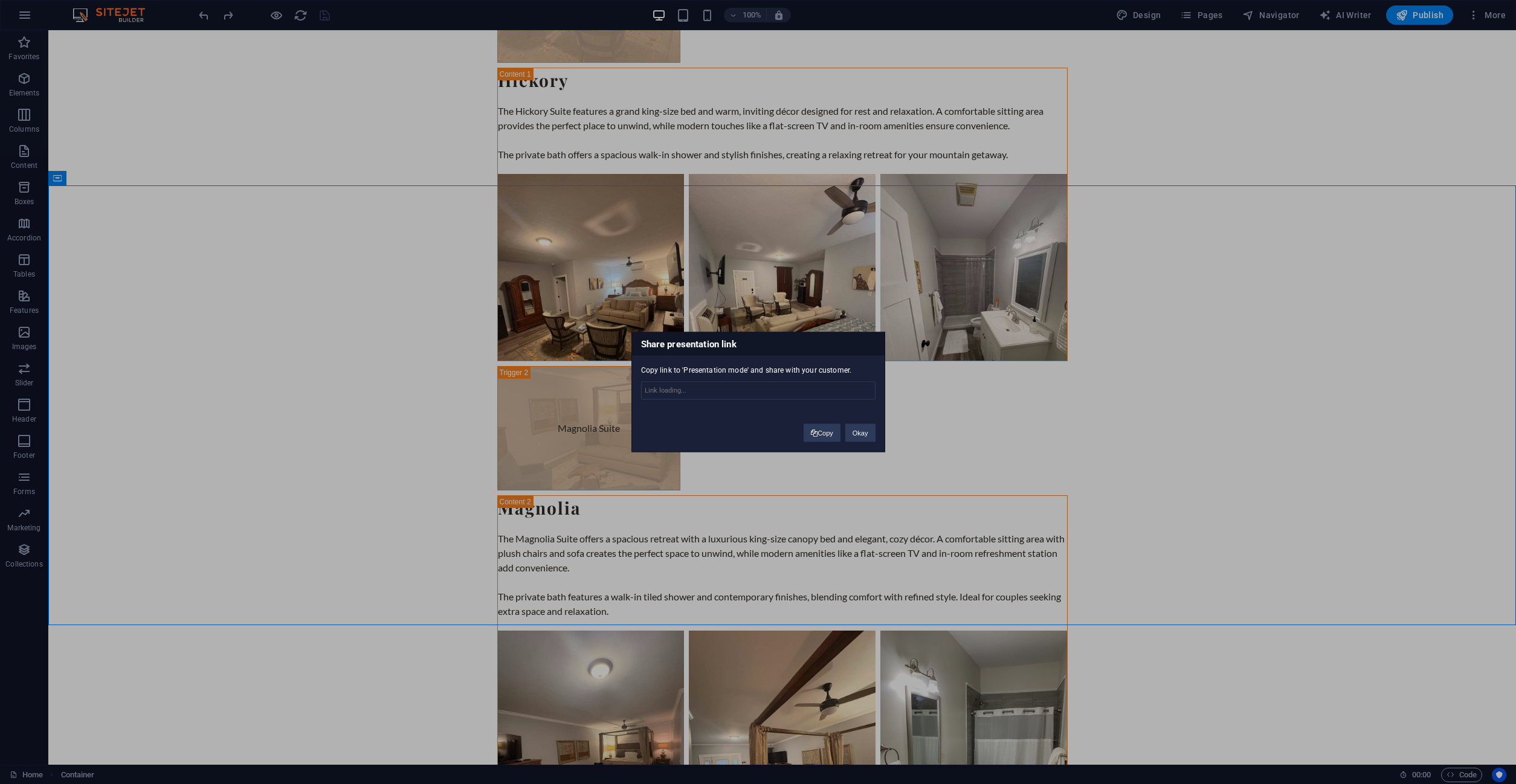
type input "[URL][DOMAIN_NAME]"
click at [810, 431] on button "Copy" at bounding box center [822, 433] width 37 height 18
click at [867, 438] on button "Okay" at bounding box center [860, 433] width 30 height 18
